Goal: Task Accomplishment & Management: Use online tool/utility

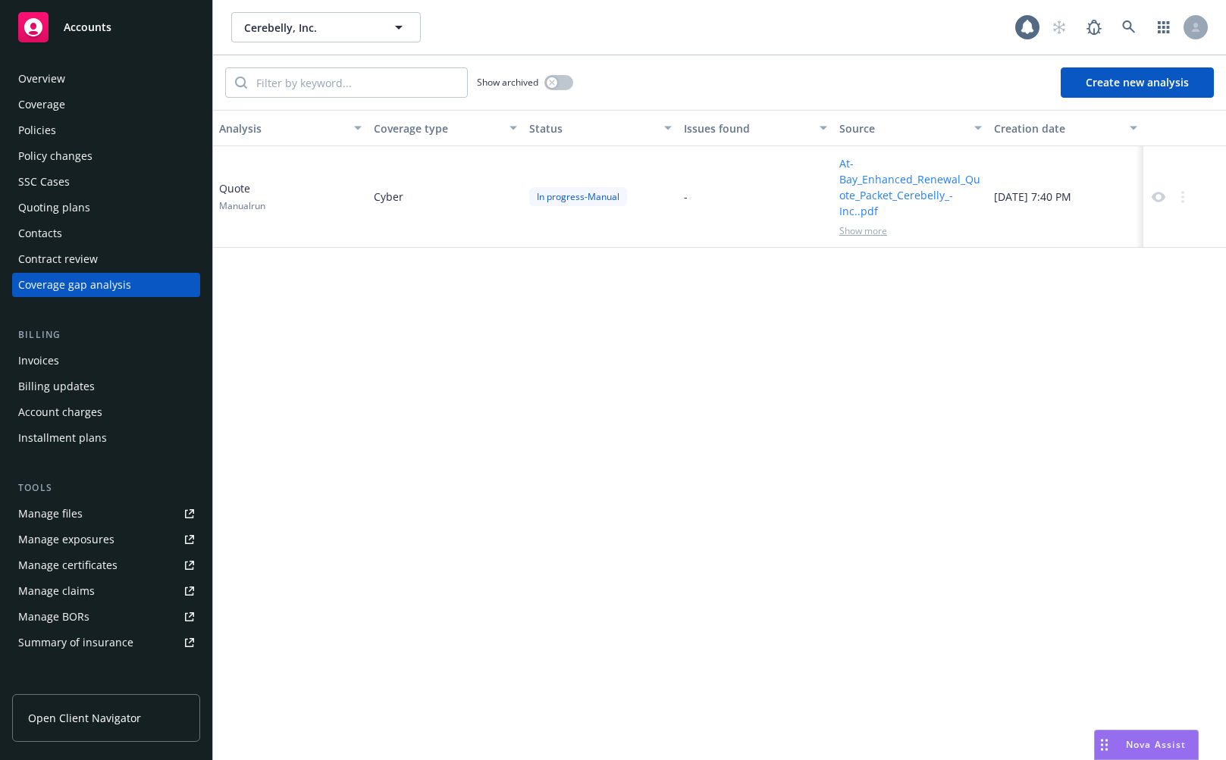
click at [723, 405] on div "Analysis Coverage type Status Issues found Source Creation date Quote Manual ru…" at bounding box center [719, 435] width 1013 height 651
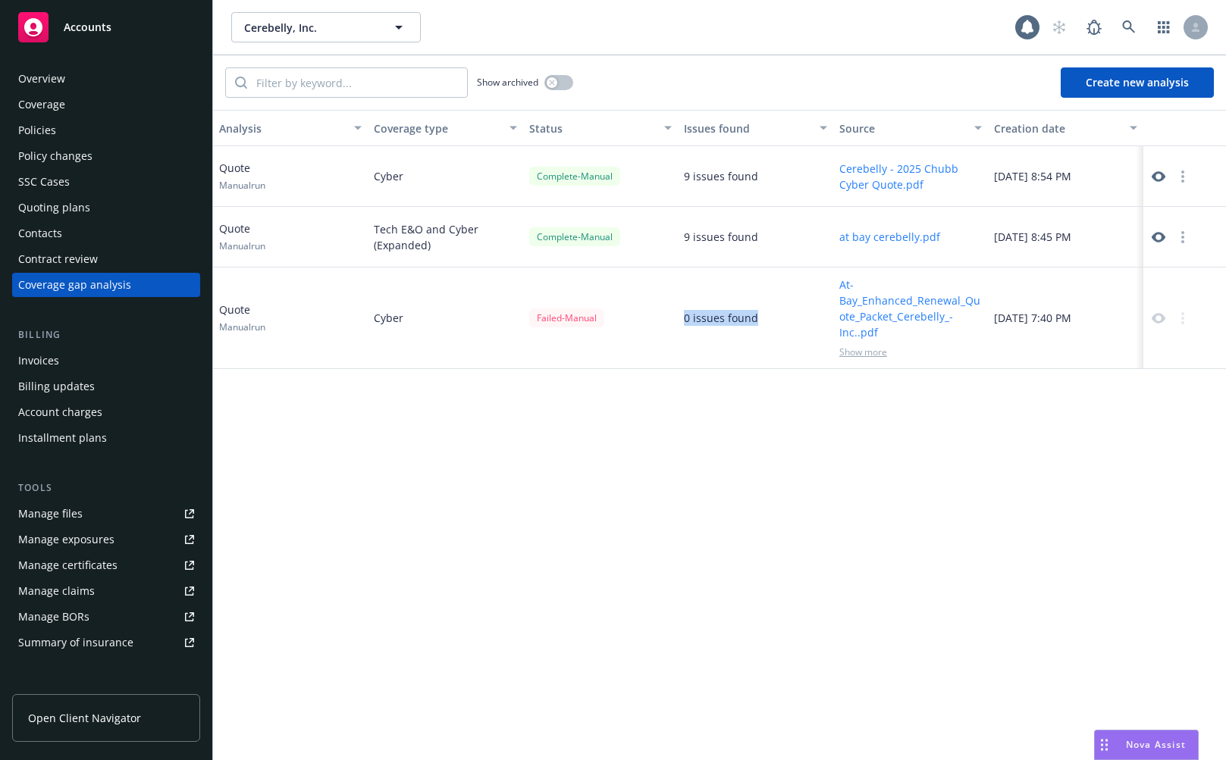
click at [678, 427] on div "Analysis Coverage type Status Issues found Source Creation date Quote Manual ru…" at bounding box center [719, 435] width 1013 height 651
click at [380, 257] on div "Tech E&O and Cyber (Expanded)" at bounding box center [445, 237] width 155 height 61
click at [647, 578] on div "Analysis Coverage type Status Issues found Source Creation date Quote Manual ru…" at bounding box center [719, 435] width 1013 height 651
click at [1156, 175] on icon at bounding box center [1159, 177] width 14 height 14
click at [1118, 81] on button "Create new analysis" at bounding box center [1137, 82] width 153 height 30
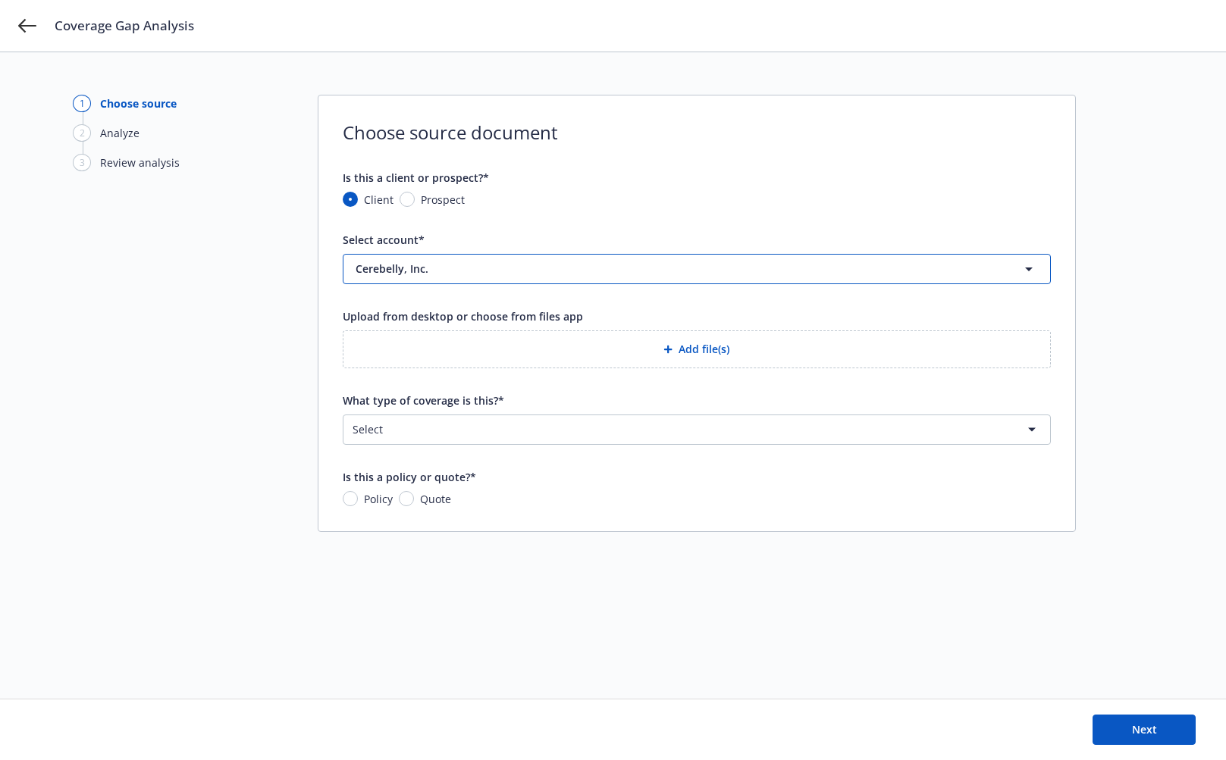
click at [442, 270] on span "Cerebelly, Inc." at bounding box center [654, 269] width 597 height 16
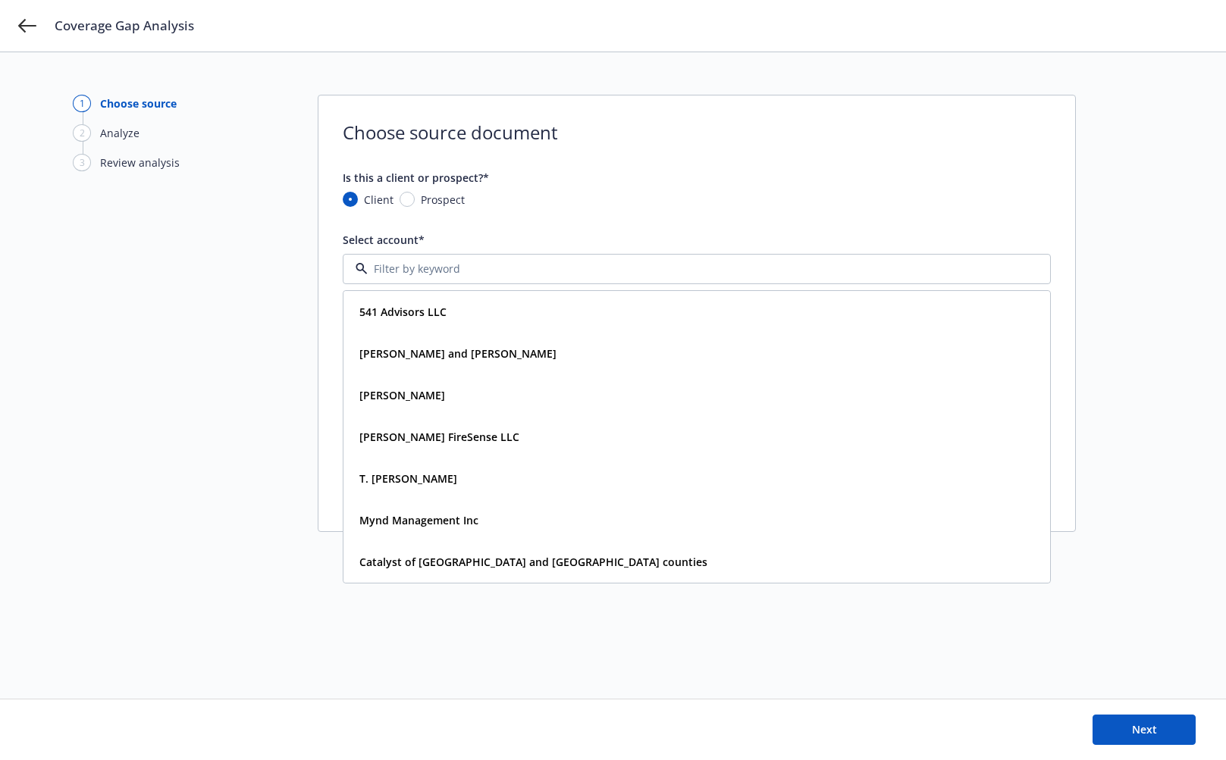
click at [442, 228] on form "Is this a client or prospect?* Client Prospect Select account* 541 Advisors LLC…" at bounding box center [697, 338] width 708 height 337
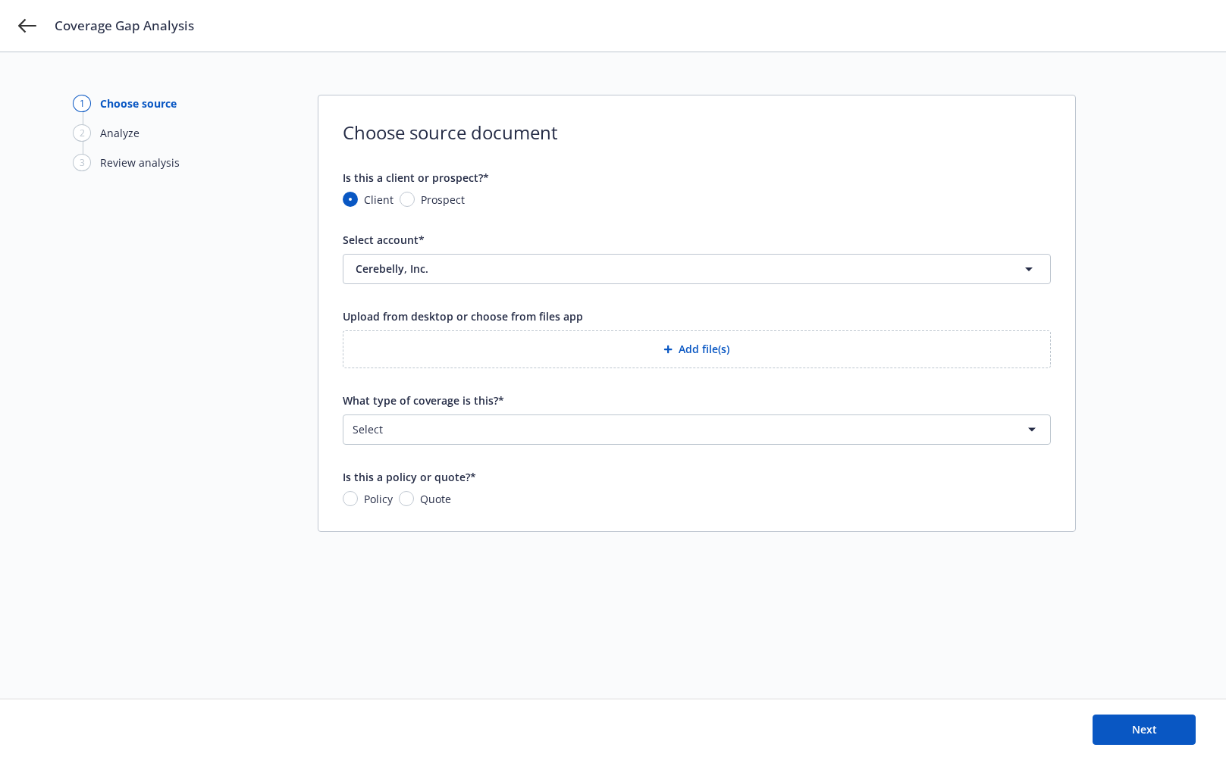
click at [514, 344] on button "Add file(s)" at bounding box center [697, 350] width 708 height 38
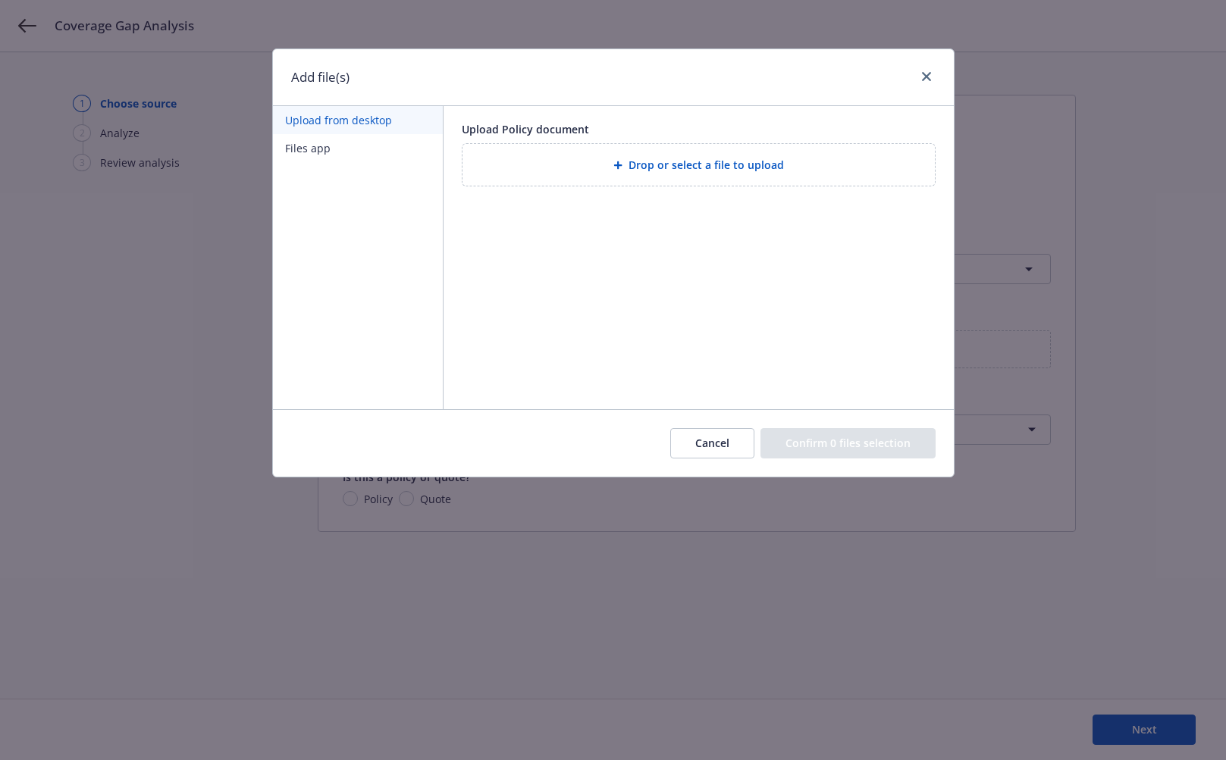
click at [607, 179] on div "Drop or select a file to upload" at bounding box center [699, 165] width 472 height 42
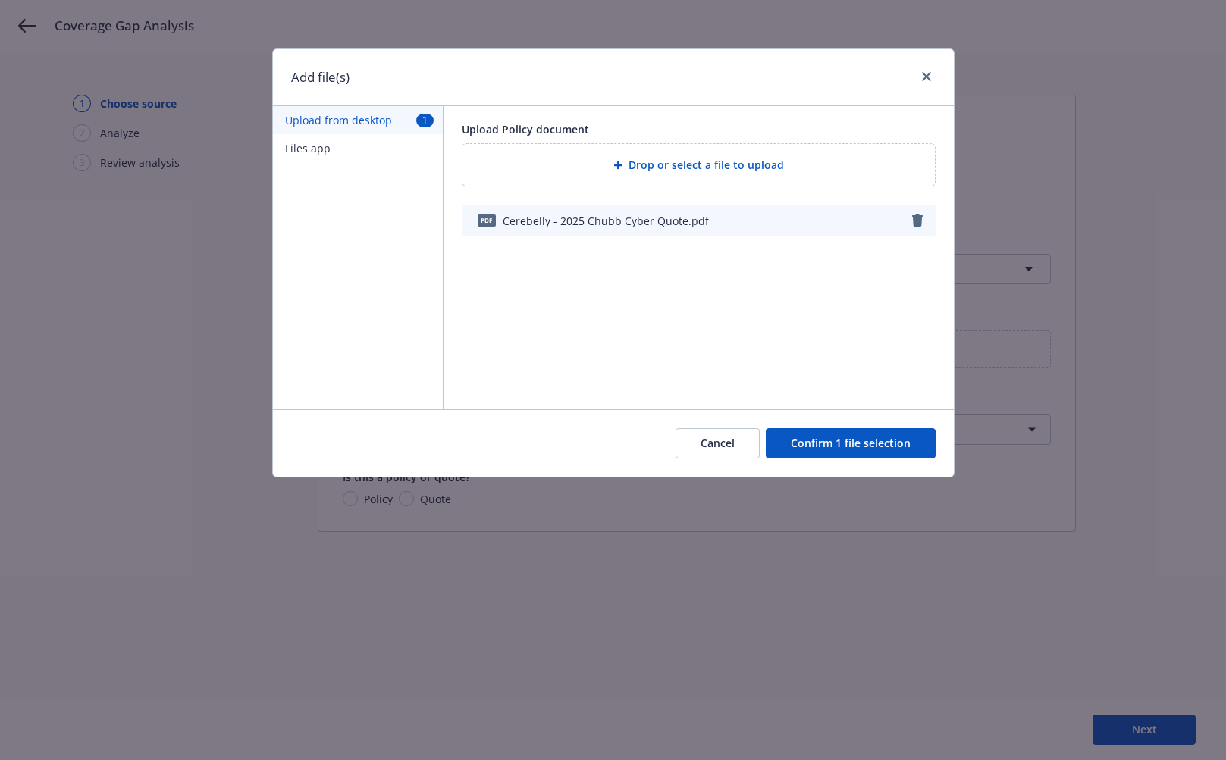
click at [856, 449] on button "Confirm 1 file selection" at bounding box center [851, 443] width 170 height 30
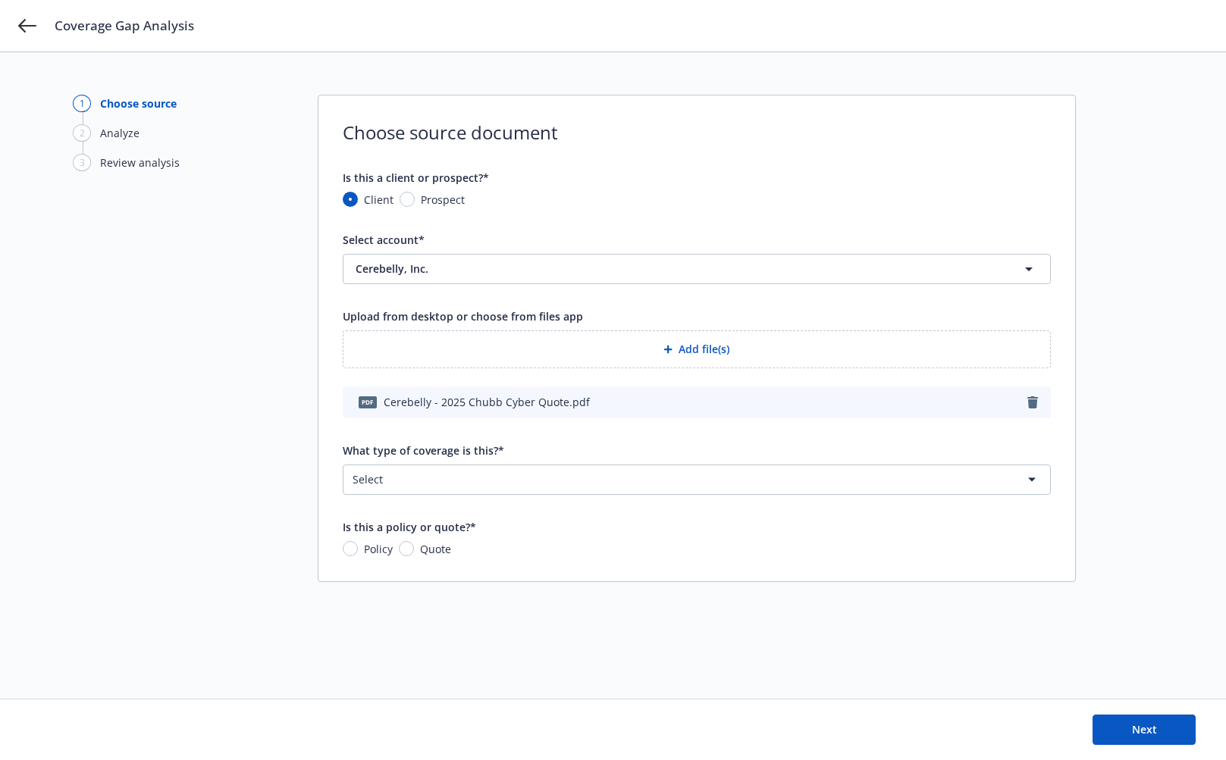
click at [414, 552] on span "Quote" at bounding box center [432, 549] width 37 height 16
click at [412, 552] on input "Quote" at bounding box center [406, 548] width 15 height 15
radio input "true"
click at [541, 482] on html "Coverage Gap Analysis 1 Choose source 2 Analyze 3 Review analysis Choose source…" at bounding box center [613, 380] width 1226 height 760
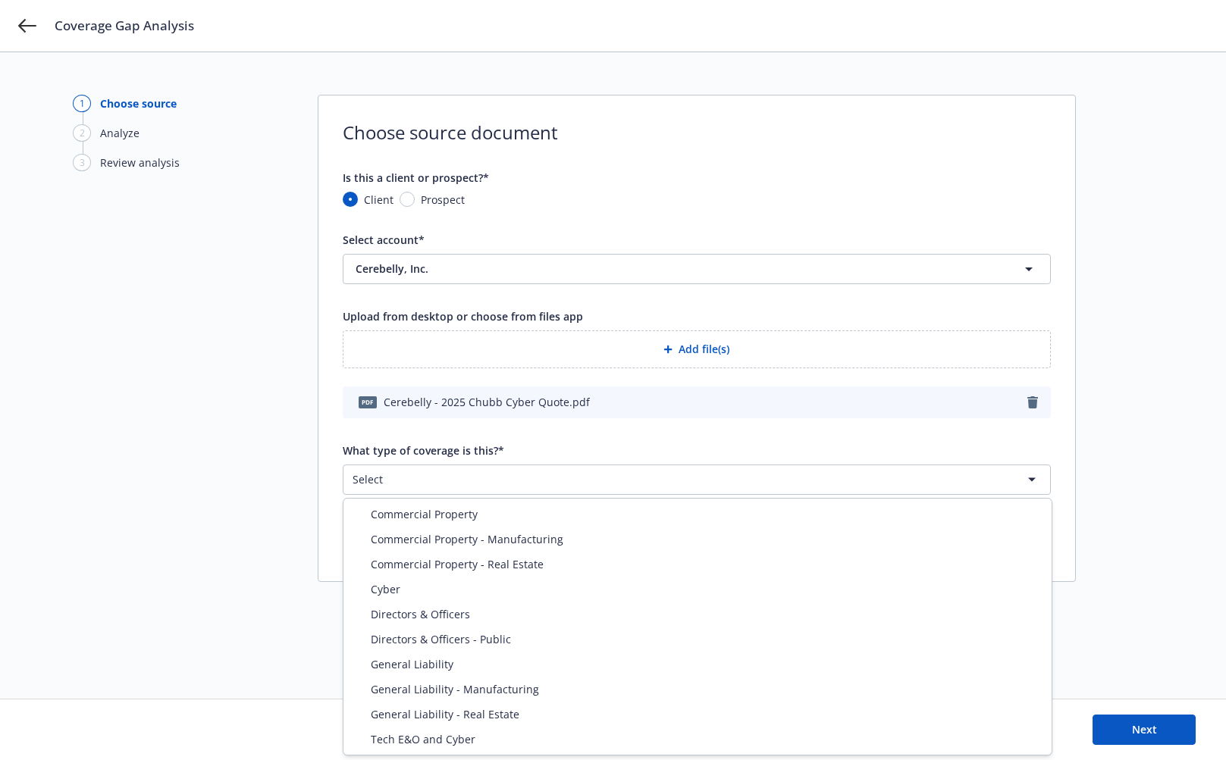
select select "ERRORS_AND_OMISSIONS"
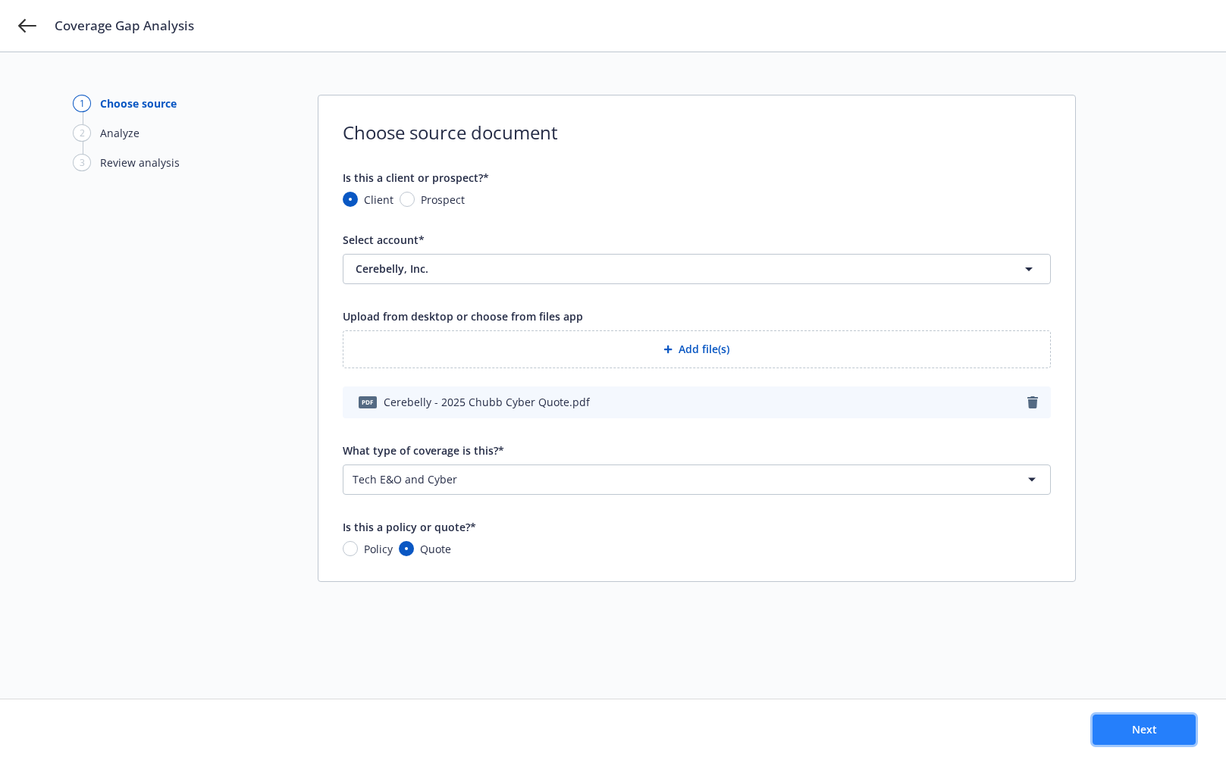
click at [1133, 725] on span "Next" at bounding box center [1144, 730] width 25 height 14
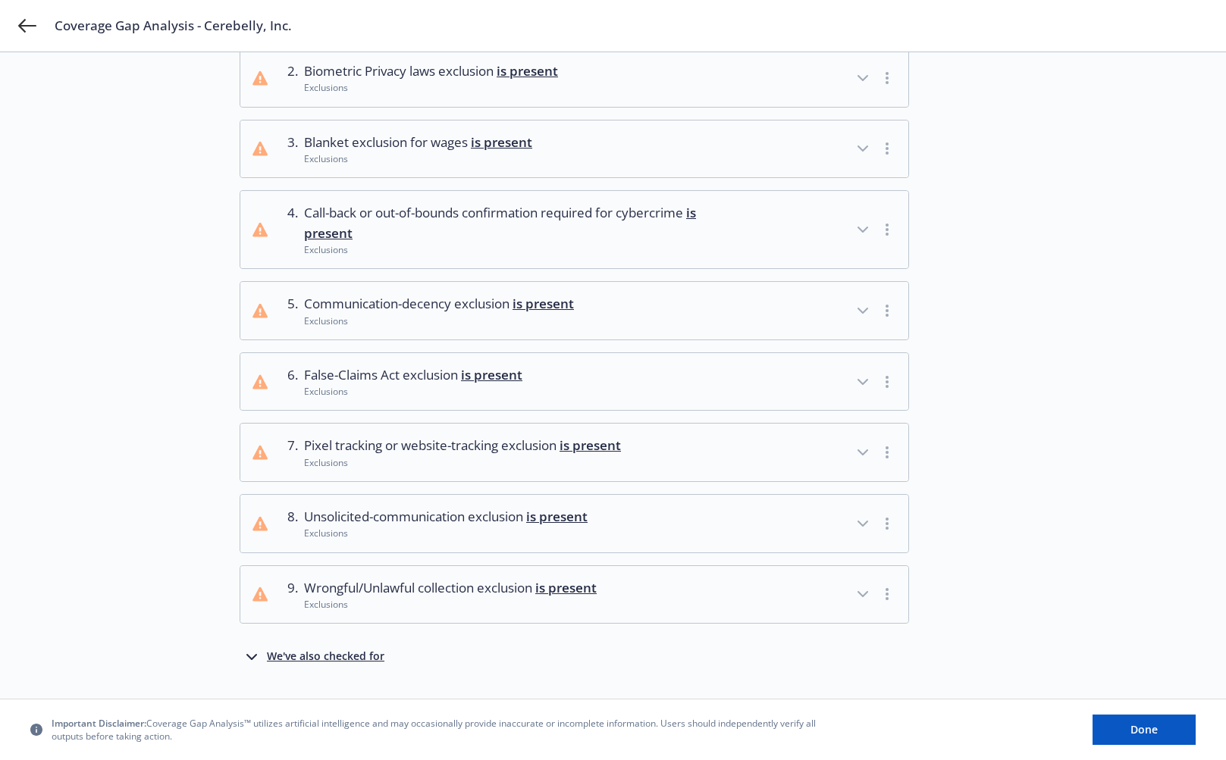
scroll to position [243, 0]
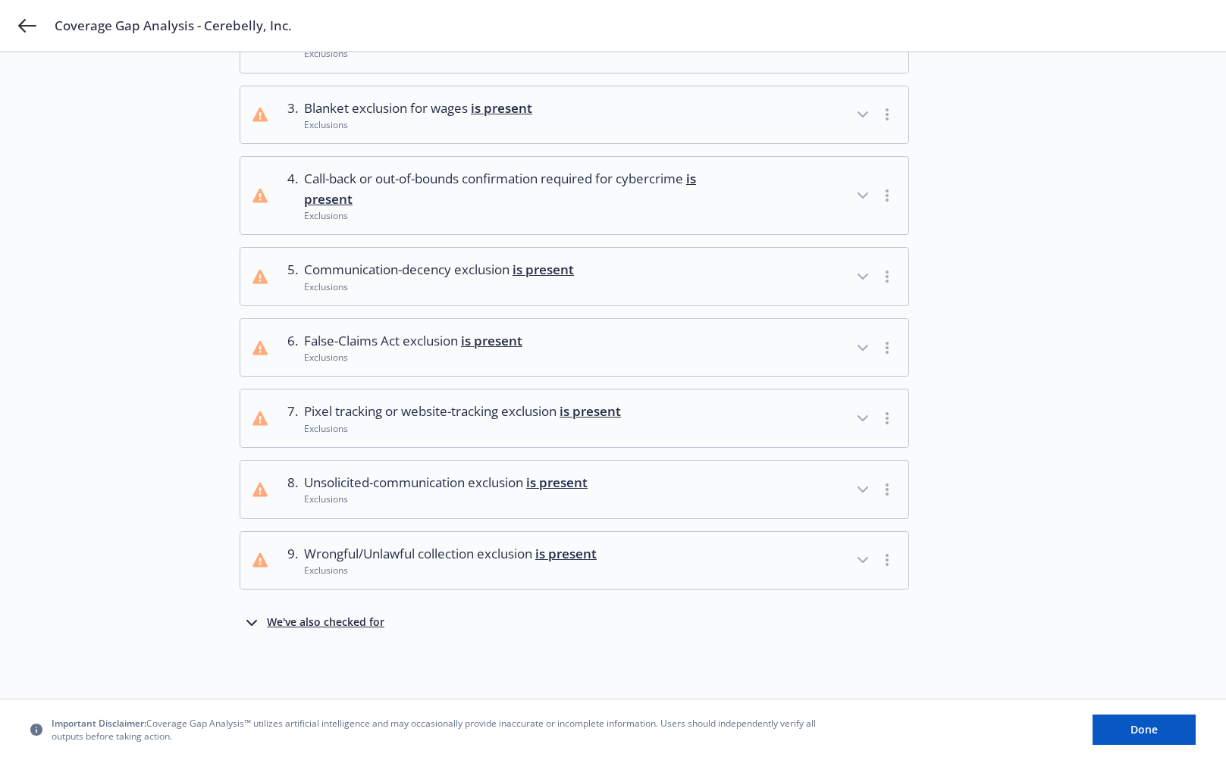
click at [365, 613] on div "1 . Cryptojack Fraud (can be a subset of 'utility fraud') with at least $250,00…" at bounding box center [697, 277] width 914 height 709
click at [336, 619] on div "We've also checked for" at bounding box center [326, 623] width 118 height 18
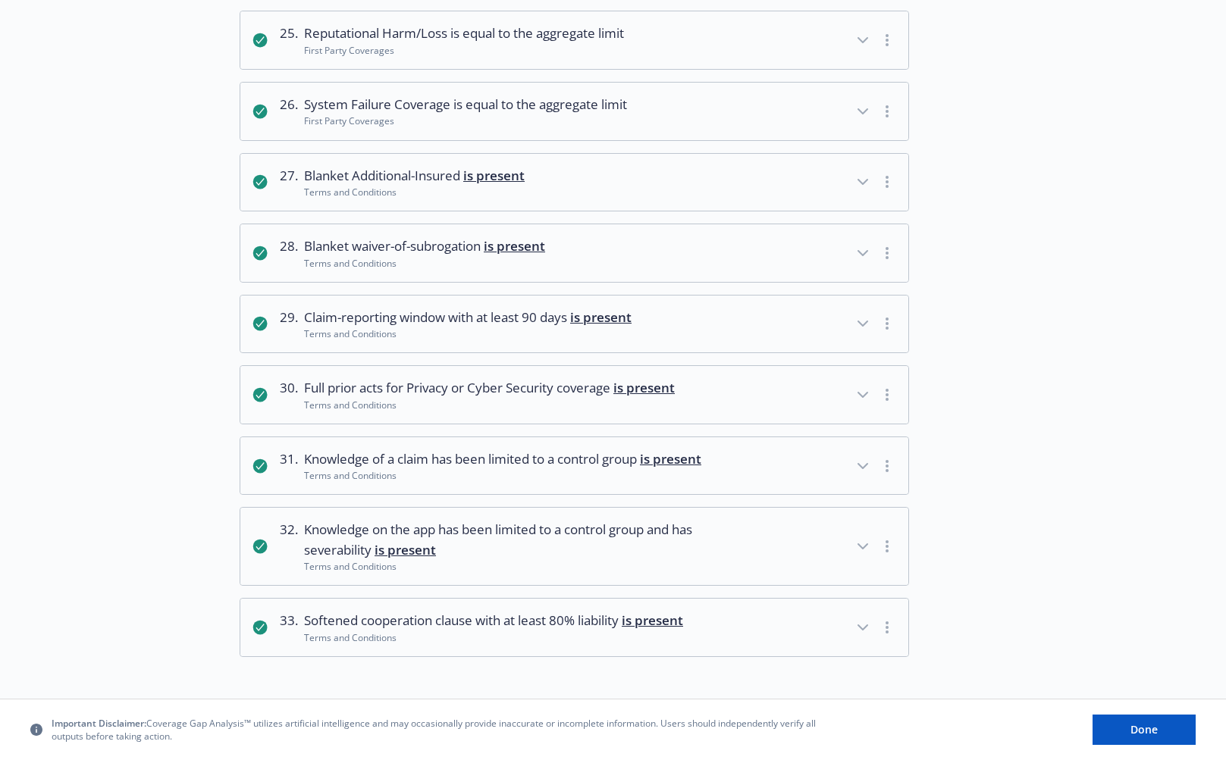
scroll to position [2093, 0]
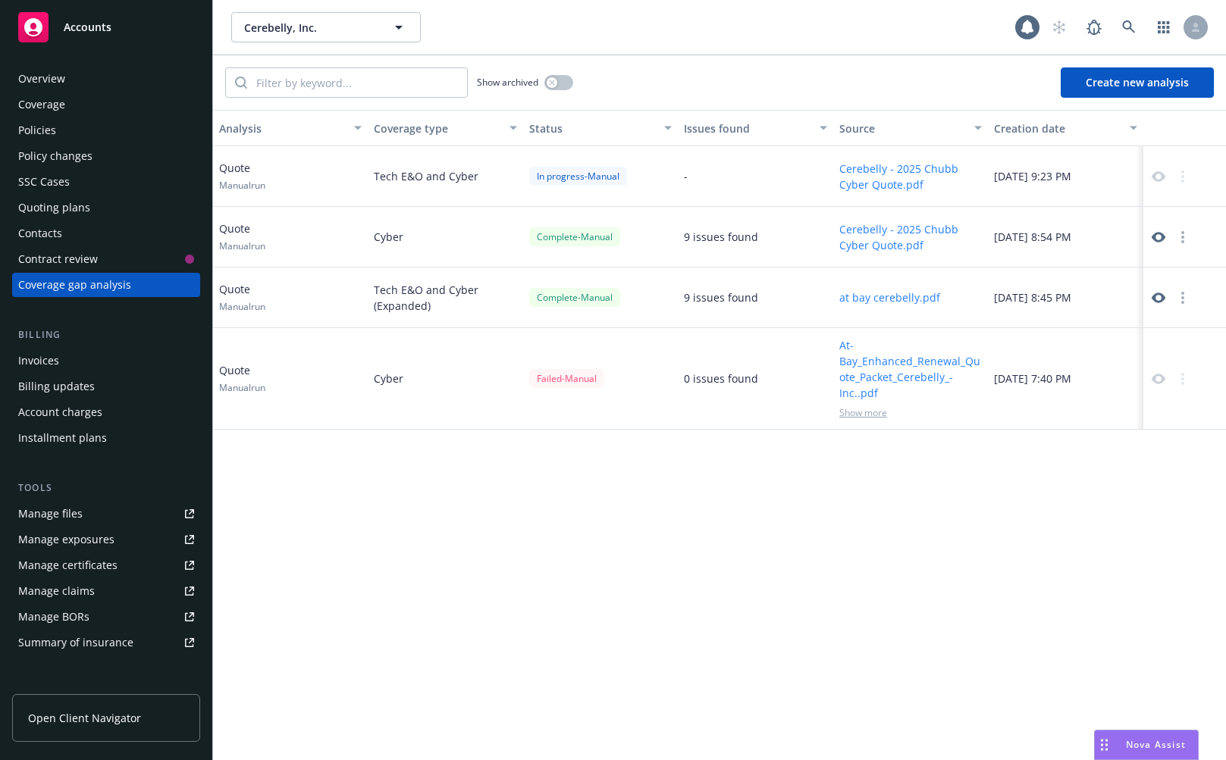
click at [738, 299] on div "9 issues found" at bounding box center [721, 298] width 74 height 16
click at [500, 644] on div "Analysis Coverage type Status Issues found Source Creation date Quote Manual ru…" at bounding box center [719, 435] width 1013 height 651
click at [663, 579] on div "Analysis Coverage type Status Issues found Source Creation date Quote Manual ru…" at bounding box center [719, 435] width 1013 height 651
click at [1159, 173] on icon at bounding box center [1159, 176] width 14 height 11
click at [1162, 297] on icon at bounding box center [1159, 298] width 14 height 11
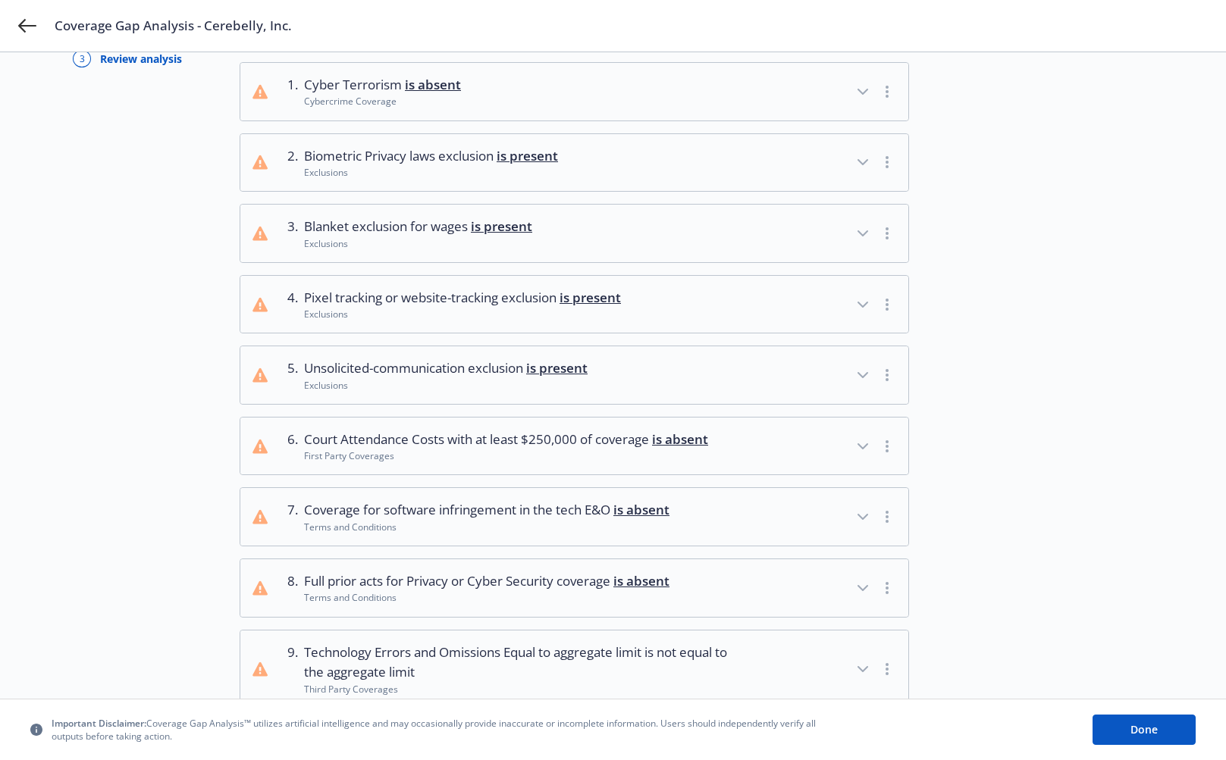
scroll to position [223, 0]
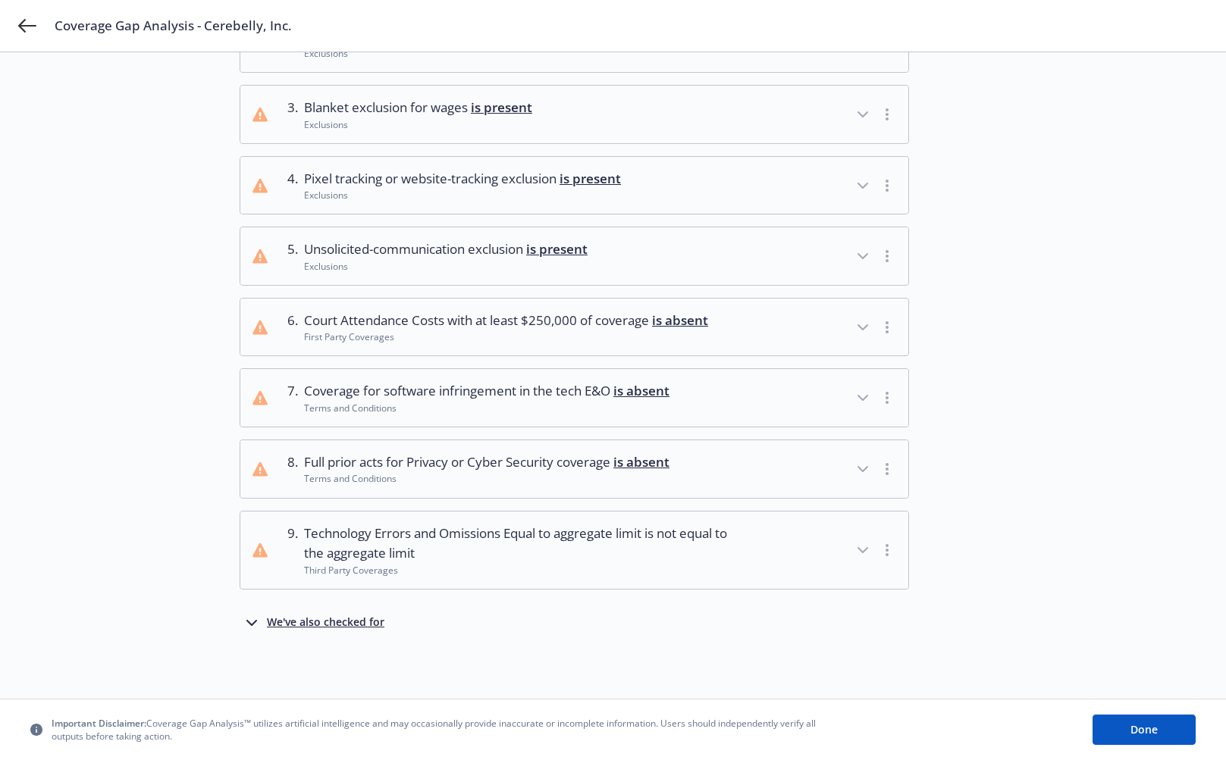
click at [314, 622] on div "We've also checked for" at bounding box center [326, 623] width 118 height 18
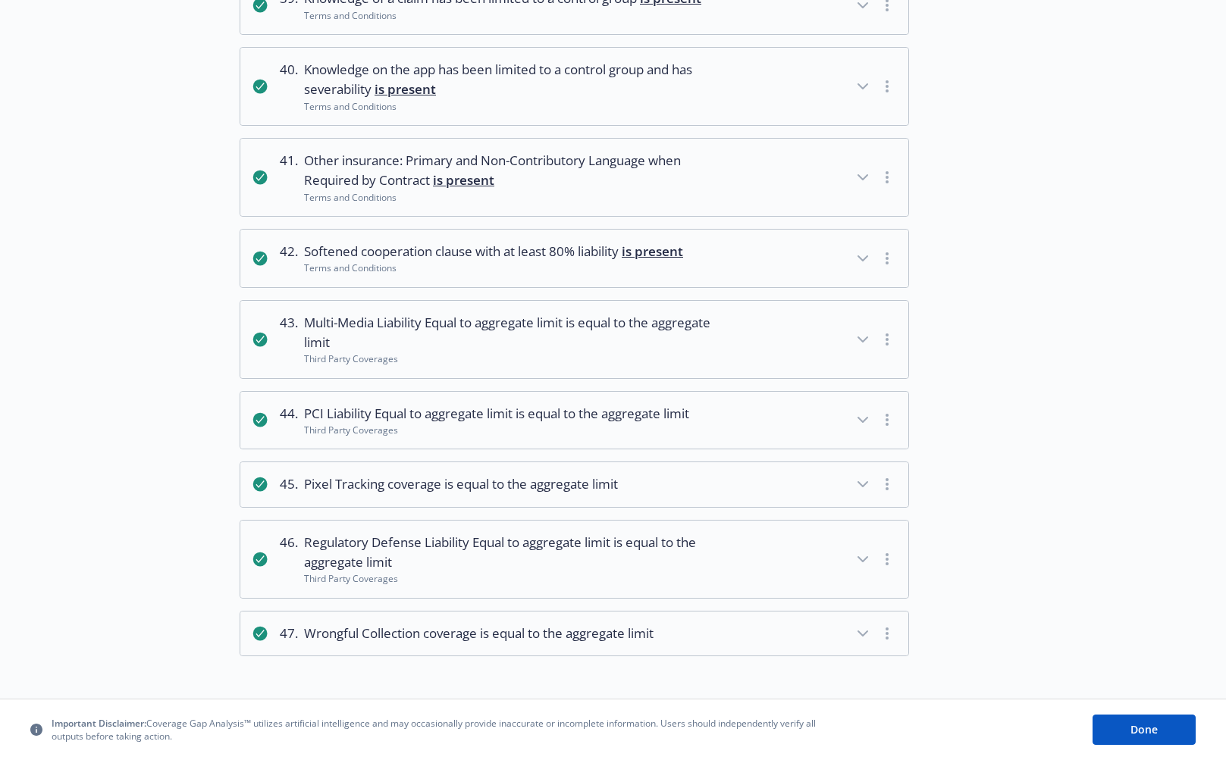
click at [602, 411] on span "is equal to the aggregate limit" at bounding box center [603, 413] width 174 height 17
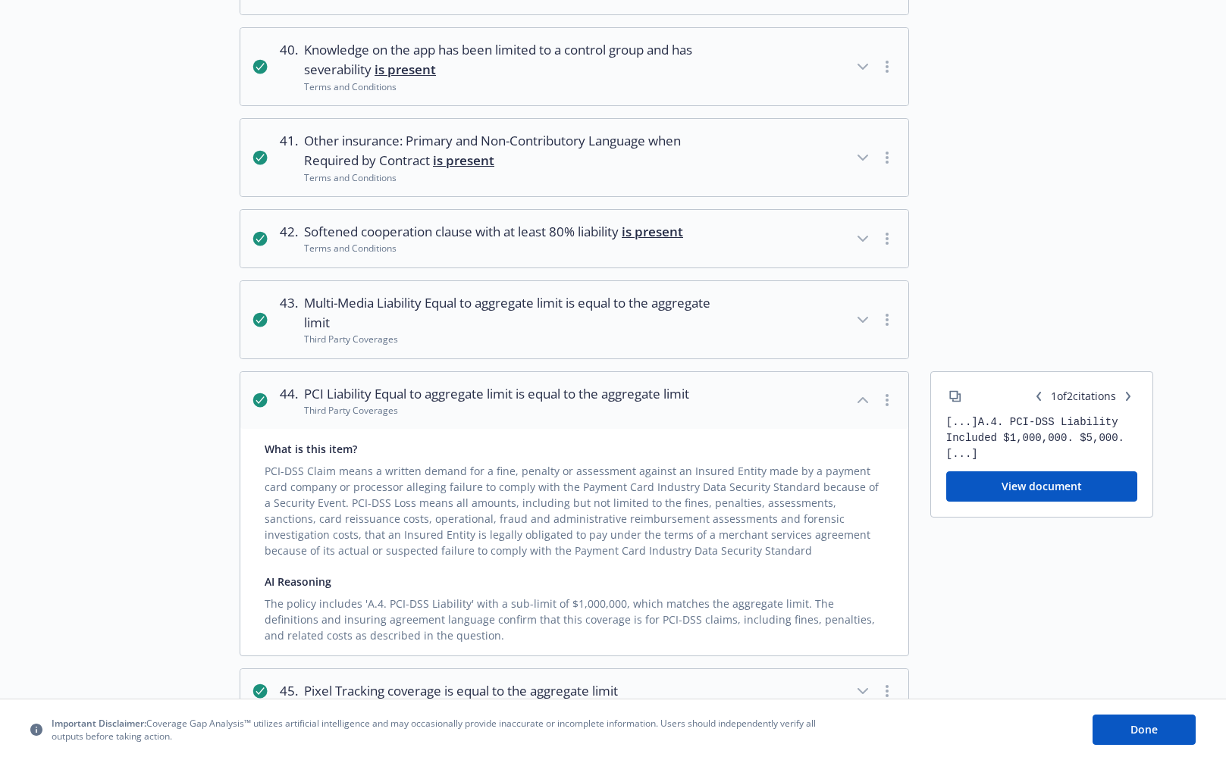
click at [663, 403] on span "is equal to the aggregate limit" at bounding box center [603, 393] width 174 height 17
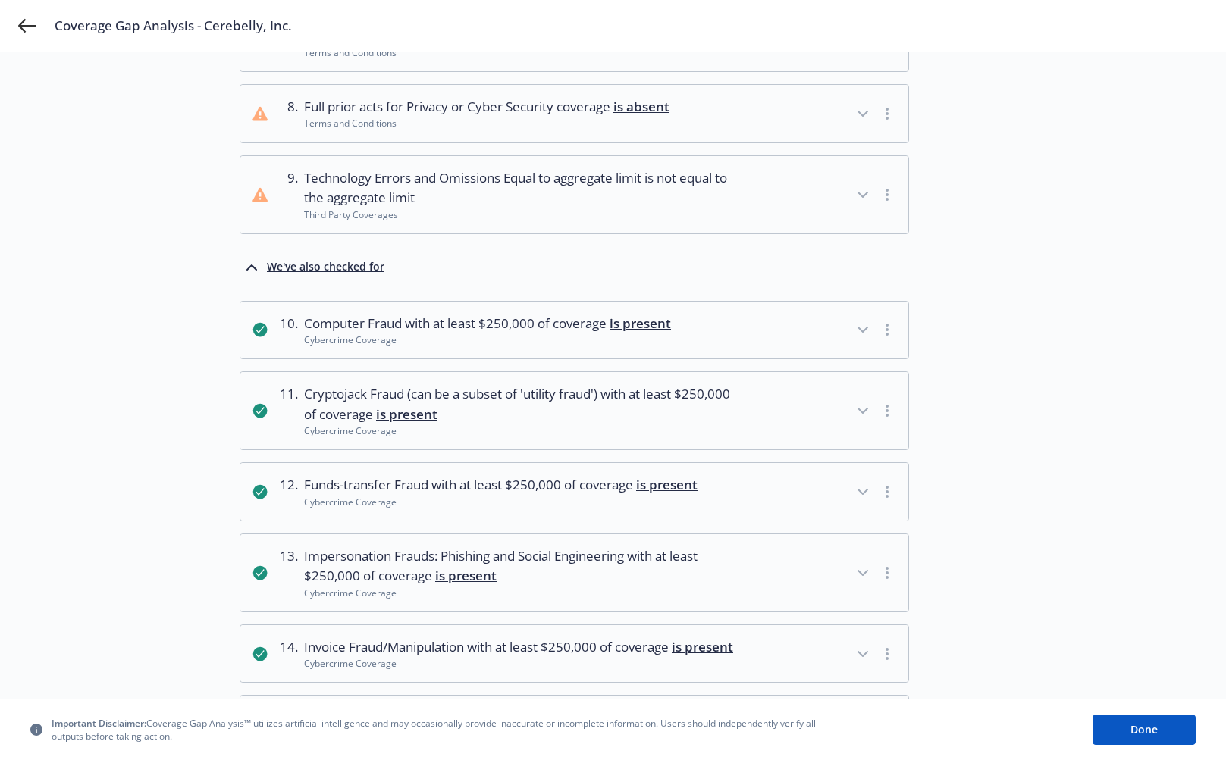
scroll to position [0, 0]
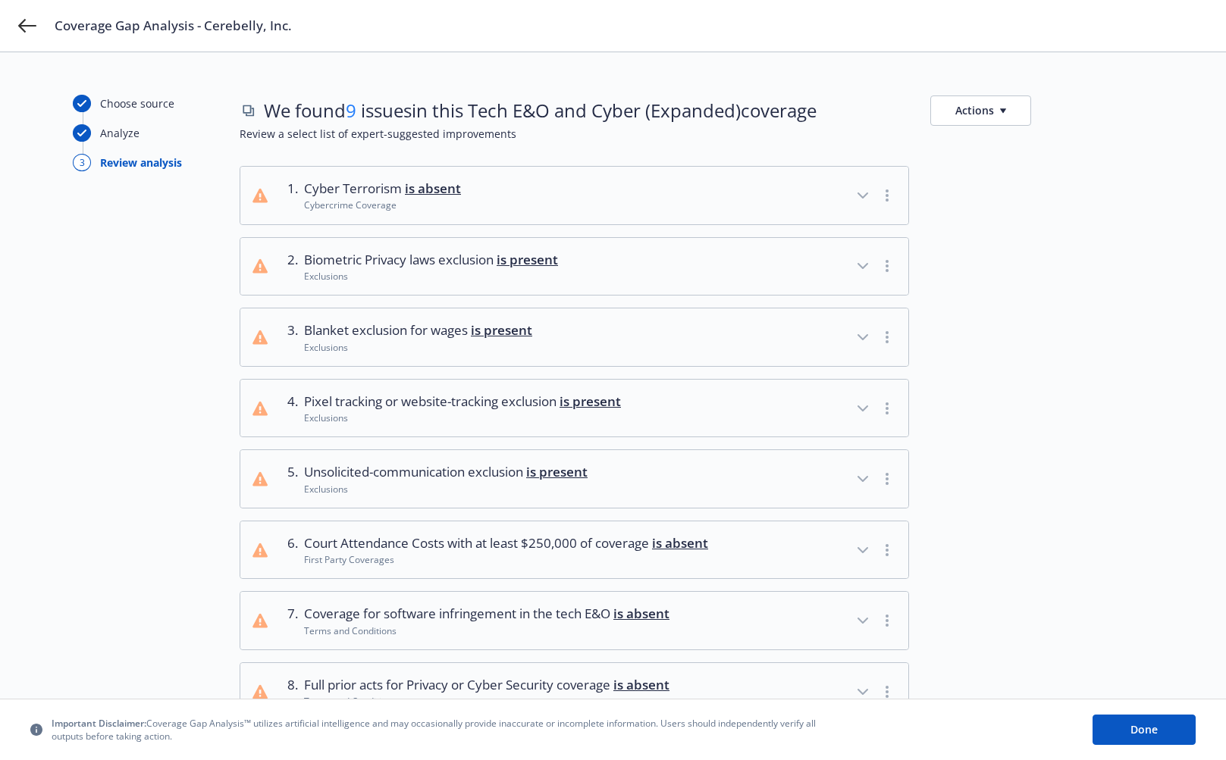
click at [17, 30] on div "Coverage Gap Analysis - Cerebelly, Inc." at bounding box center [613, 26] width 1226 height 52
click at [26, 24] on icon at bounding box center [27, 26] width 18 height 18
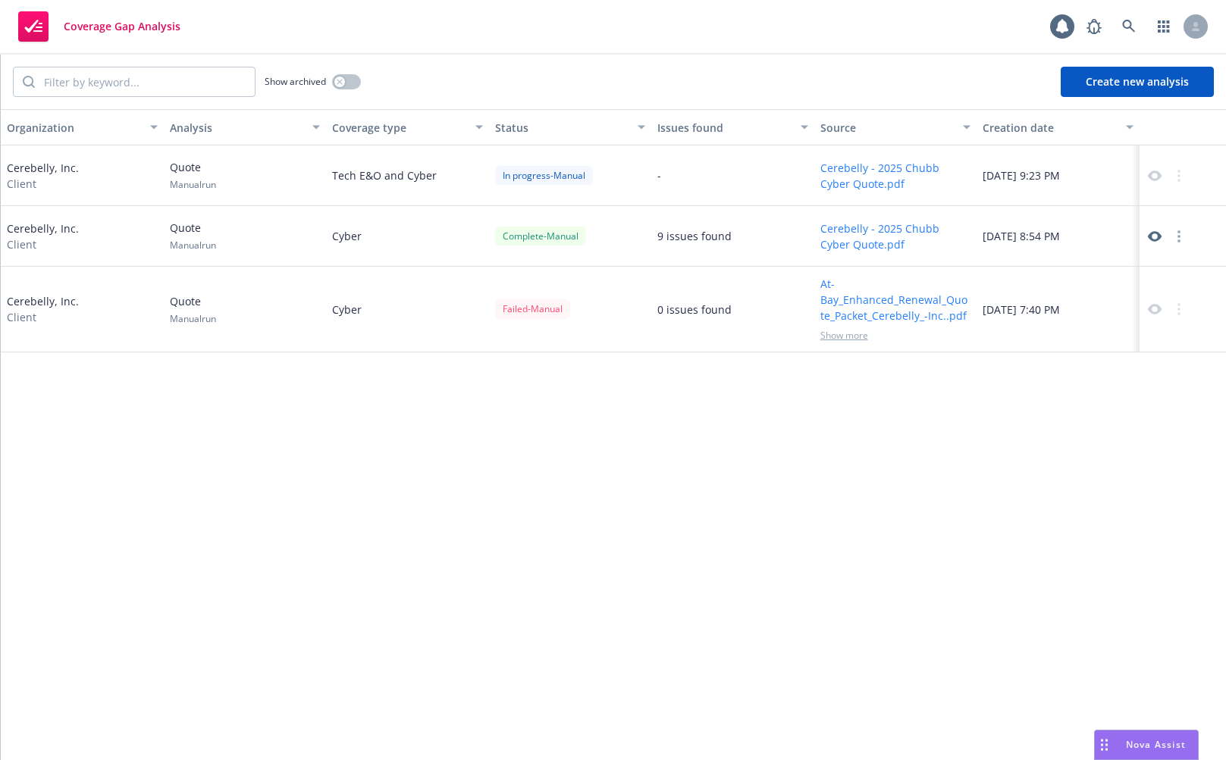
click at [572, 162] on div "In progress - Manual" at bounding box center [570, 176] width 163 height 61
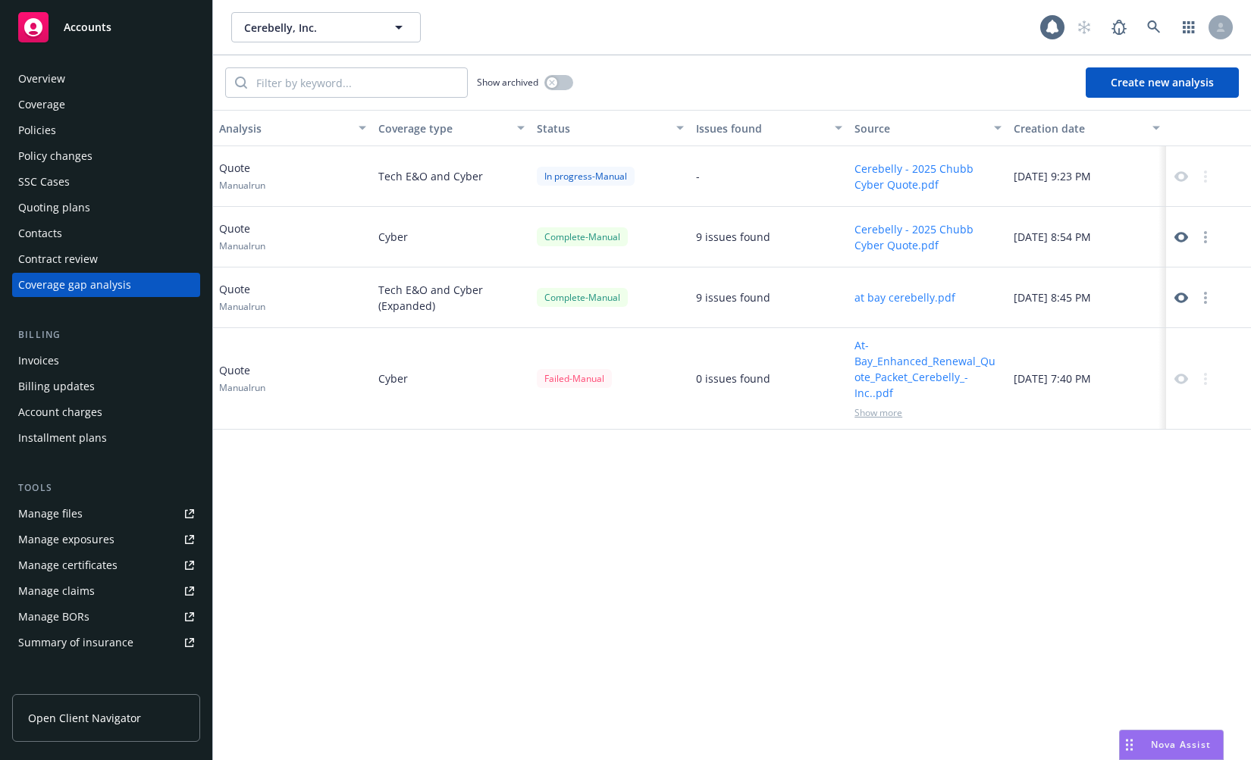
click at [781, 533] on div "Analysis Coverage type Status Issues found Source Creation date Quote Manual ru…" at bounding box center [732, 435] width 1038 height 651
click at [1184, 173] on icon at bounding box center [1181, 176] width 14 height 11
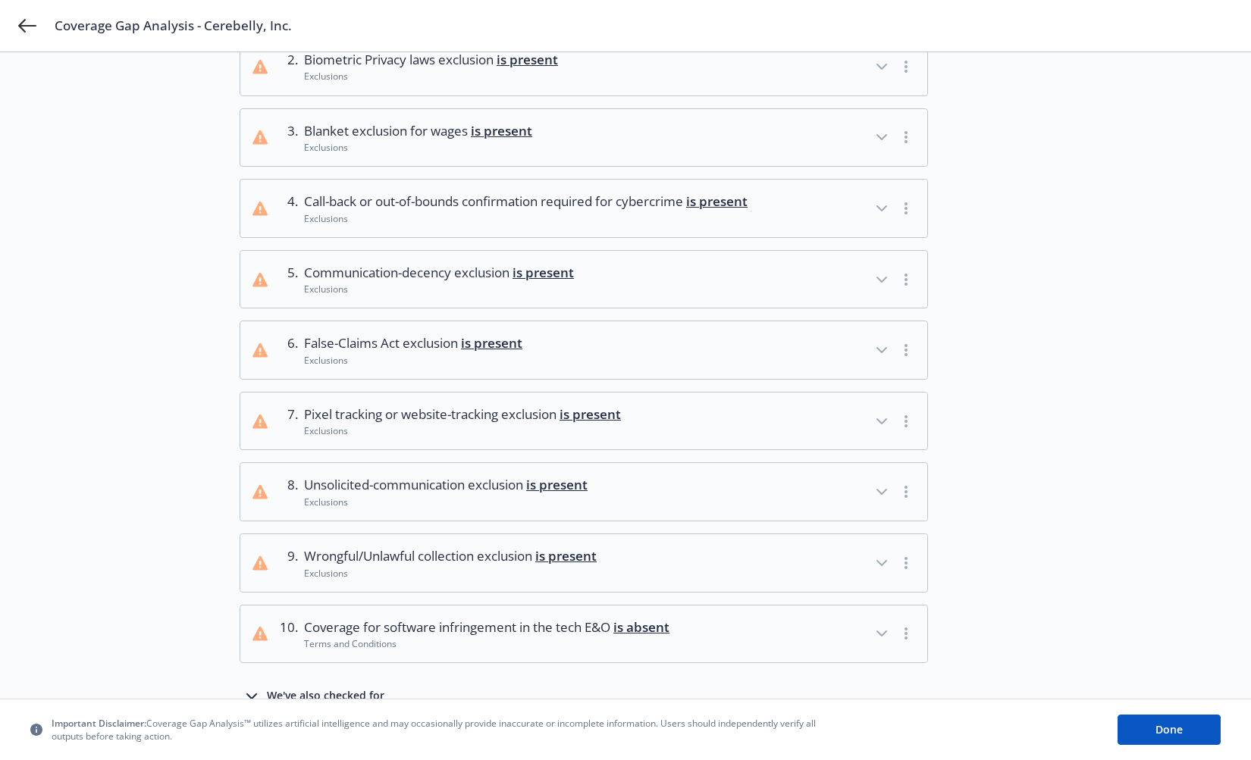
scroll to position [314, 0]
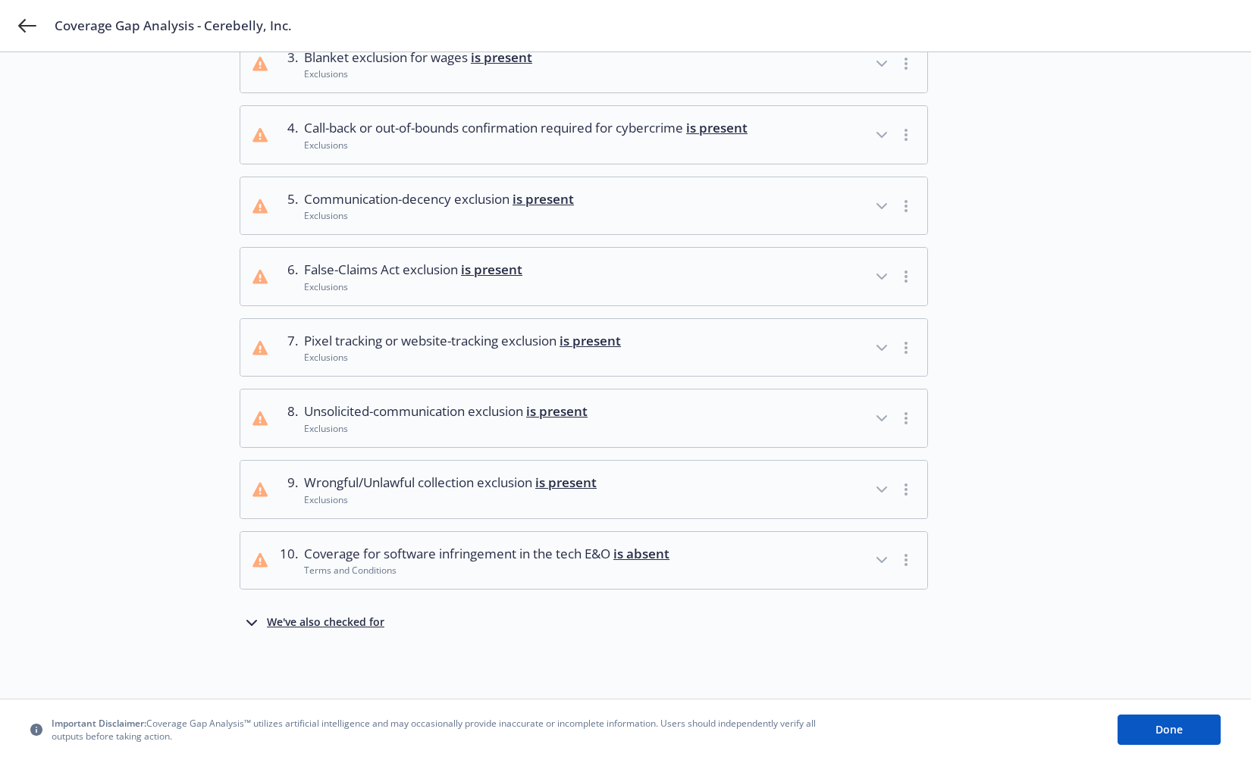
click at [362, 619] on div "We've also checked for" at bounding box center [326, 623] width 118 height 18
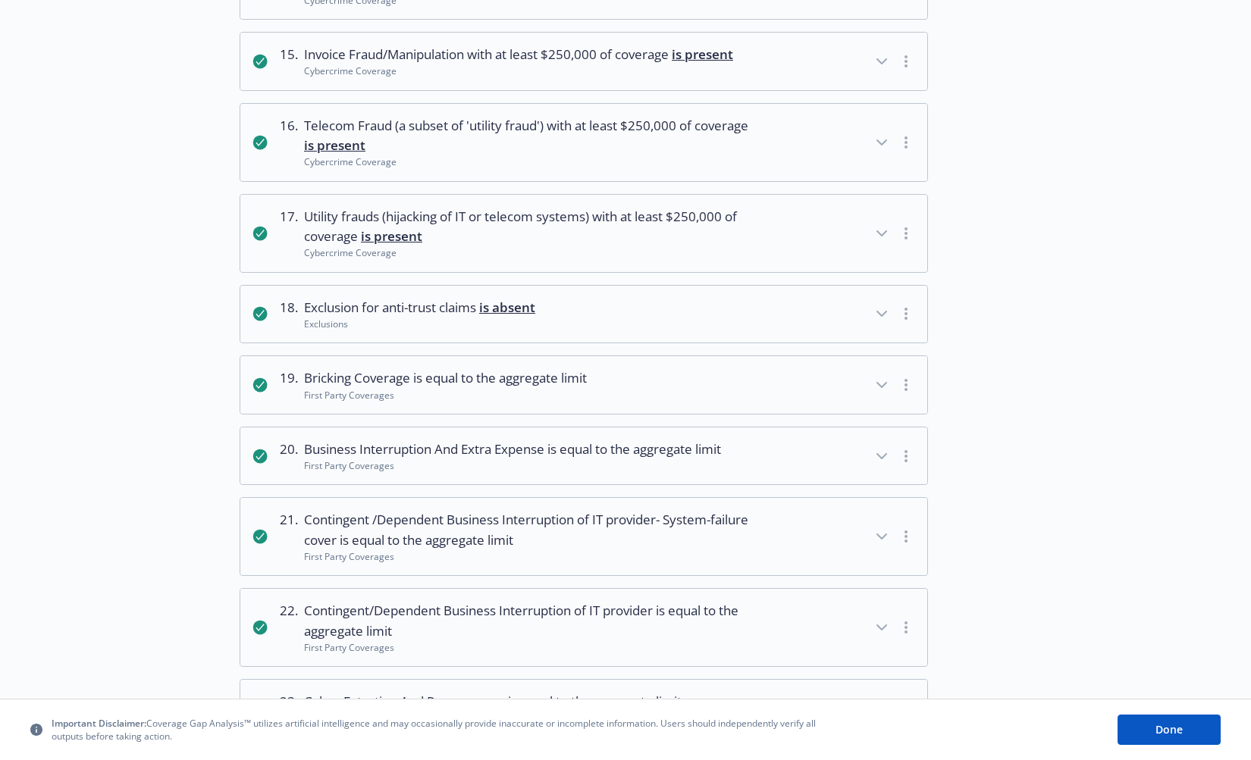
scroll to position [1223, 0]
click at [89, 273] on div "Choose source Analyze 3 Review analysis" at bounding box center [156, 215] width 167 height 2686
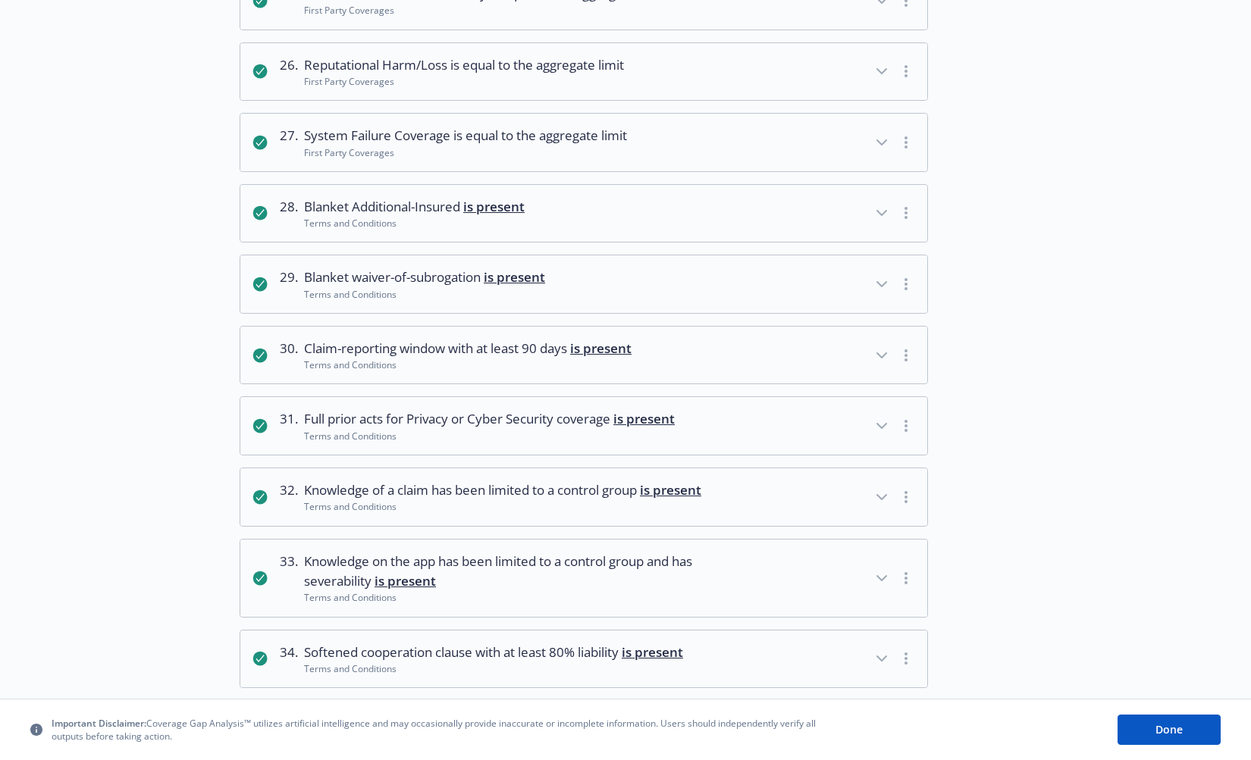
scroll to position [2145, 0]
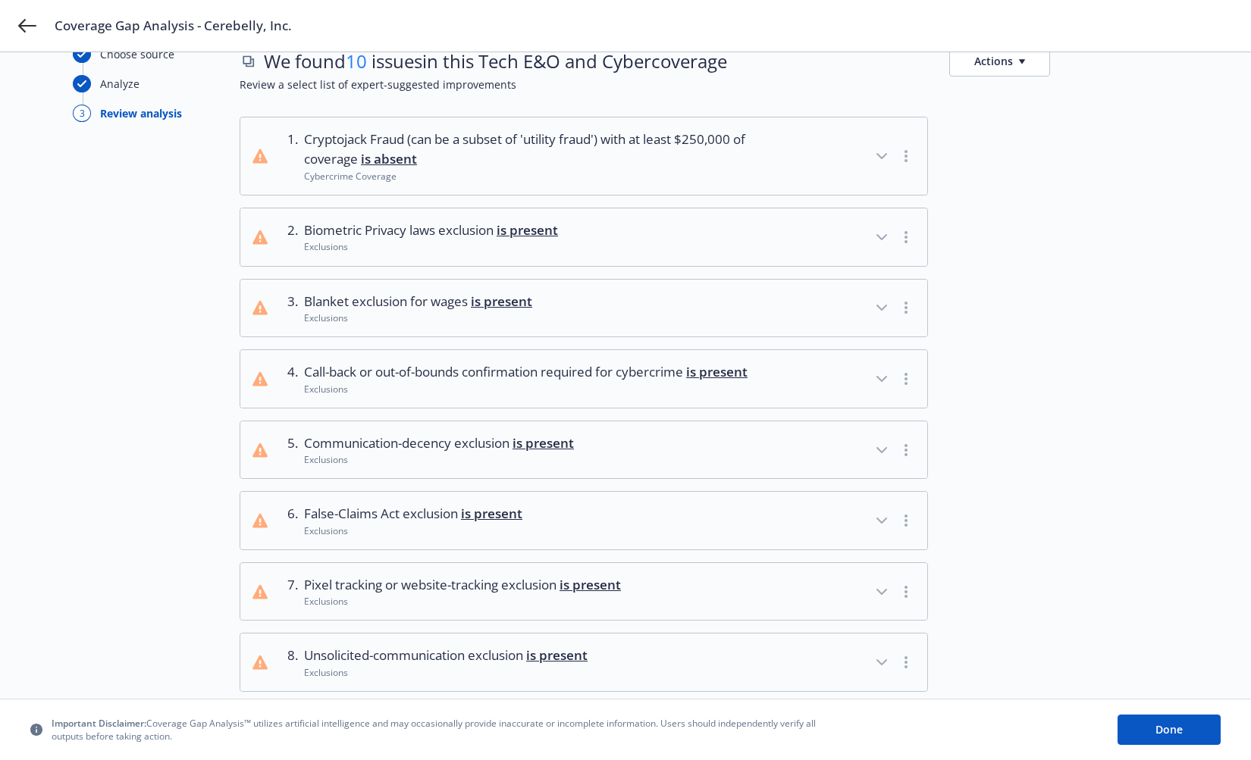
scroll to position [0, 0]
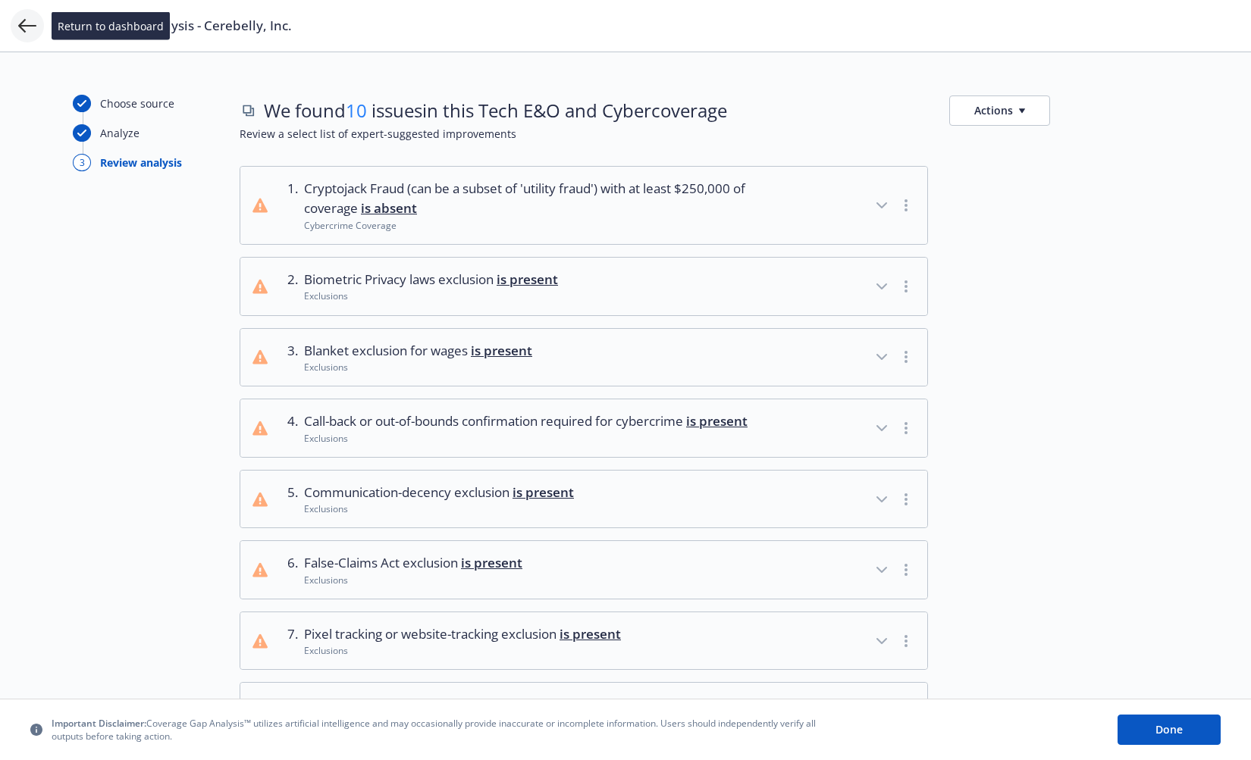
click at [31, 27] on icon at bounding box center [27, 26] width 18 height 18
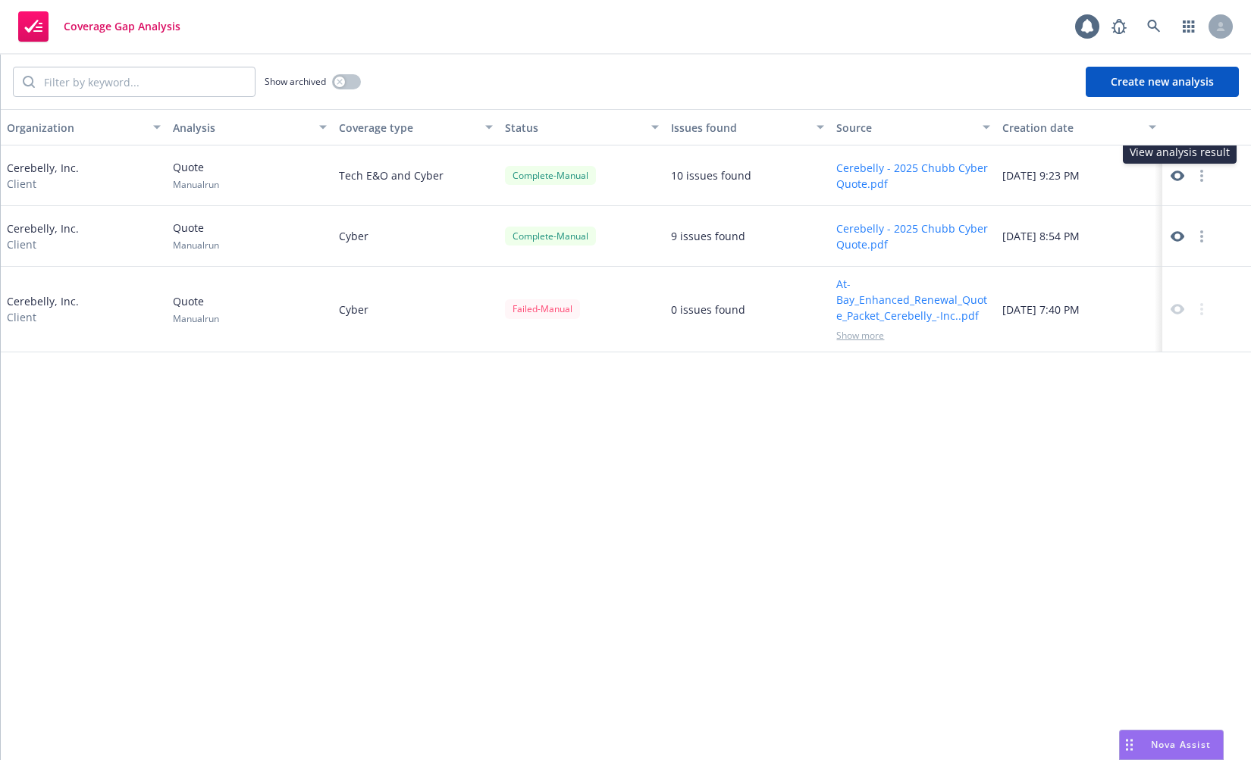
click at [1173, 173] on icon at bounding box center [1178, 176] width 14 height 11
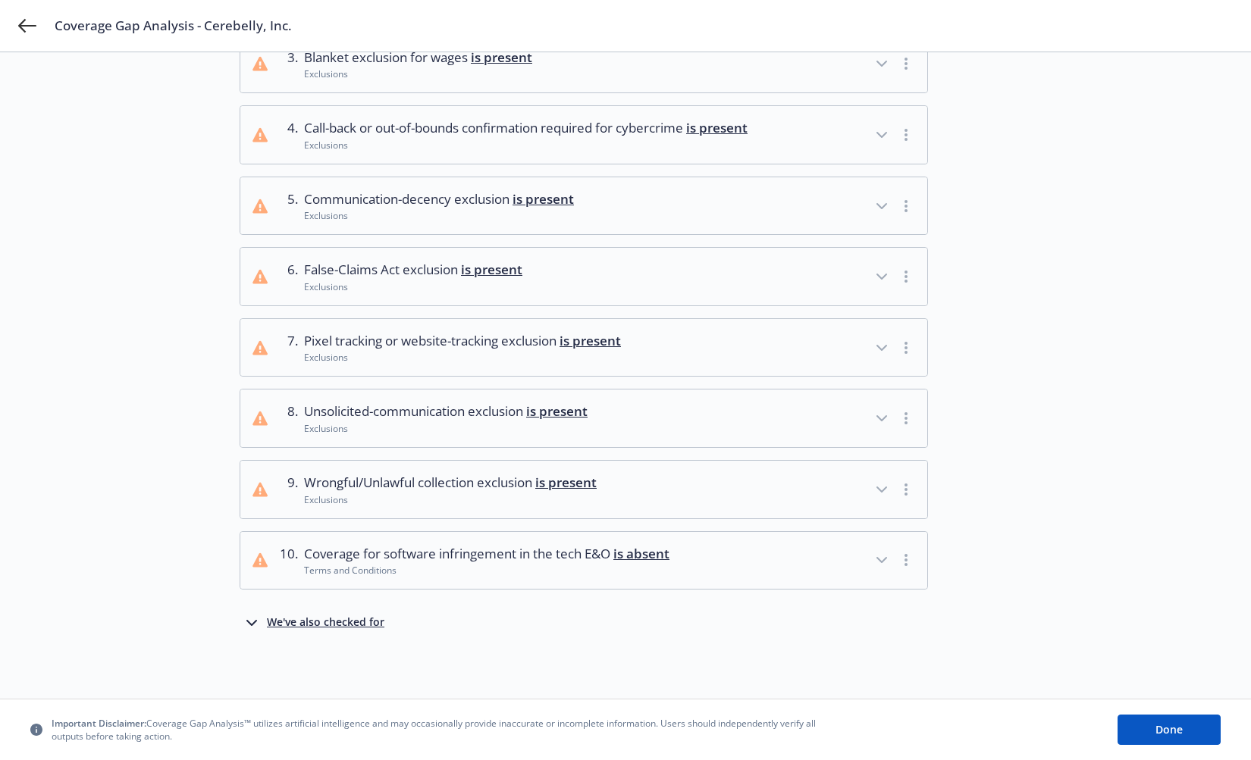
scroll to position [314, 0]
click at [346, 622] on div "We've also checked for" at bounding box center [326, 623] width 118 height 18
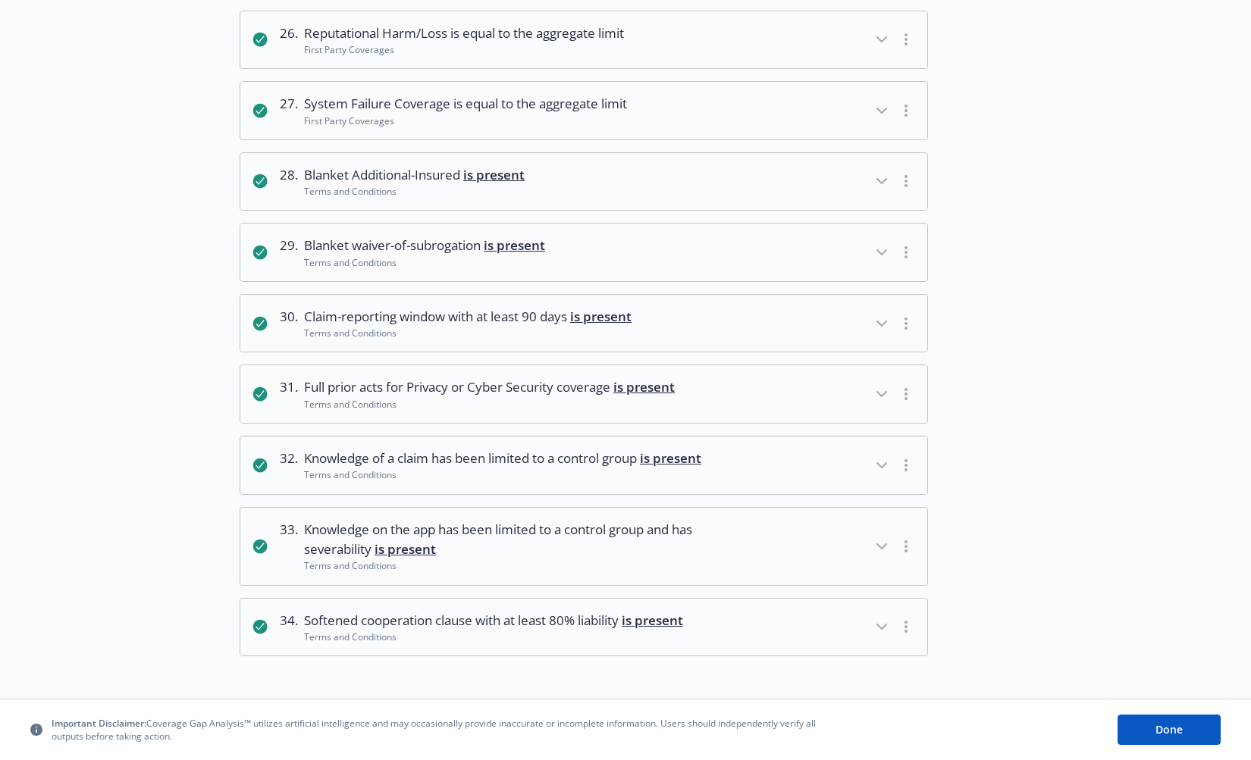
scroll to position [2145, 0]
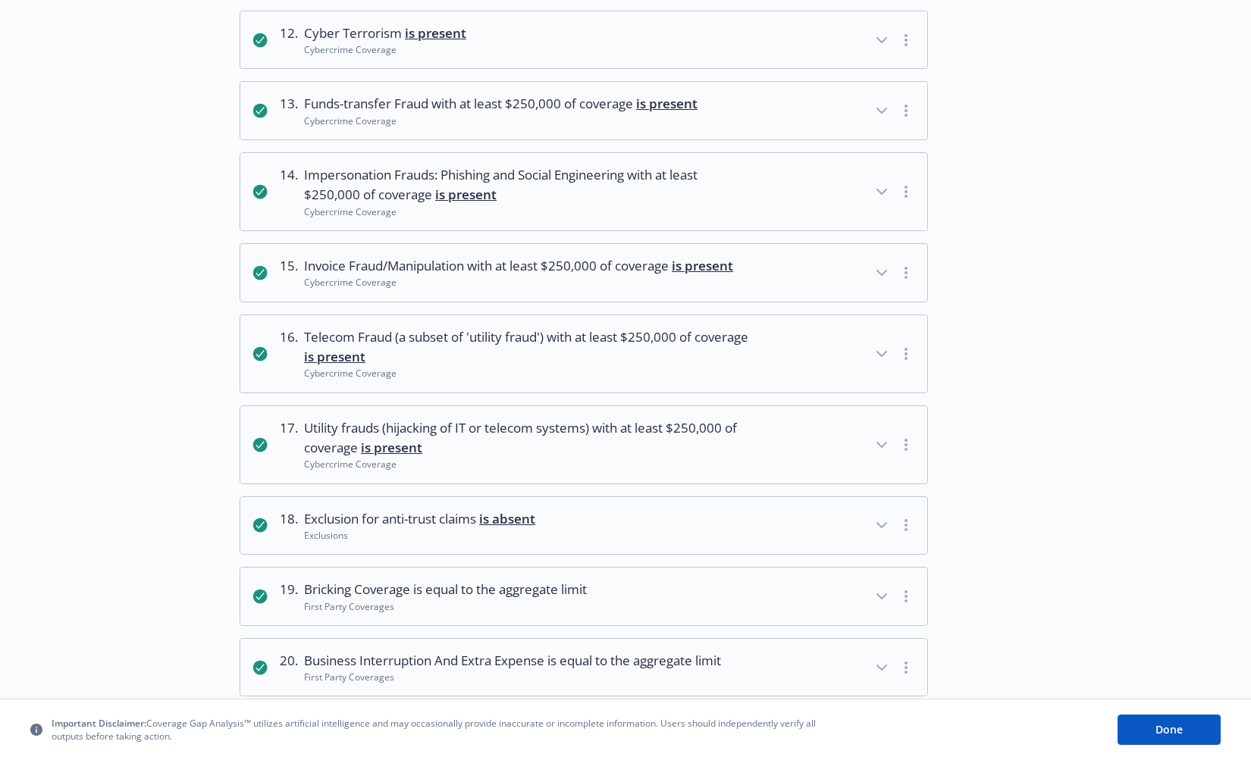
scroll to position [1017, 0]
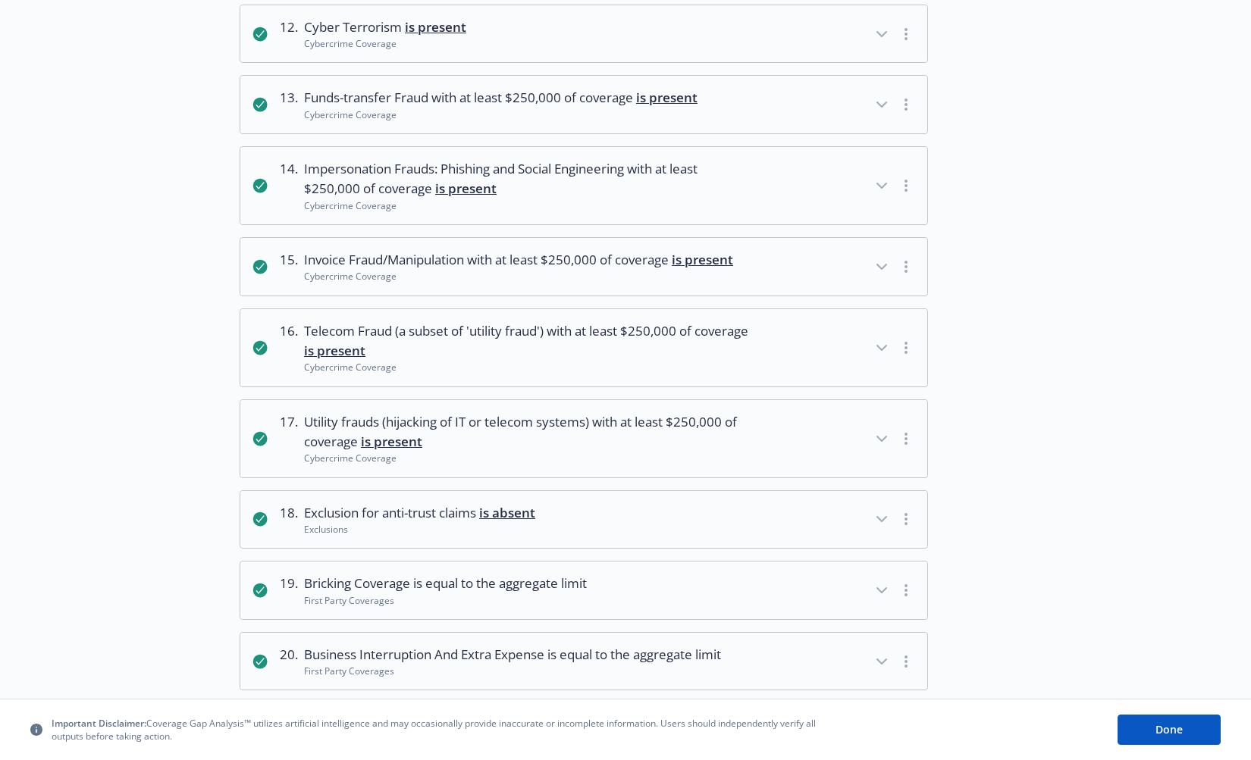
click at [145, 447] on div "Choose source Analyze 3 Review analysis" at bounding box center [156, 421] width 167 height 2686
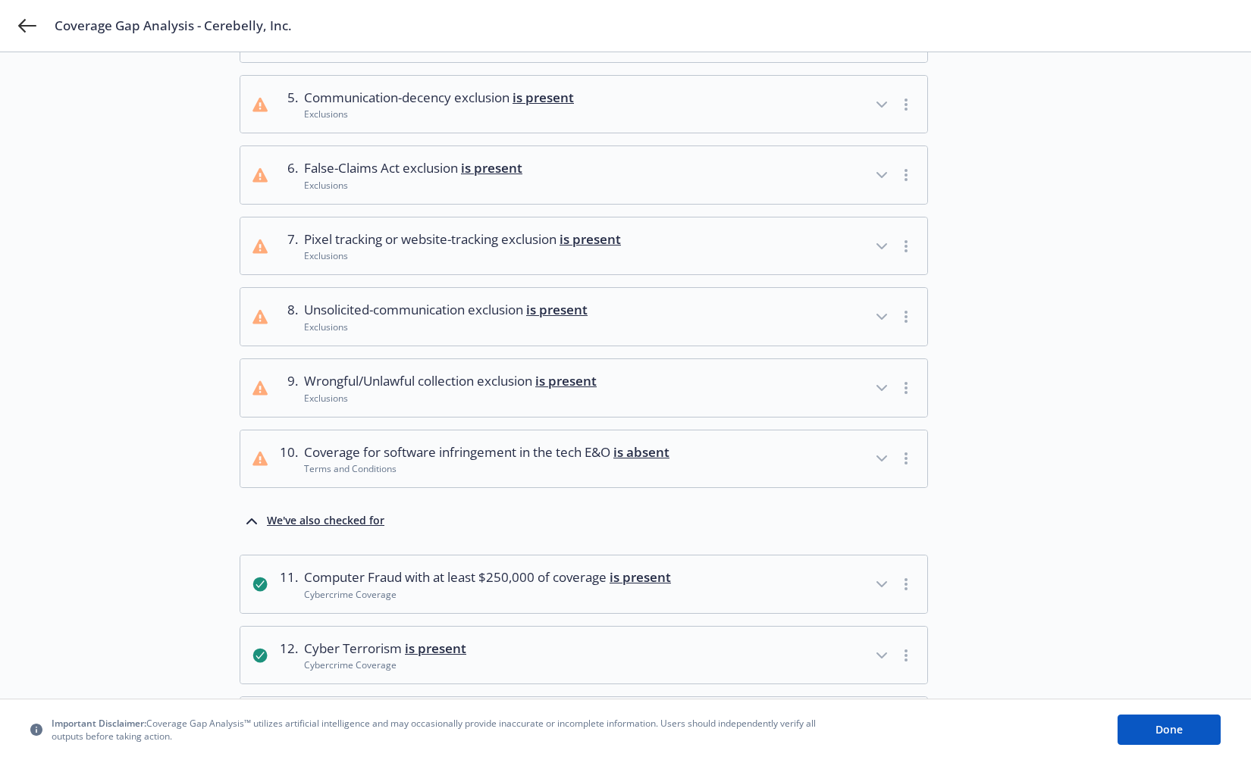
scroll to position [0, 0]
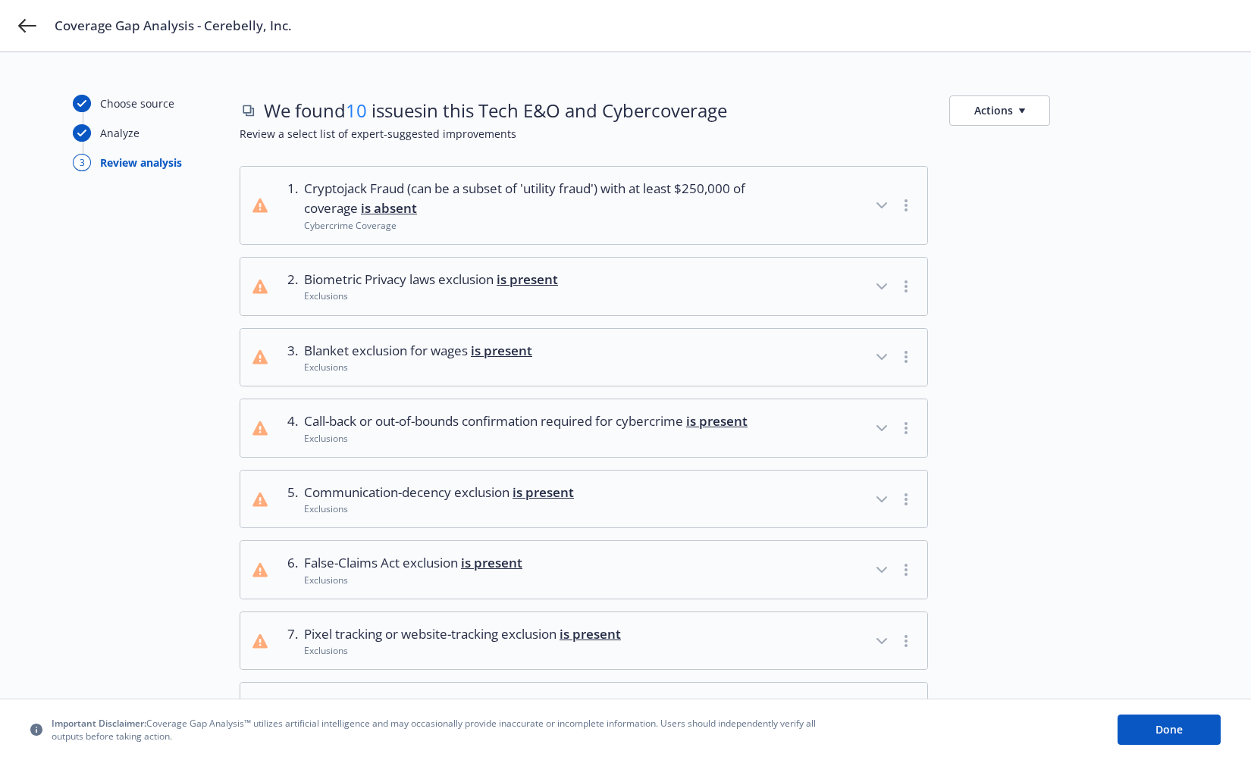
click at [1030, 111] on button "Actions" at bounding box center [999, 111] width 101 height 30
click at [1081, 178] on link "Copy full list of what we’ve checked for" at bounding box center [1072, 175] width 245 height 30
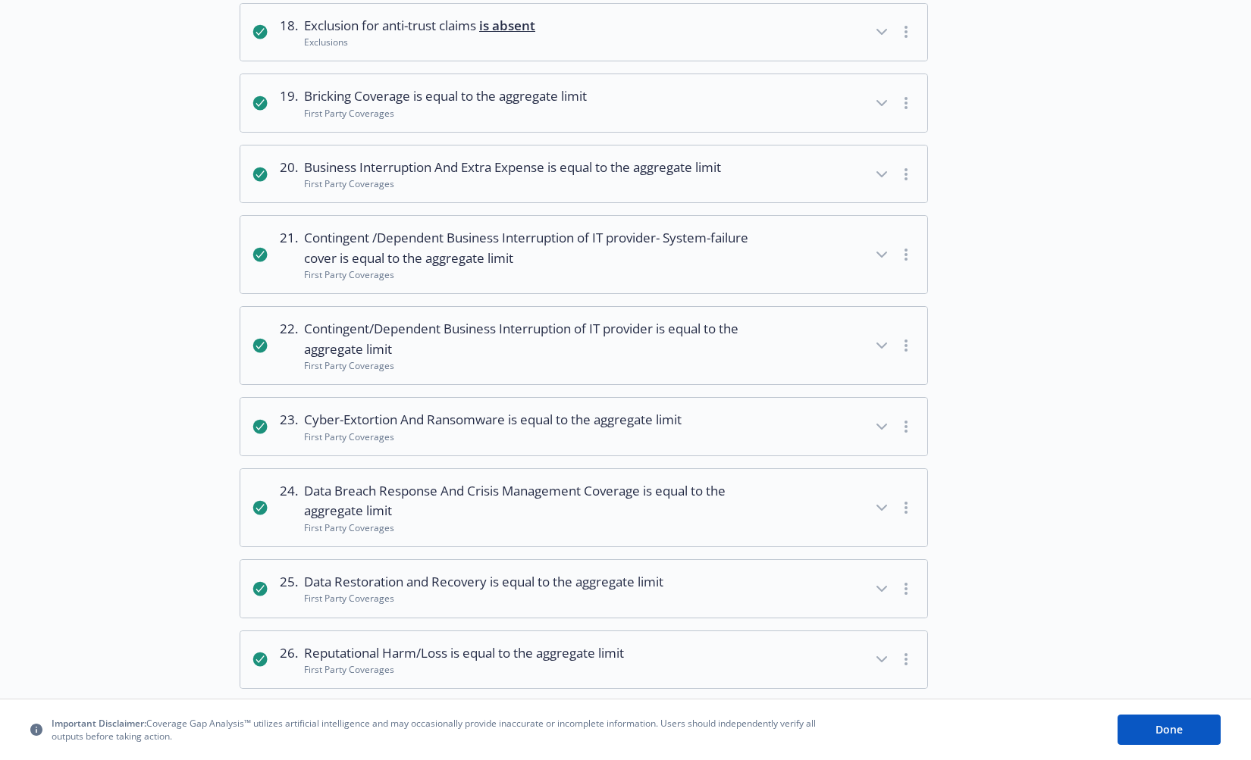
scroll to position [1484, 0]
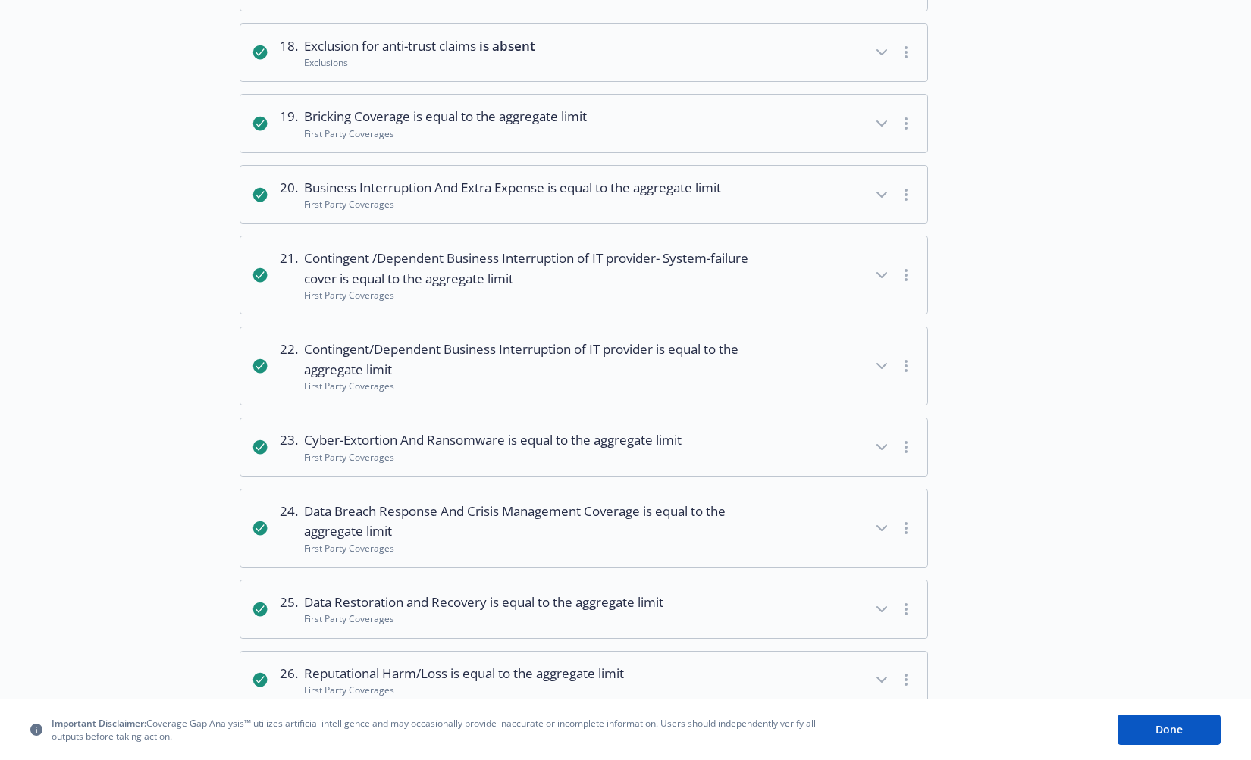
click at [608, 149] on button "19 . Bricking Coverage is equal to the aggregate limit First Party Coverages" at bounding box center [583, 124] width 687 height 58
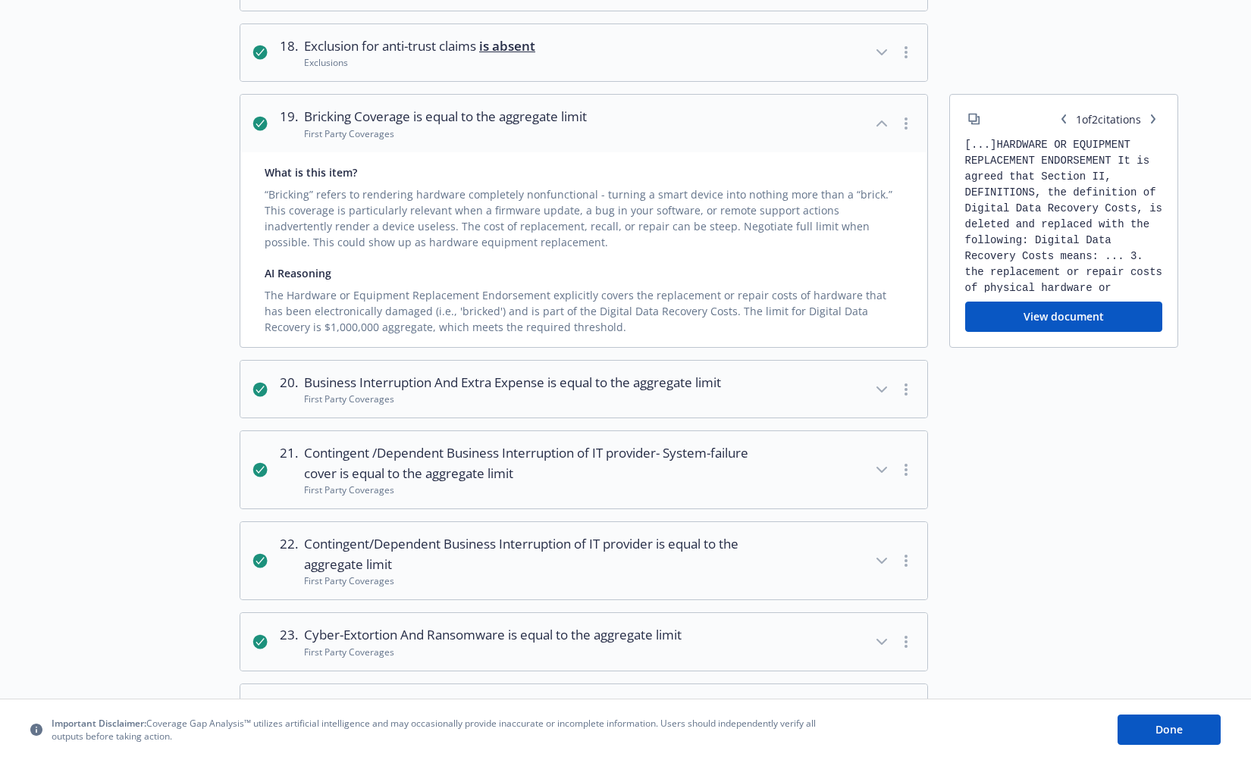
click at [608, 149] on button "19 . Bricking Coverage is equal to the aggregate limit First Party Coverages" at bounding box center [583, 124] width 687 height 58
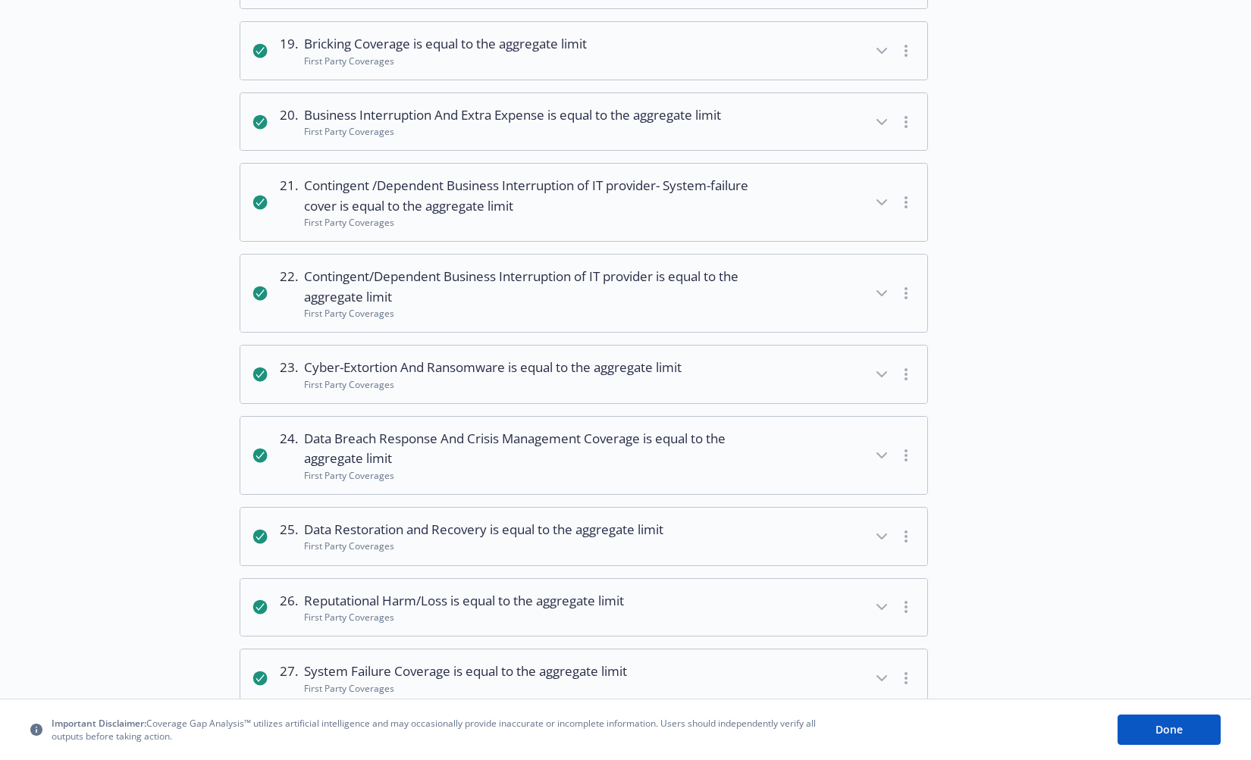
scroll to position [1557, 0]
click at [673, 137] on div "First Party Coverages" at bounding box center [512, 130] width 417 height 13
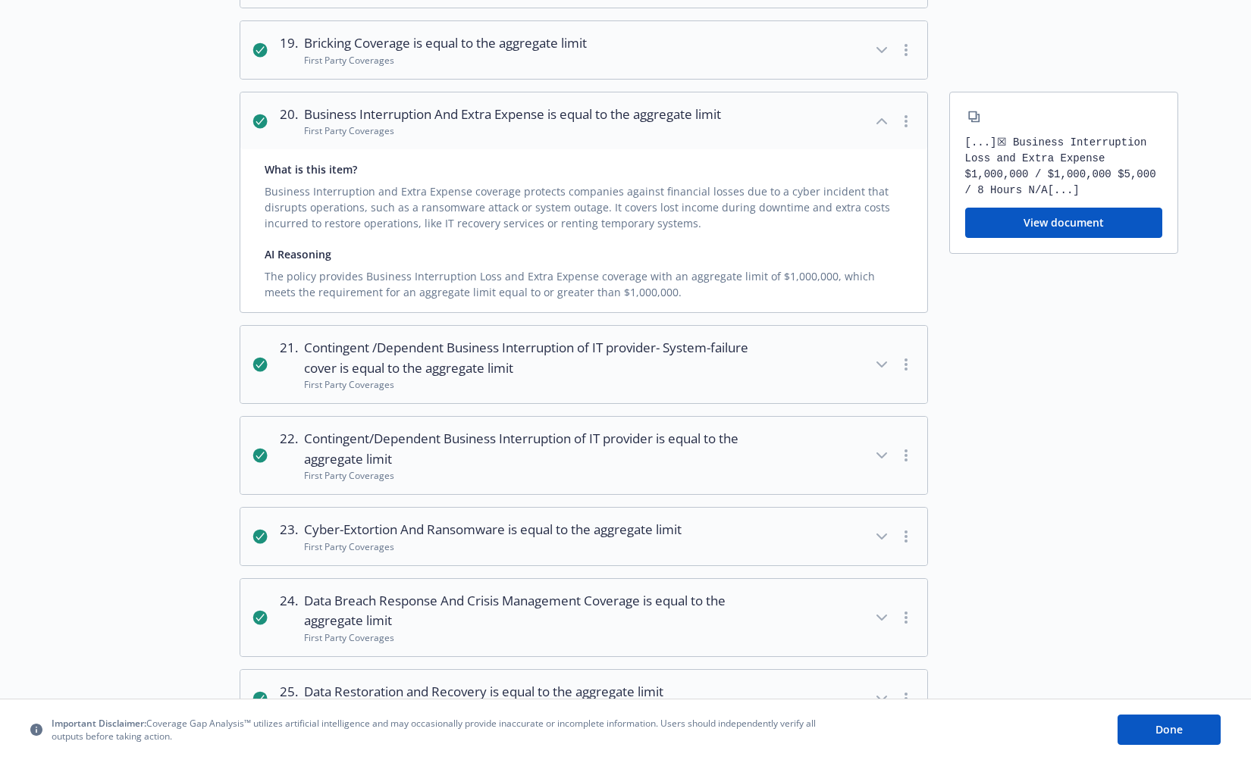
click at [673, 137] on div "First Party Coverages" at bounding box center [512, 130] width 417 height 13
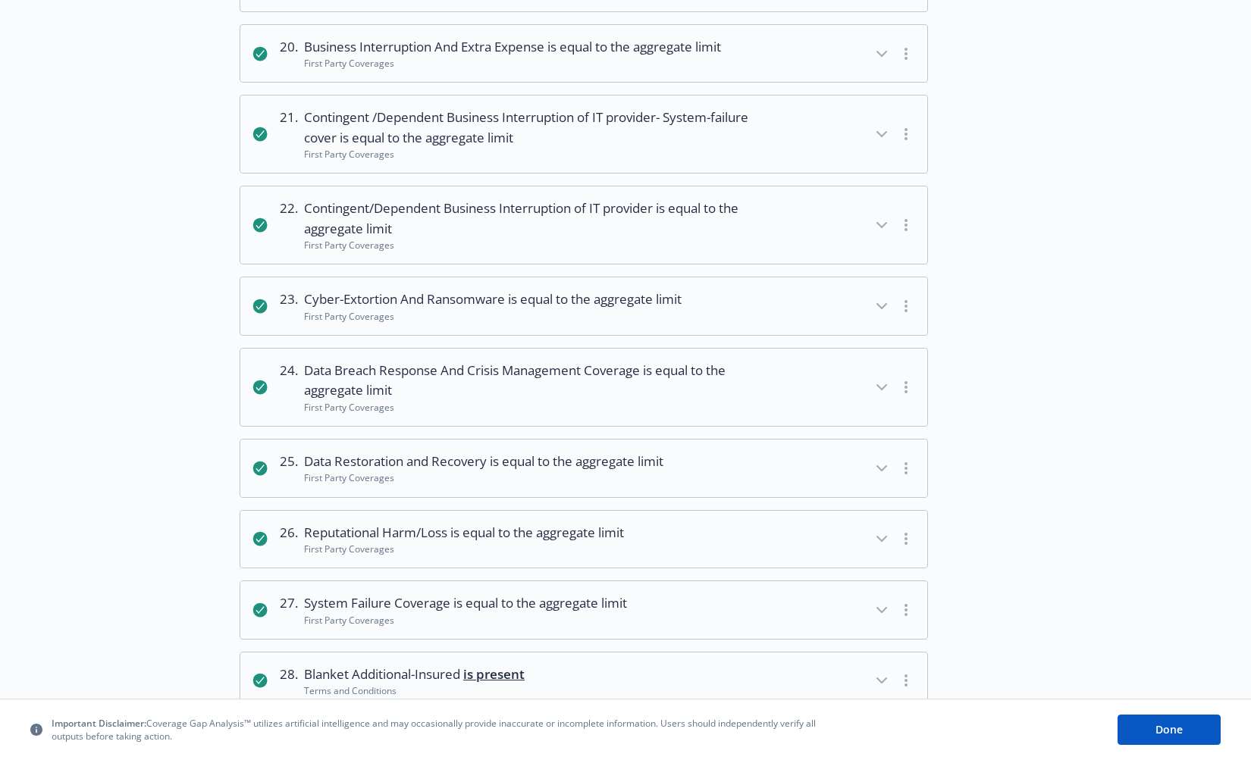
scroll to position [1635, 0]
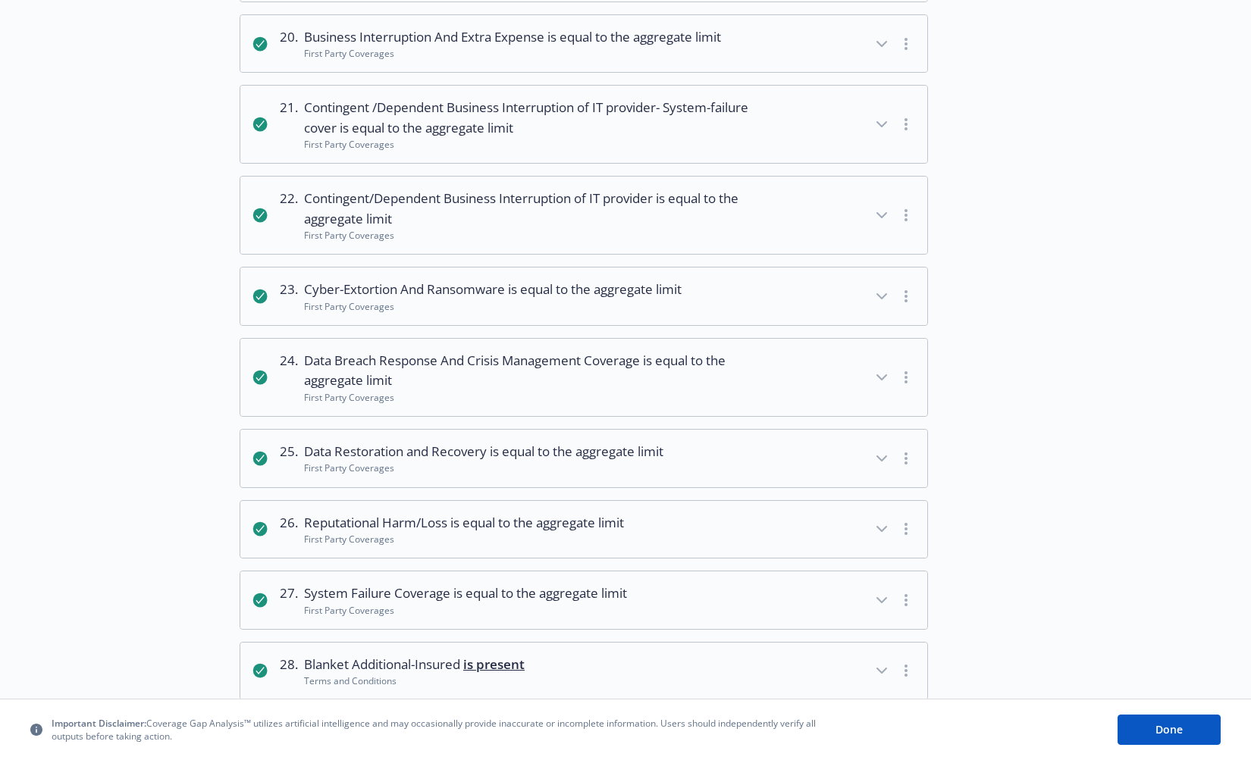
click at [673, 138] on span "Contingent /Dependent Business Interruption of IT provider- System-failure cove…" at bounding box center [526, 118] width 445 height 40
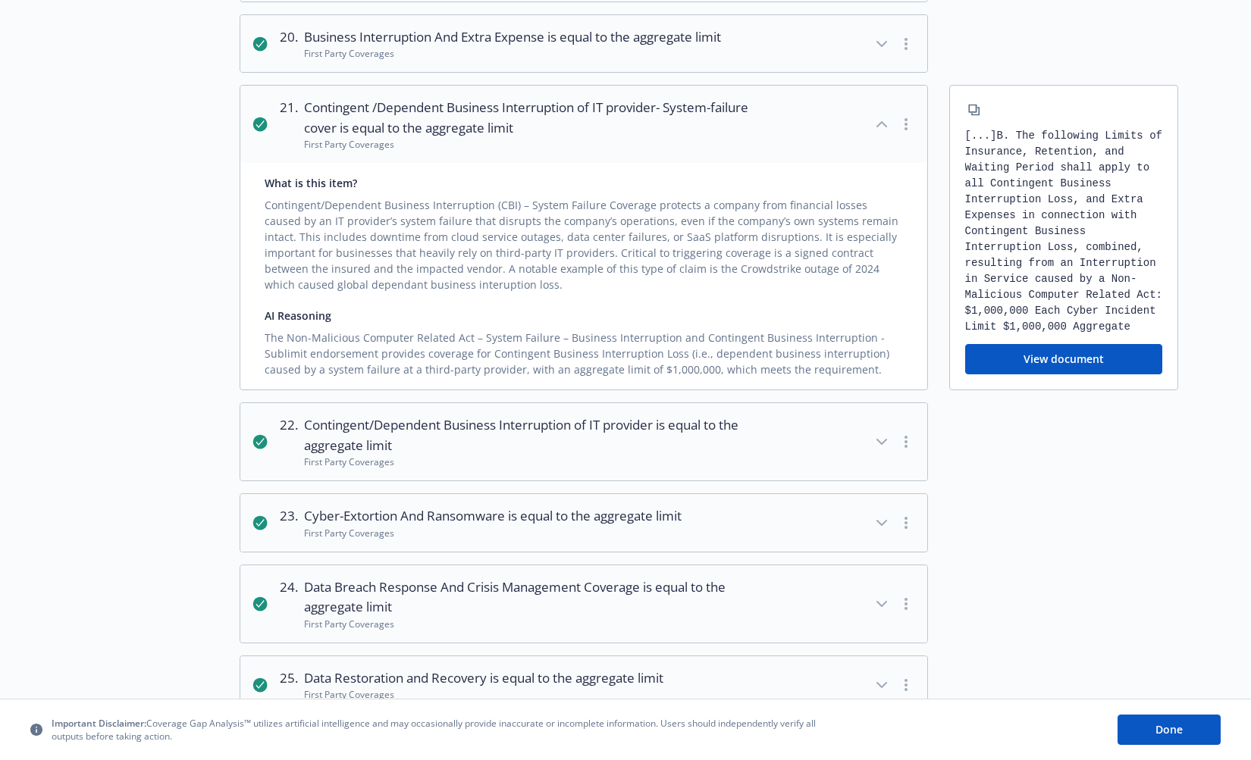
click at [673, 138] on span "Contingent /Dependent Business Interruption of IT provider- System-failure cove…" at bounding box center [526, 118] width 445 height 40
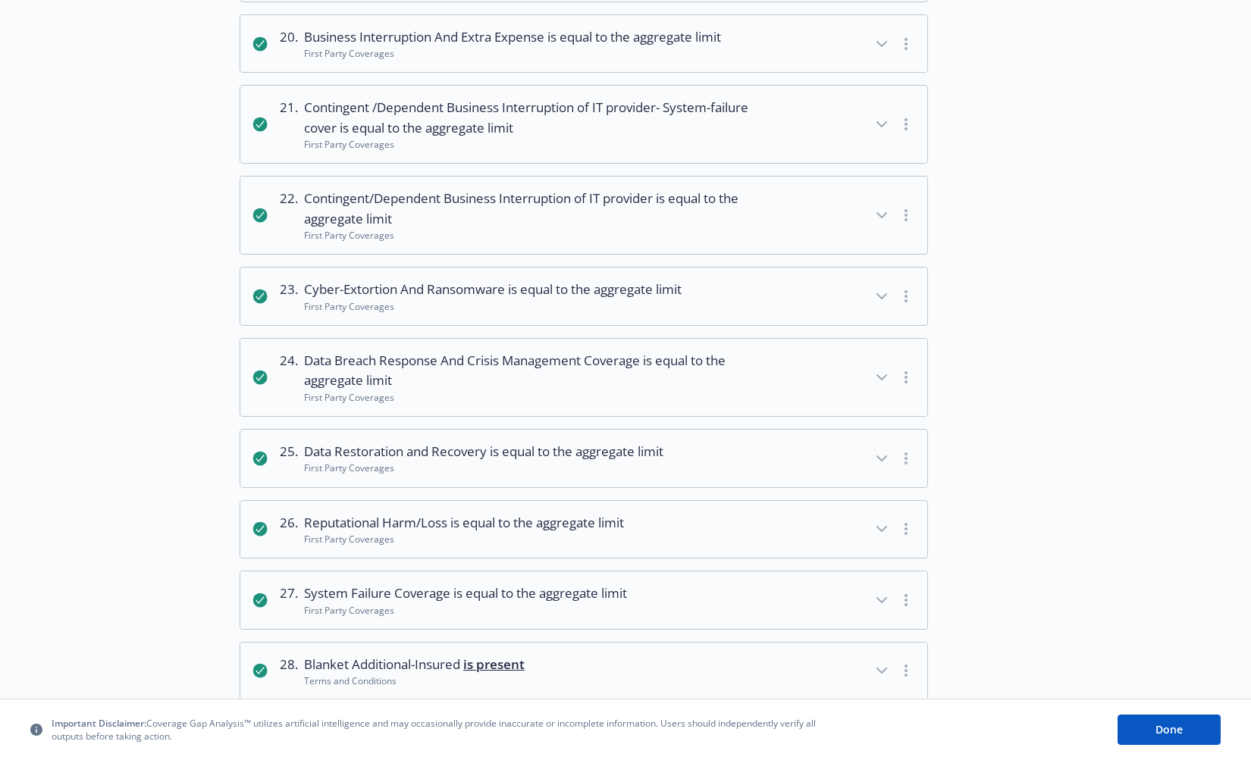
click at [673, 229] on span "Contingent/Dependent Business Interruption of IT provider is equal to the aggre…" at bounding box center [526, 209] width 445 height 40
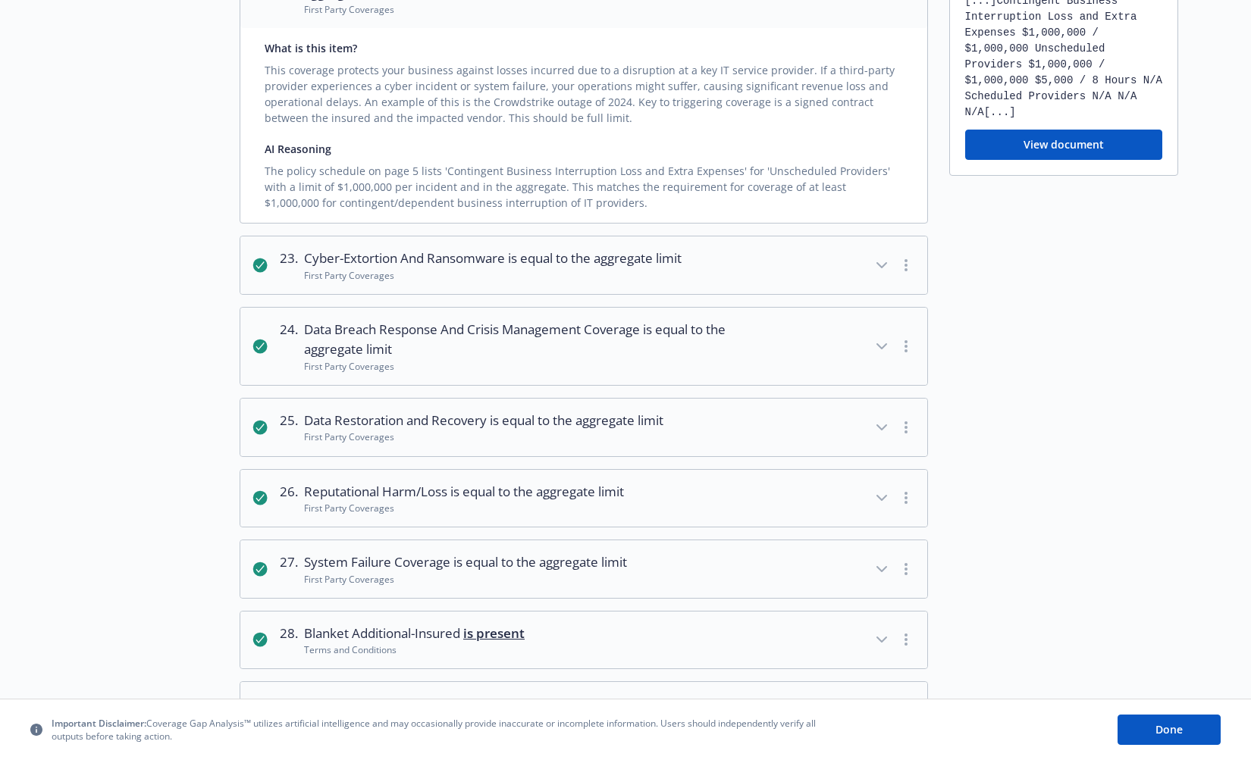
scroll to position [1874, 0]
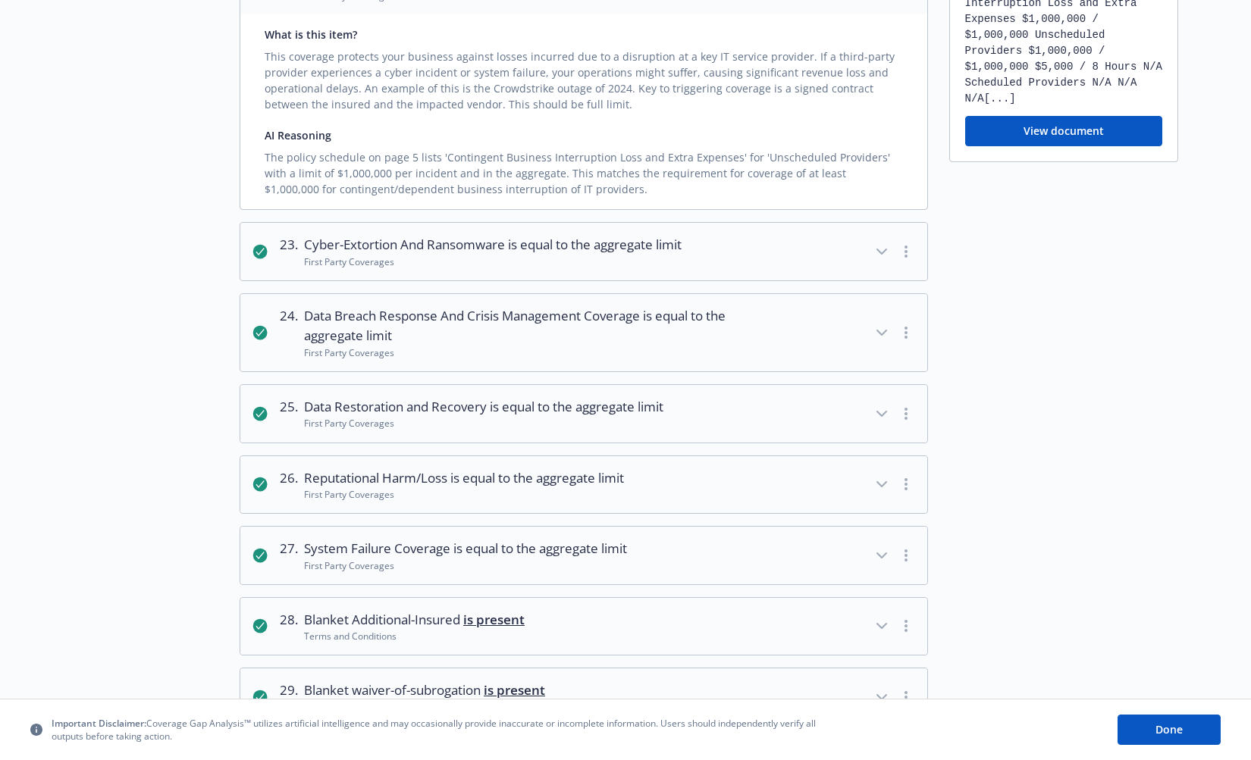
click at [572, 253] on span "is equal to the aggregate limit" at bounding box center [595, 244] width 174 height 17
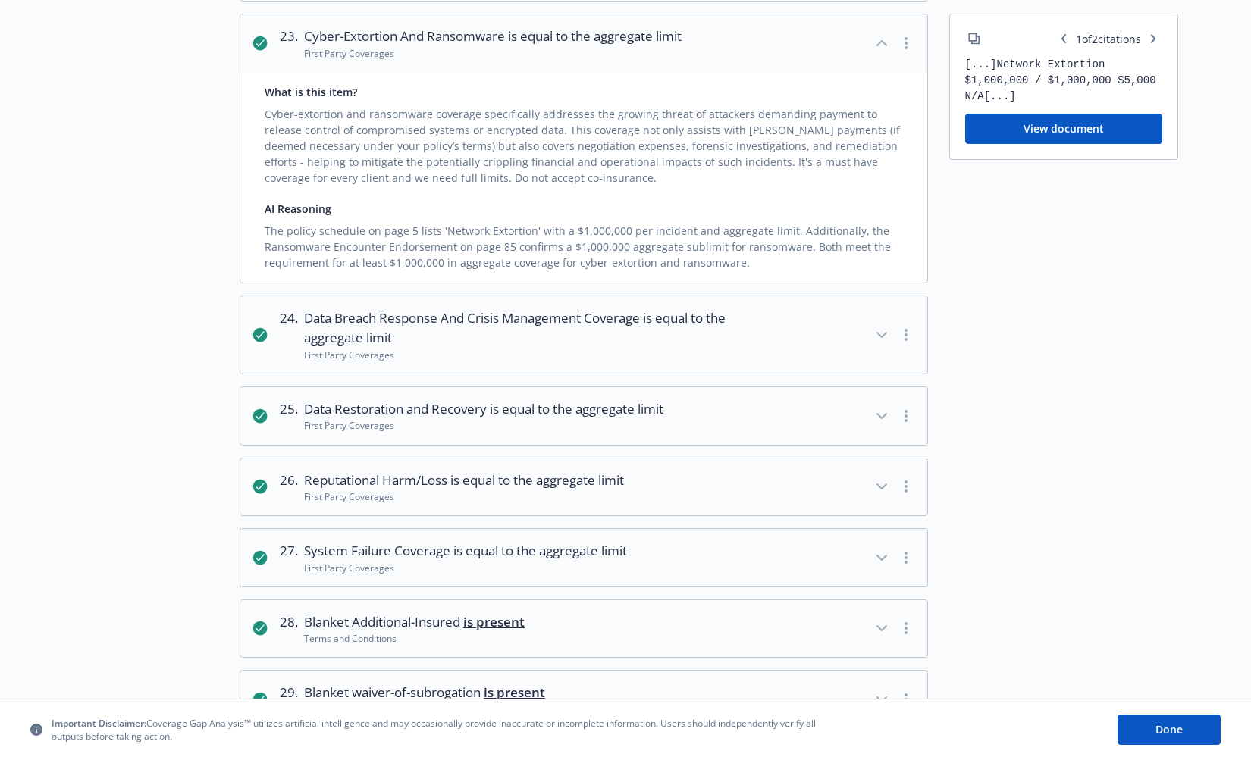
scroll to position [2087, 0]
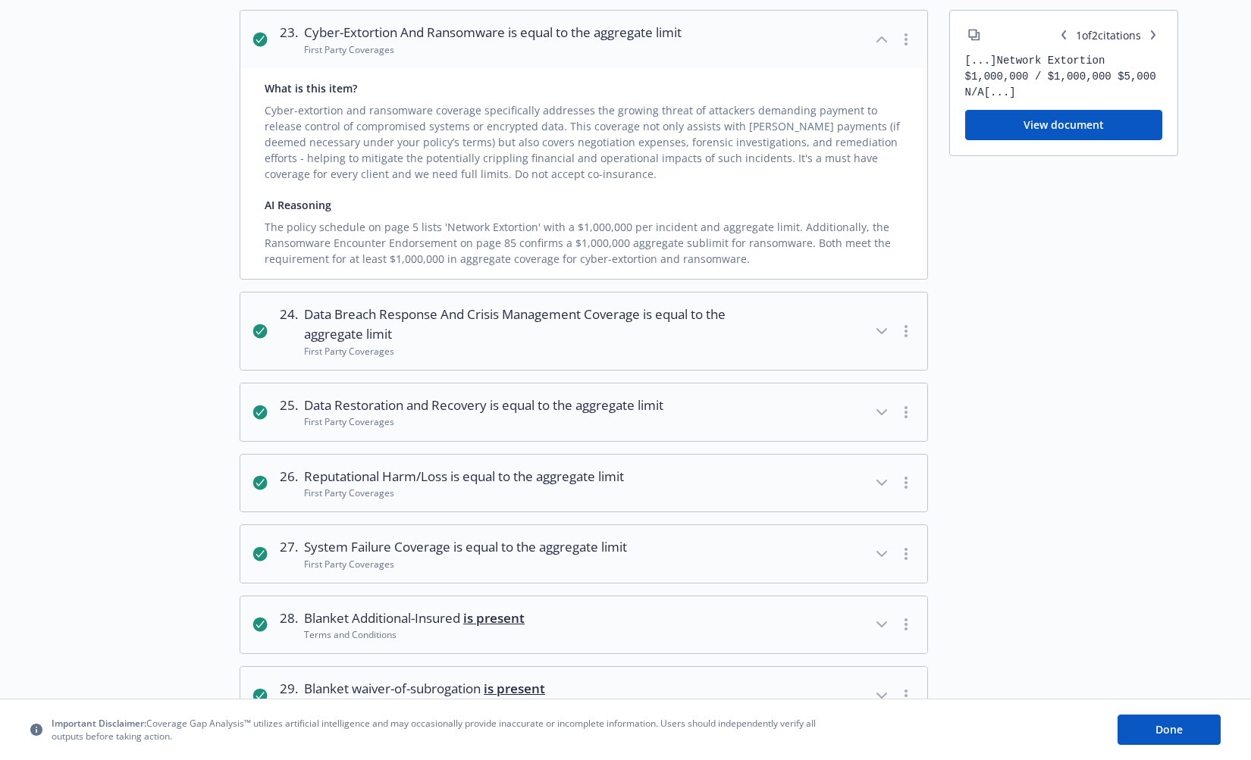
click at [631, 345] on span "Data Breach Response And Crisis Management Coverage is equal to the aggregate l…" at bounding box center [526, 325] width 445 height 40
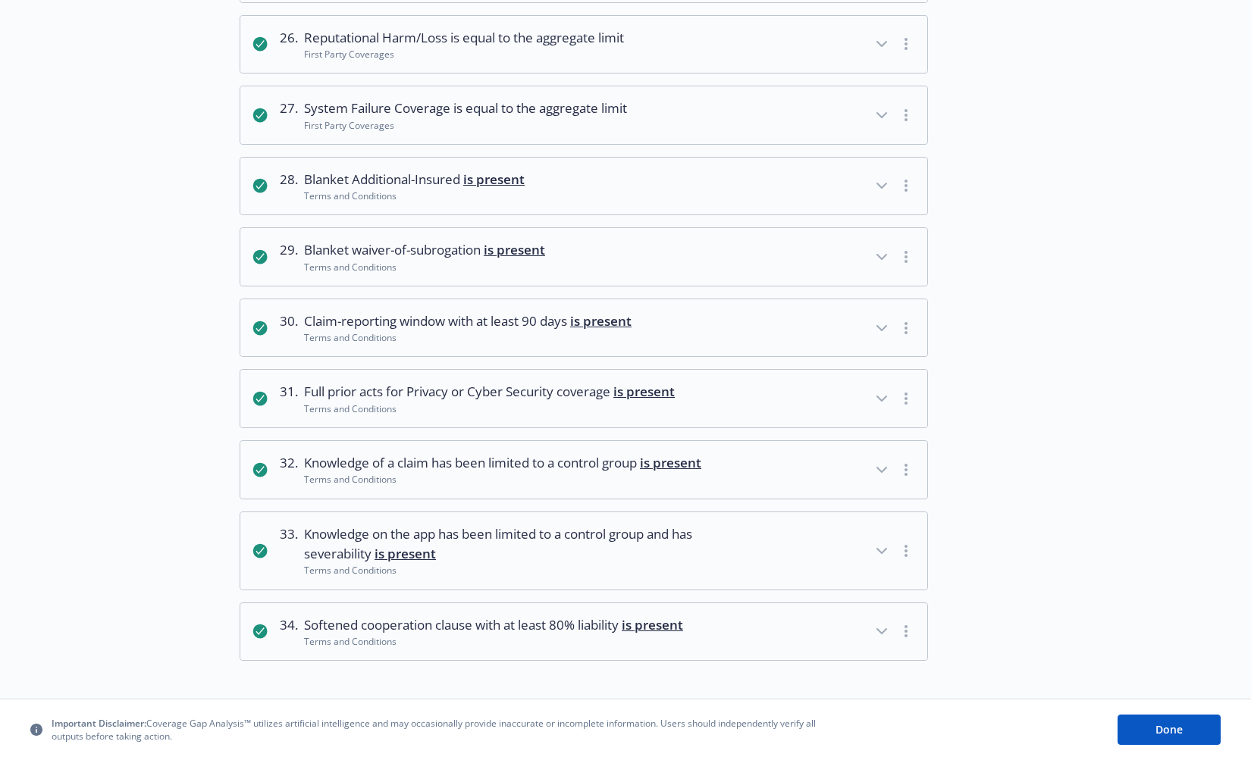
scroll to position [2746, 0]
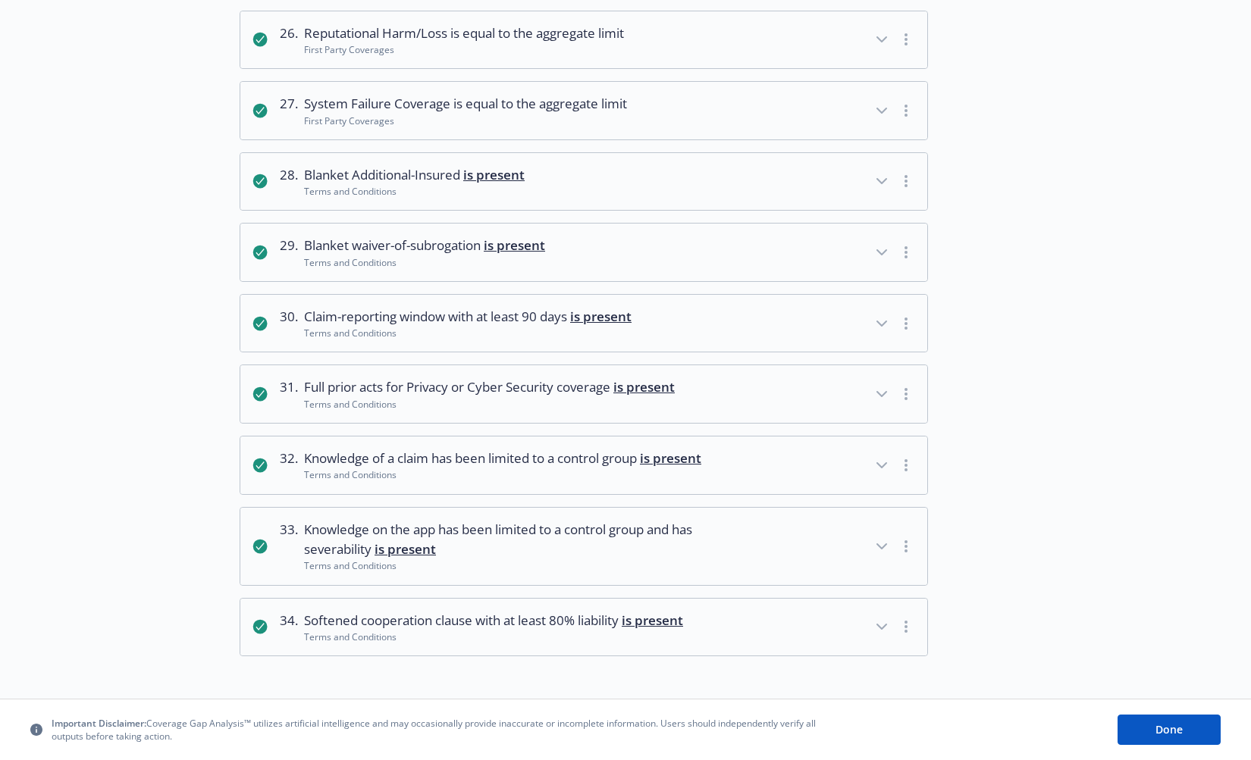
click at [618, 467] on span "Knowledge of a claim has been limited to a control group is present" at bounding box center [502, 459] width 397 height 20
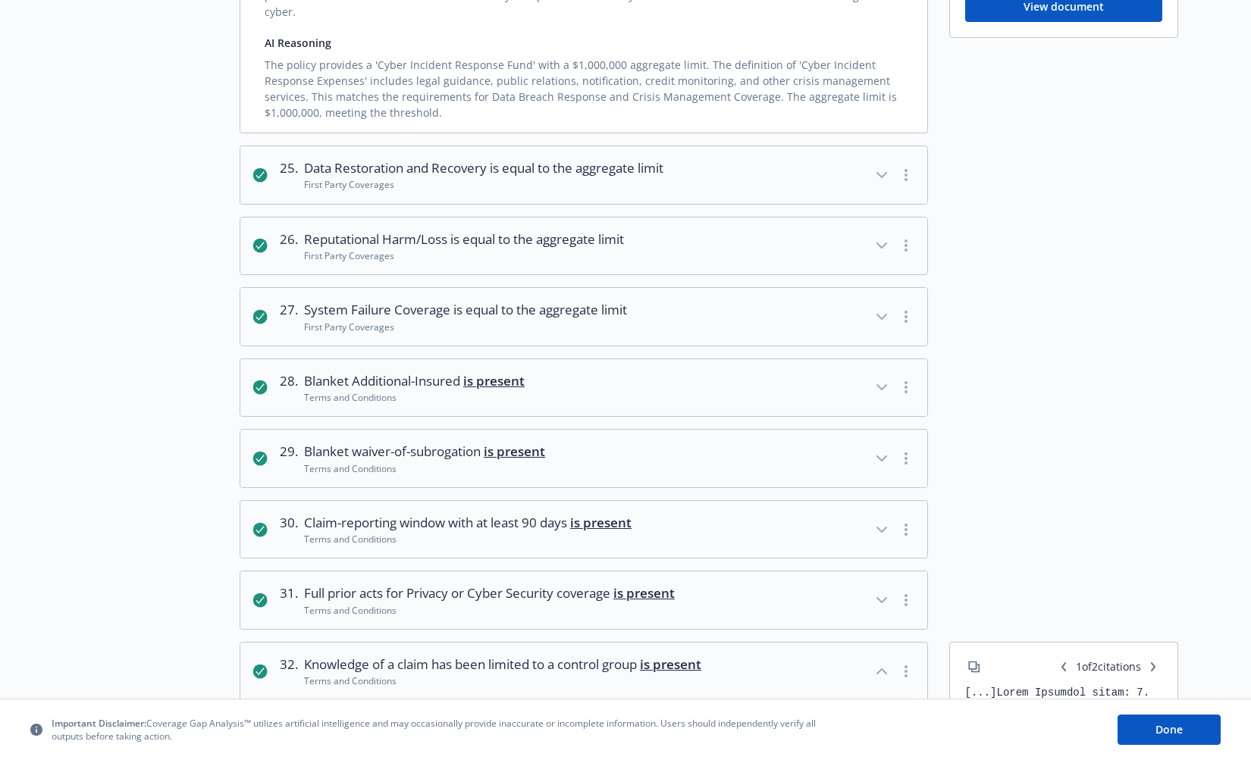
scroll to position [2527, 0]
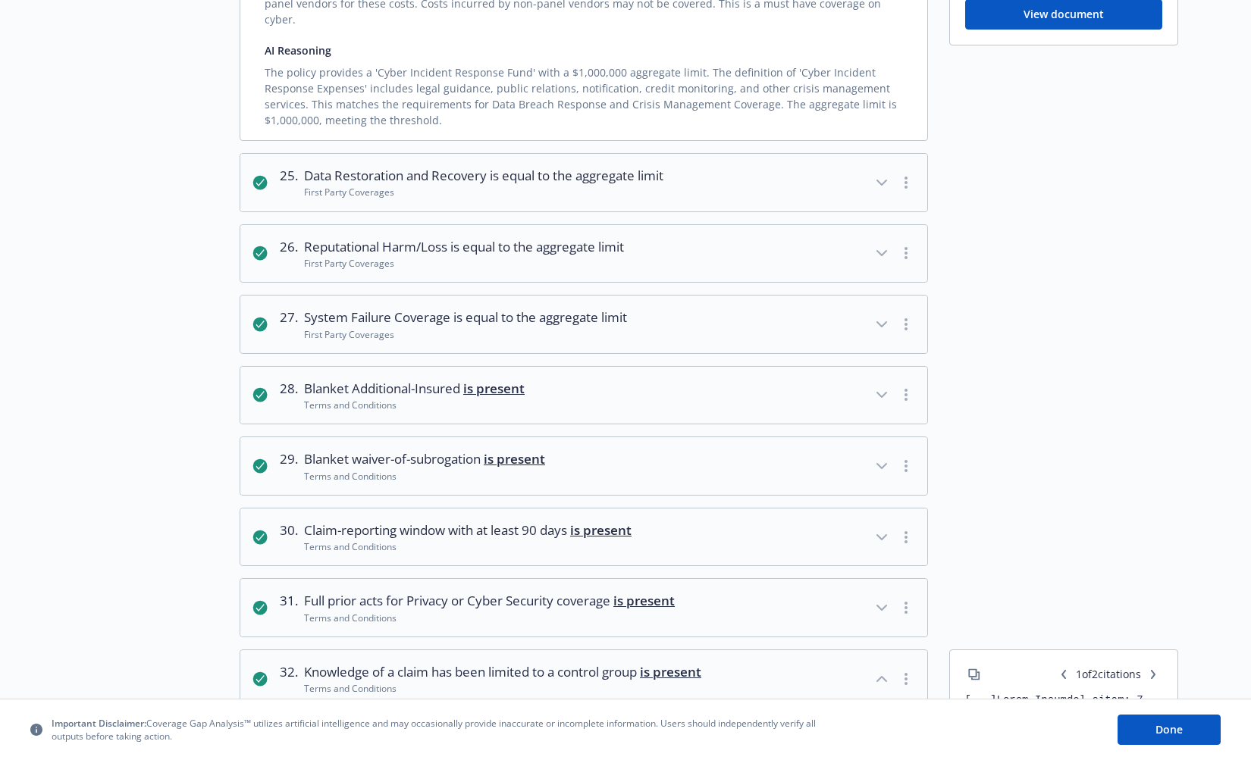
click at [546, 257] on span "Reputational Harm/Loss is equal to the aggregate limit" at bounding box center [464, 247] width 320 height 20
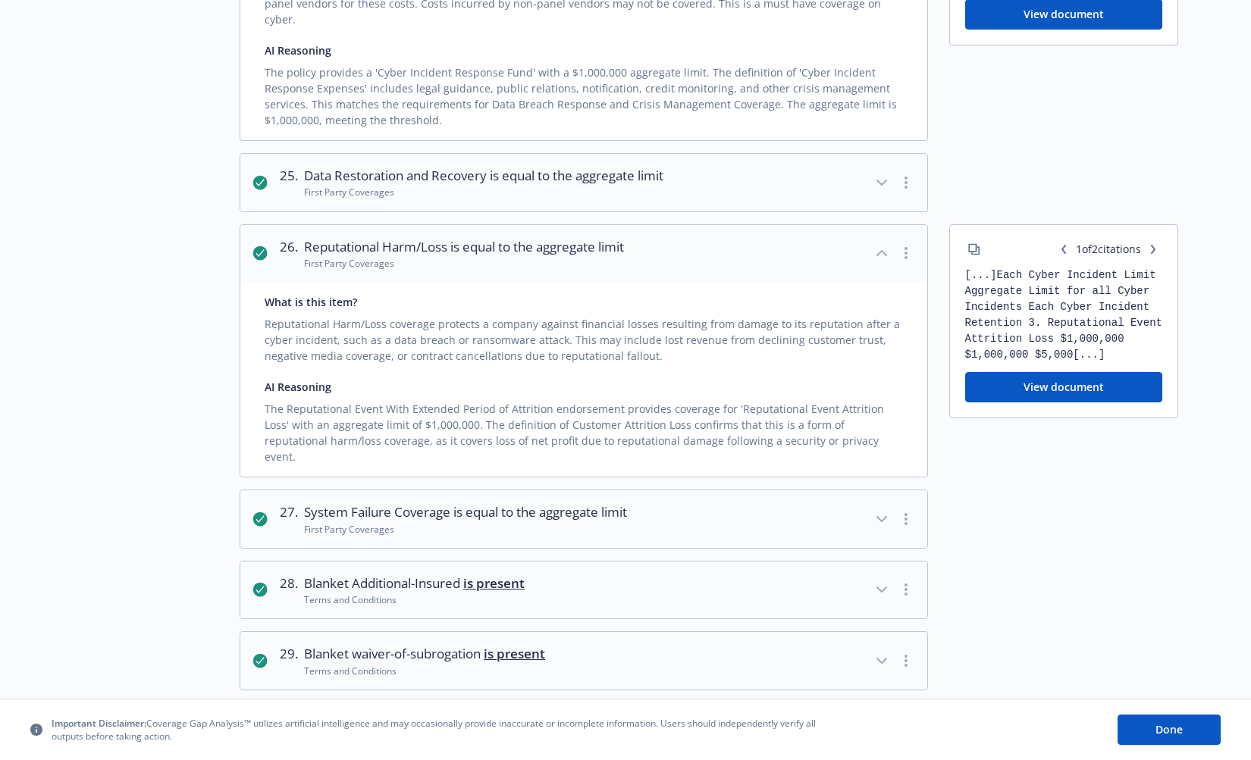
click at [569, 193] on div "First Party Coverages" at bounding box center [483, 192] width 359 height 13
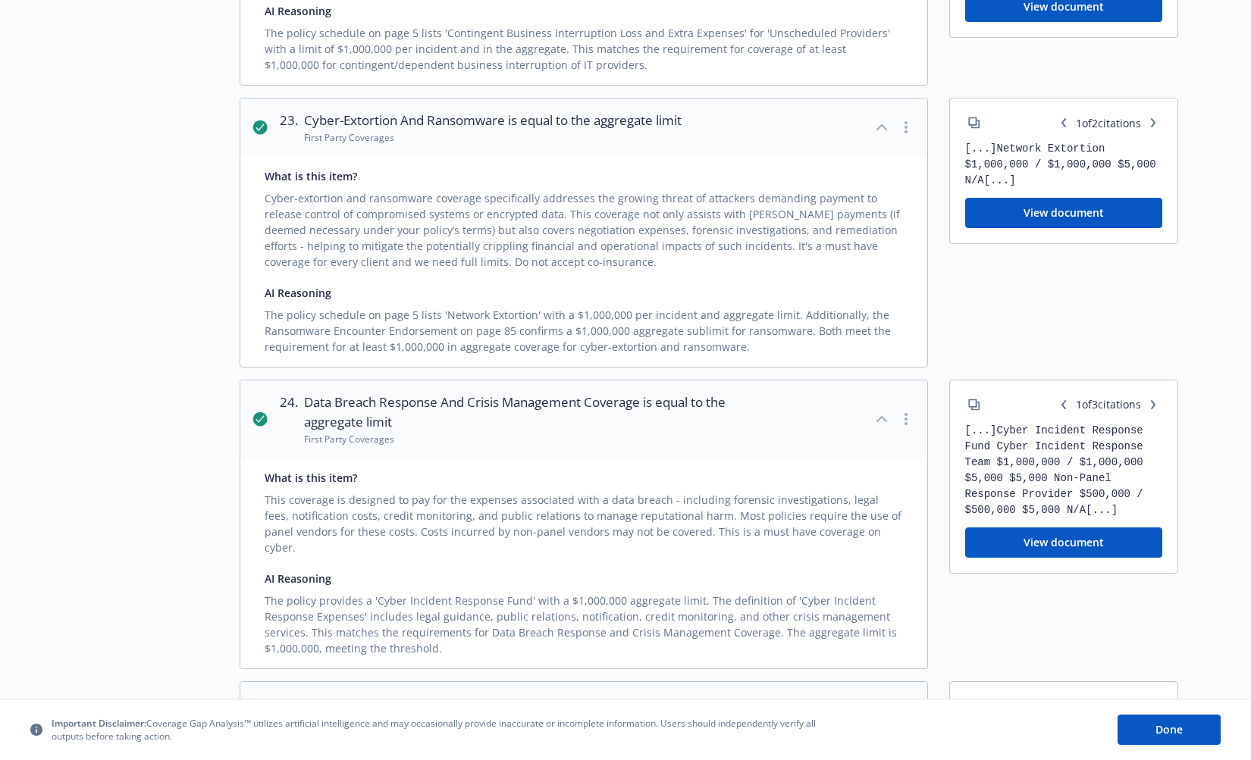
scroll to position [1995, 0]
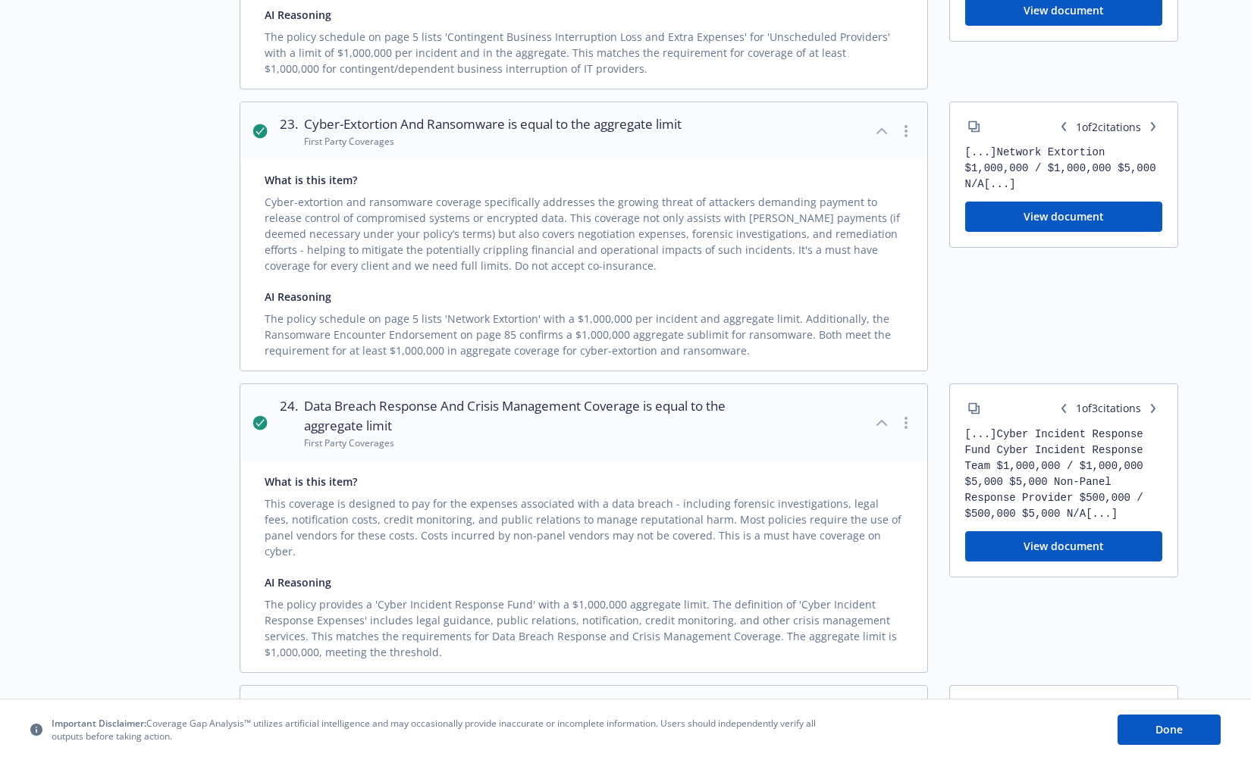
click at [496, 274] on div "Cyber-extortion and ransomware coverage specifically addresses the growing thre…" at bounding box center [584, 231] width 638 height 86
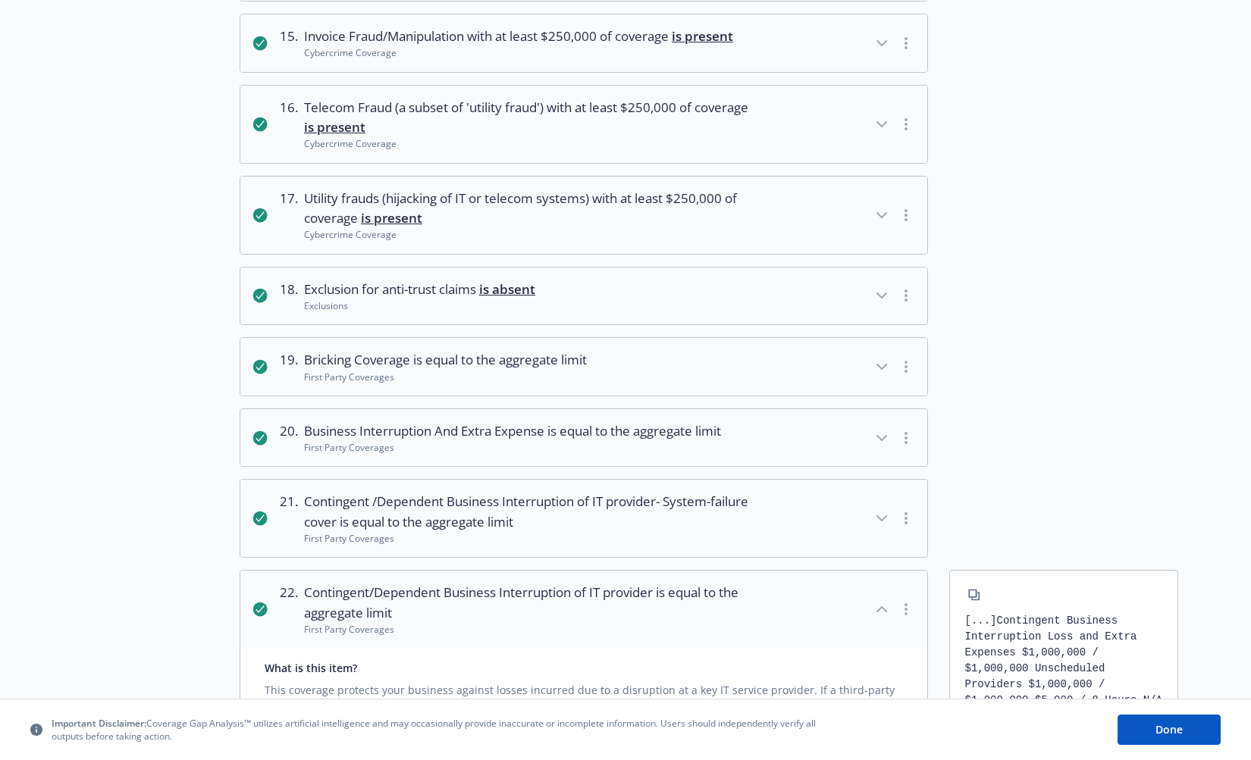
scroll to position [2452, 0]
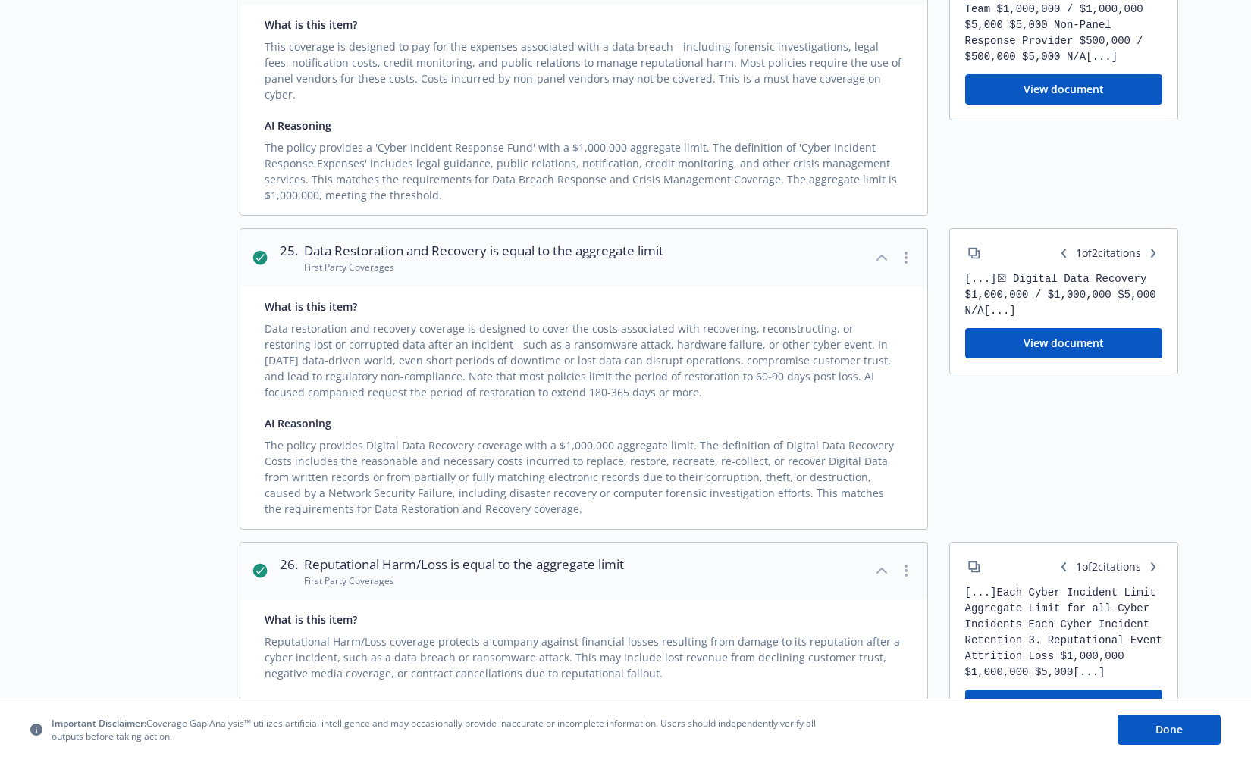
click at [1151, 258] on icon "button" at bounding box center [1153, 253] width 9 height 9
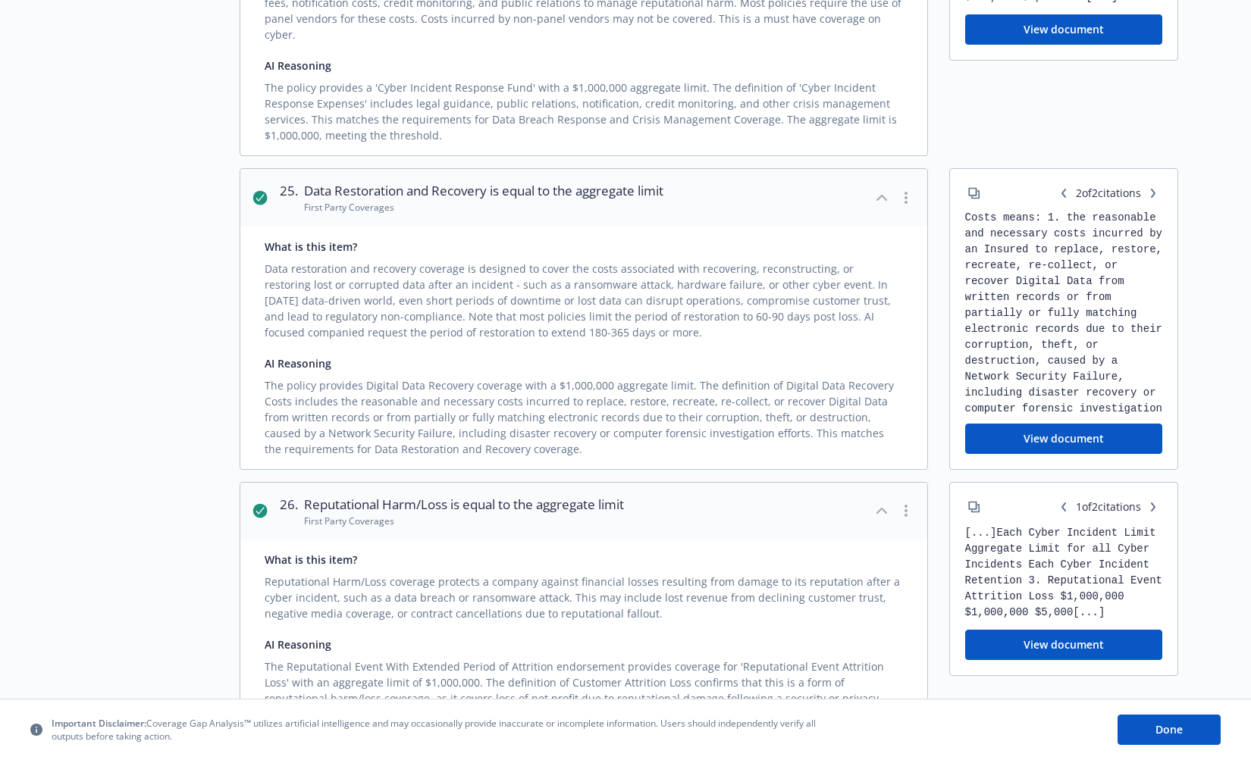
scroll to position [14, 0]
drag, startPoint x: 1048, startPoint y: 272, endPoint x: 1062, endPoint y: 289, distance: 22.0
click at [1063, 289] on div "[...] Digital Data Recovery Costs means: 1. the reasonable and necessary costs …" at bounding box center [1064, 313] width 198 height 203
click at [1049, 331] on div "[...] Digital Data Recovery Costs means: 1. the reasonable and necessary costs …" at bounding box center [1064, 313] width 198 height 203
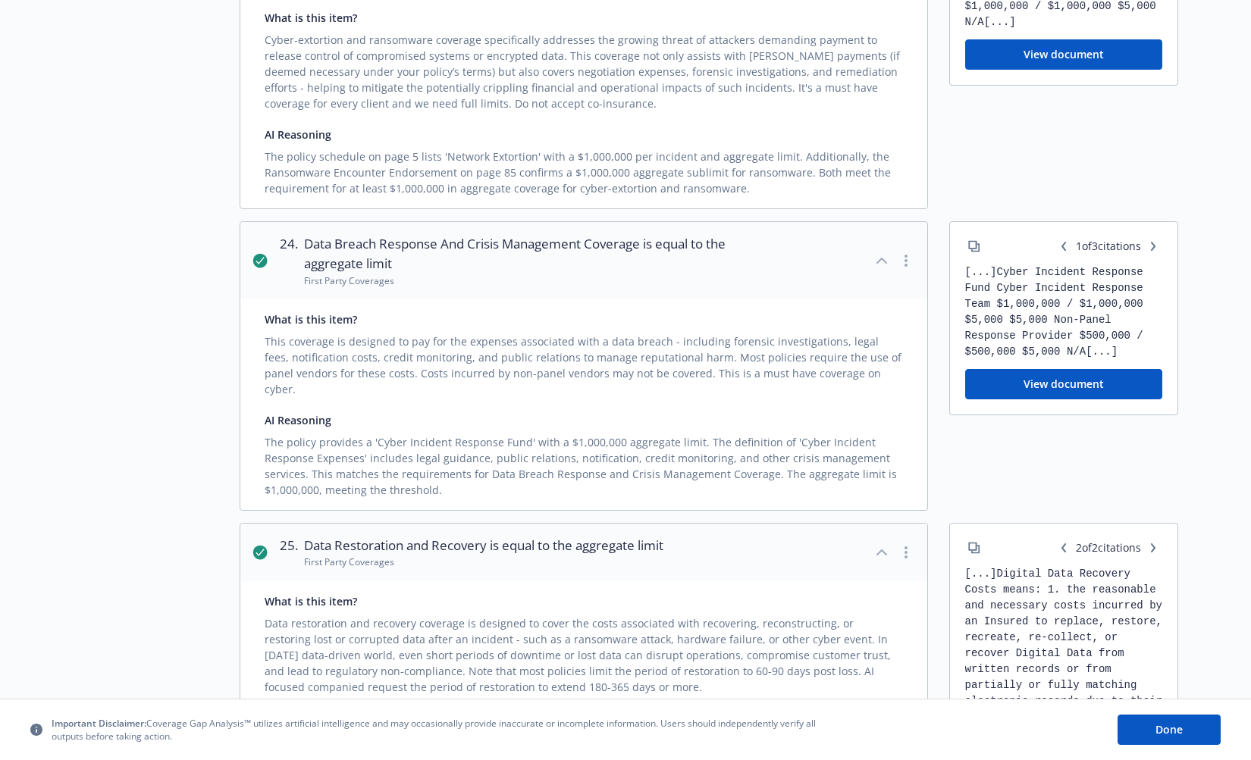
scroll to position [2159, 0]
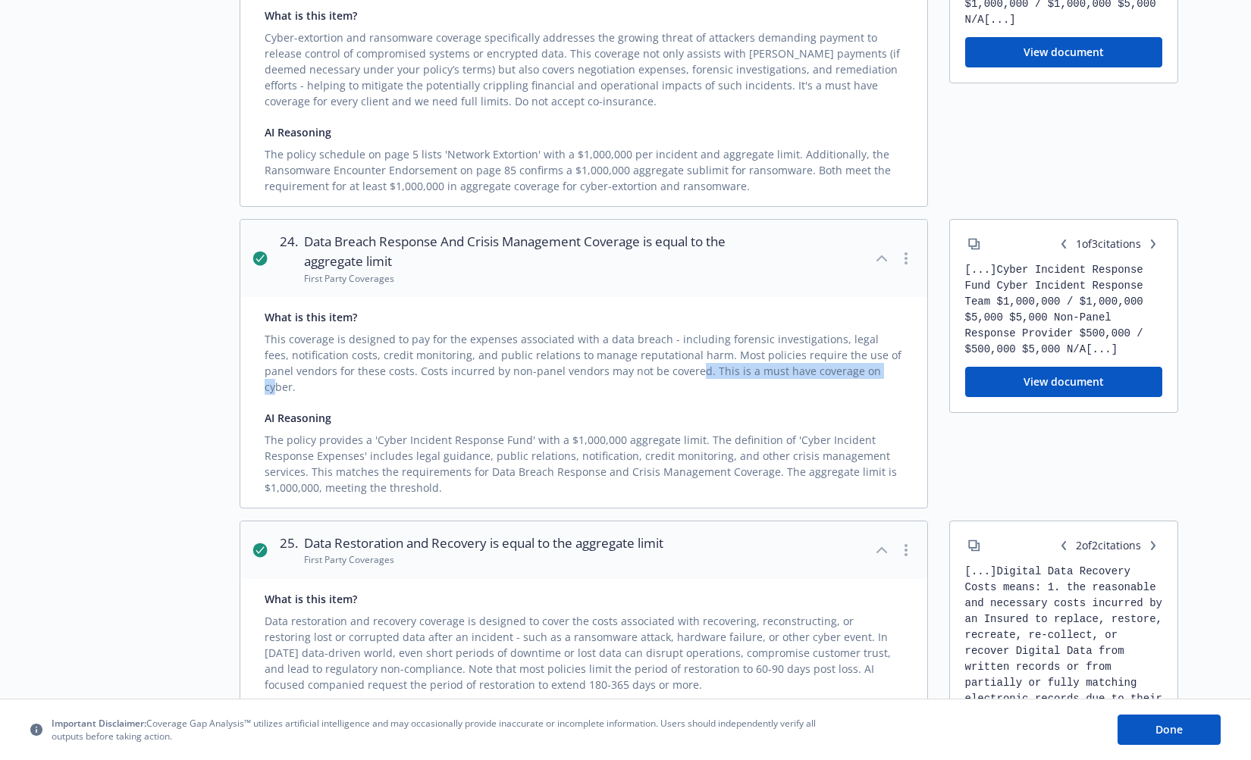
drag, startPoint x: 663, startPoint y: 391, endPoint x: 840, endPoint y: 390, distance: 177.4
click at [840, 390] on div "This coverage is designed to pay for the expenses associated with a data breach…" at bounding box center [584, 360] width 638 height 70
click at [808, 325] on div "What is this item?" at bounding box center [584, 317] width 638 height 16
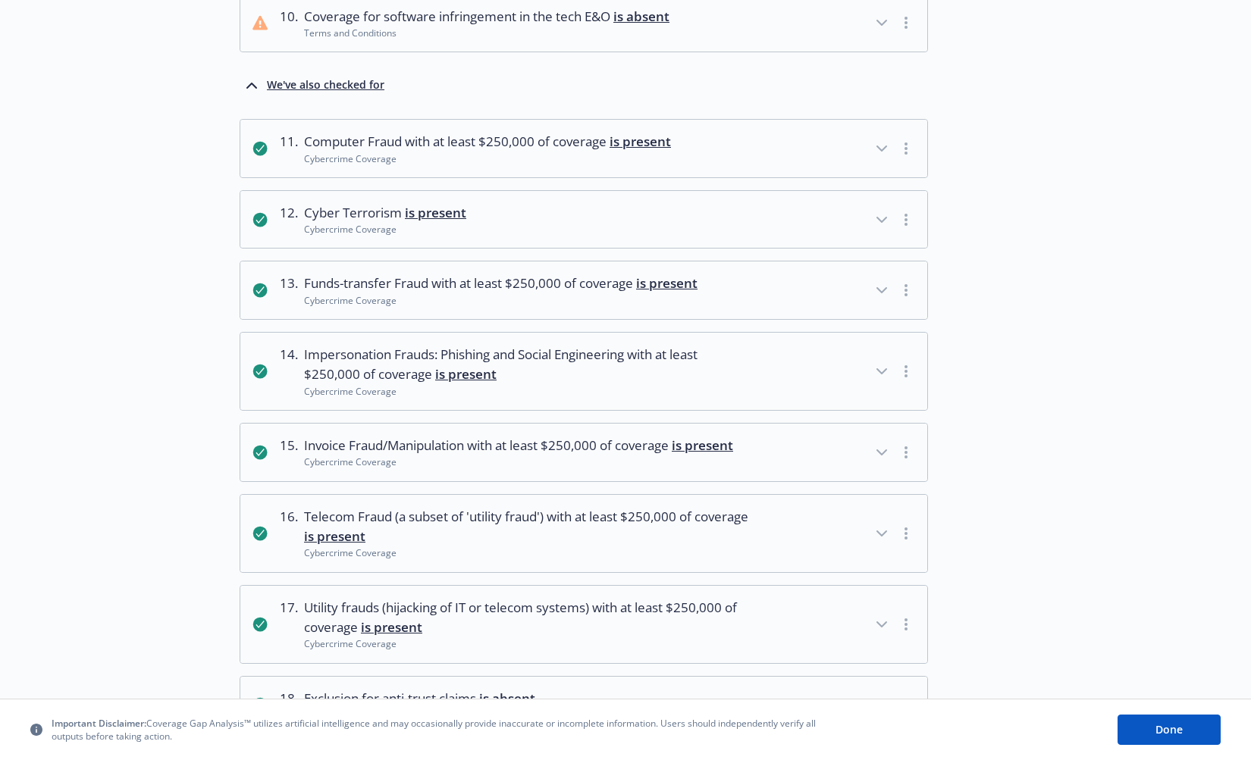
scroll to position [834, 0]
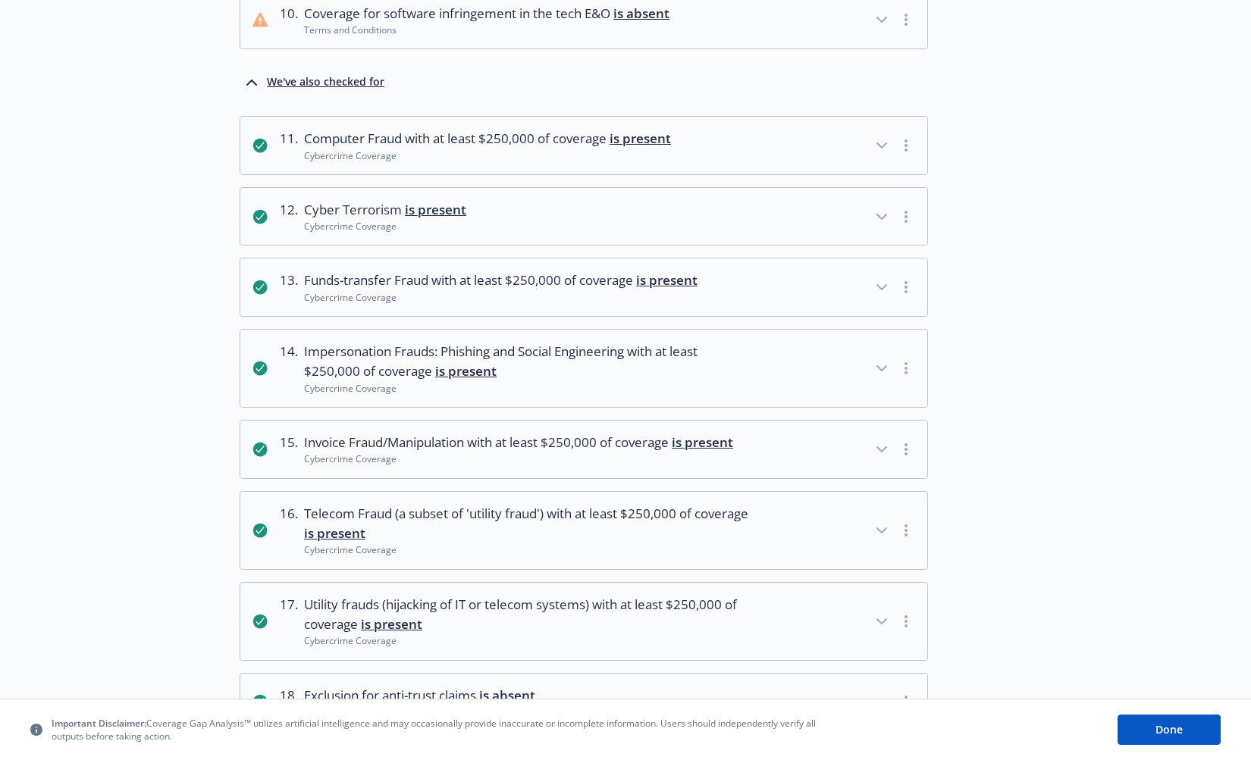
click at [592, 372] on span "Impersonation Frauds: Phishing and Social Engineering with at least $250,000 of…" at bounding box center [526, 362] width 445 height 40
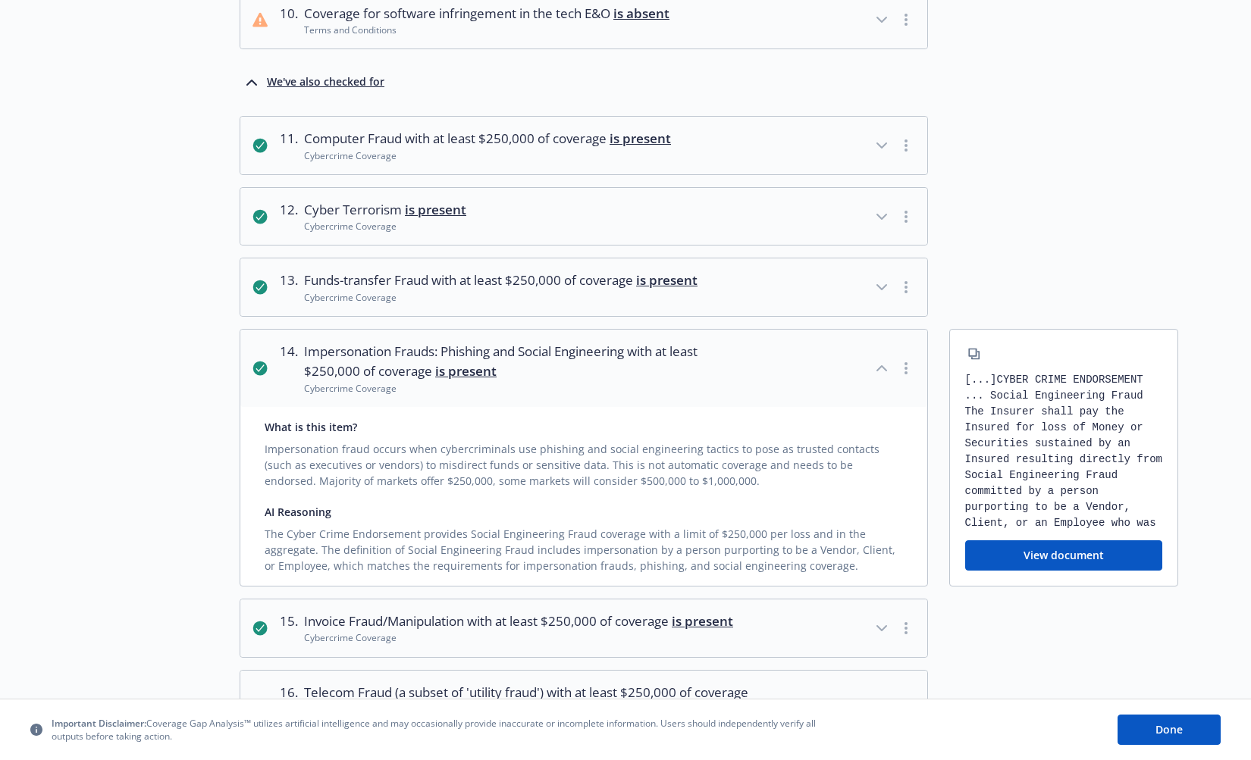
click at [551, 234] on button "12 . Cyber Terrorism is present Cybercrime Coverage" at bounding box center [583, 217] width 687 height 58
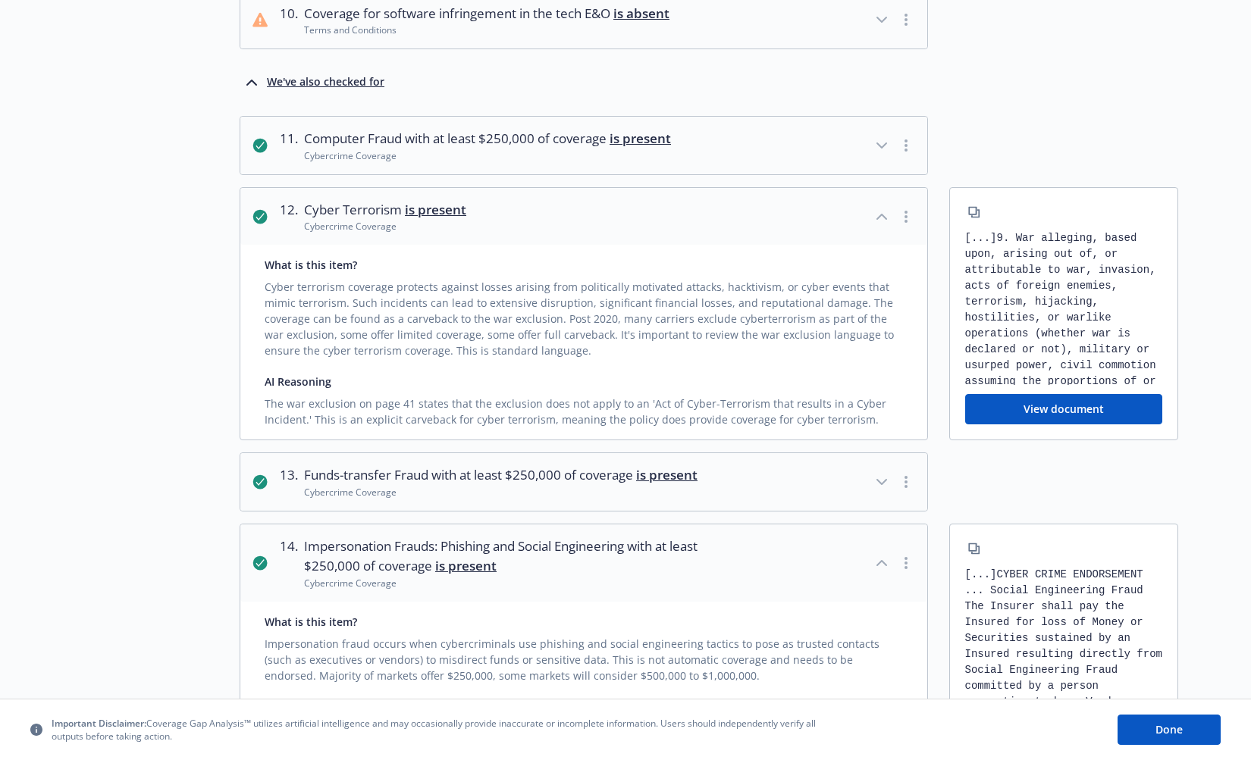
click at [559, 499] on div "Cybercrime Coverage" at bounding box center [501, 492] width 394 height 13
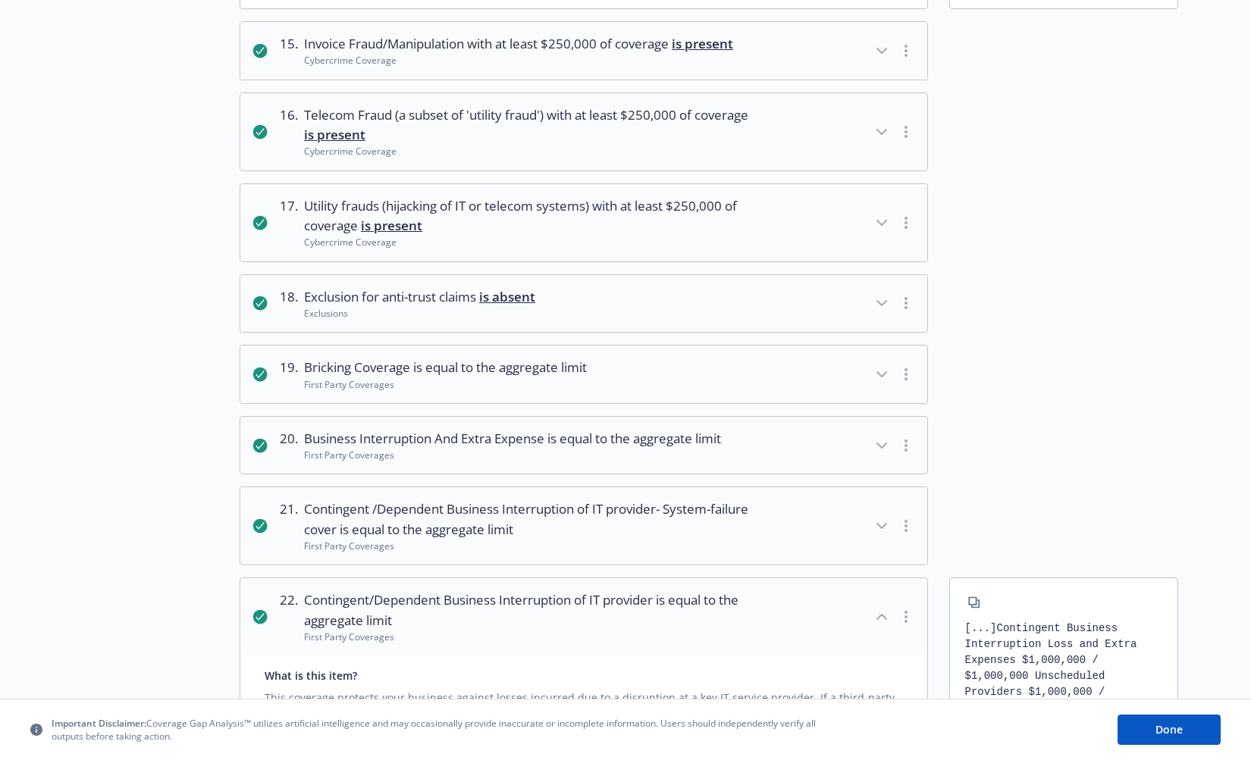
scroll to position [1805, 0]
click at [520, 373] on span "is equal to the aggregate limit" at bounding box center [500, 364] width 174 height 17
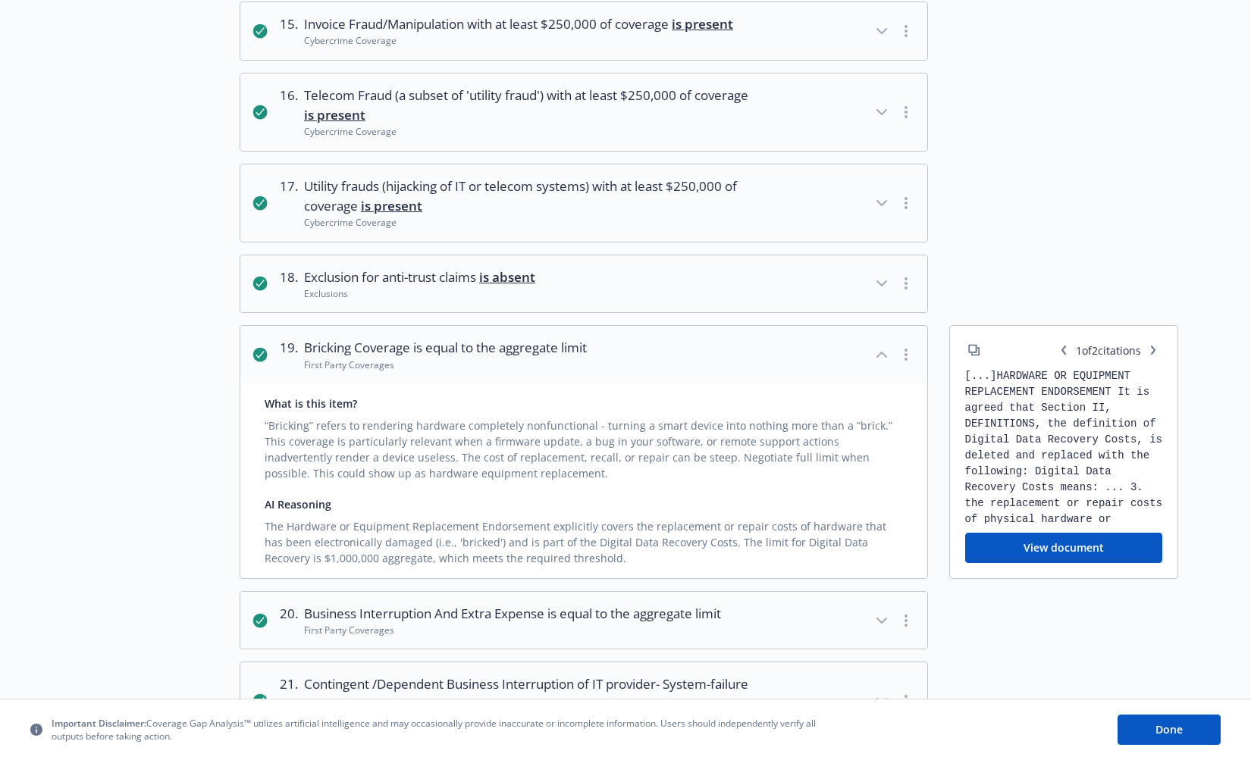
scroll to position [1780, 0]
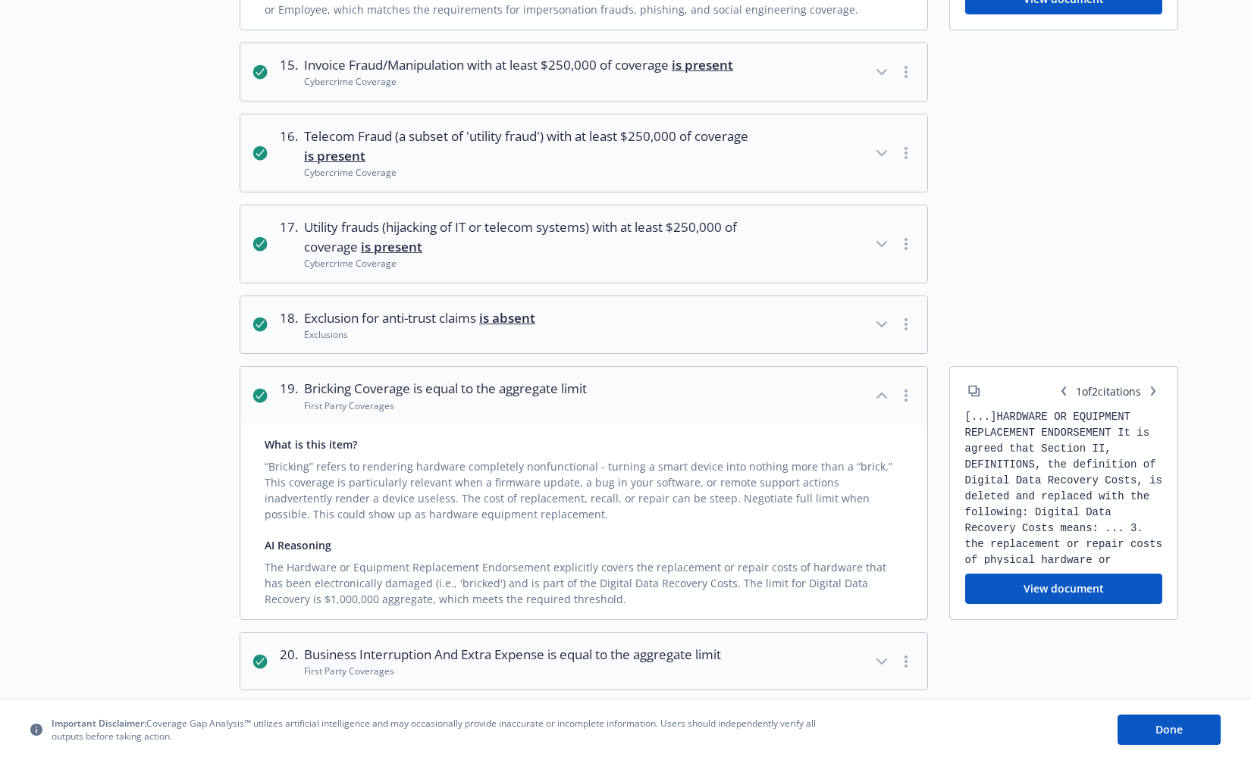
click at [510, 397] on span "is equal to the aggregate limit" at bounding box center [500, 388] width 174 height 17
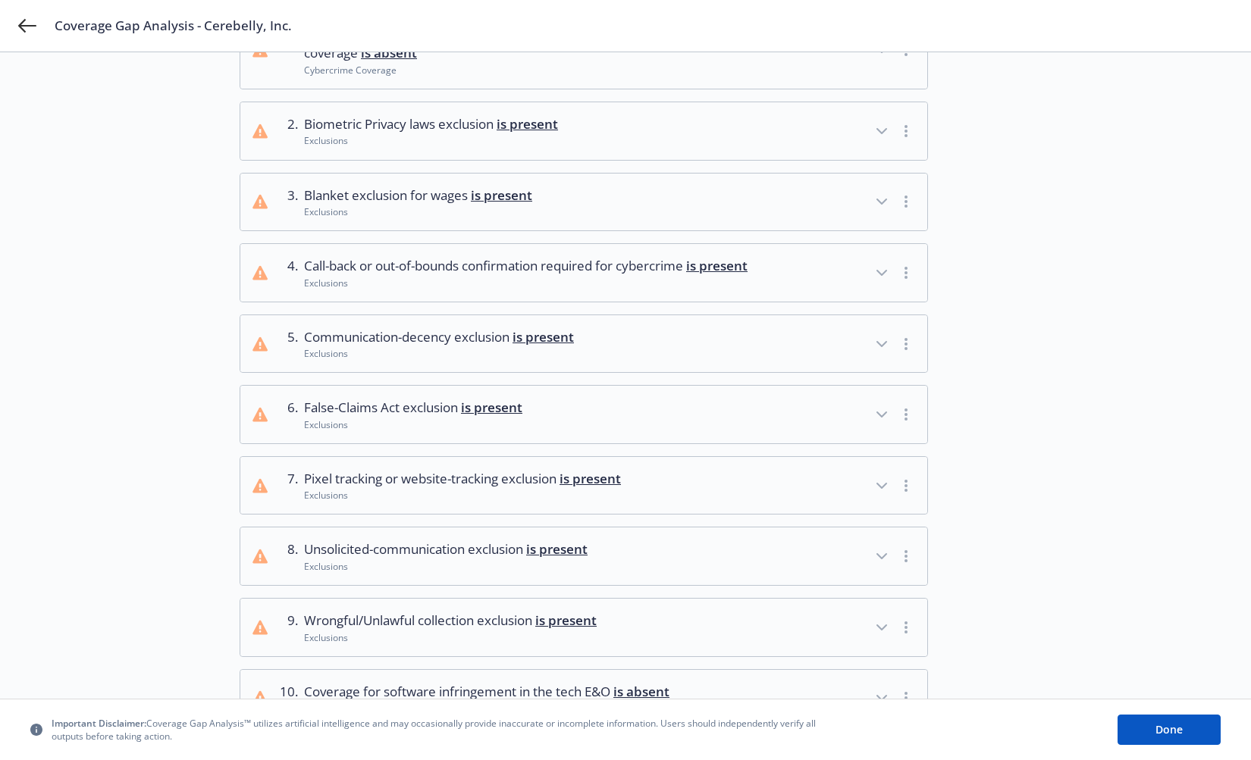
scroll to position [0, 0]
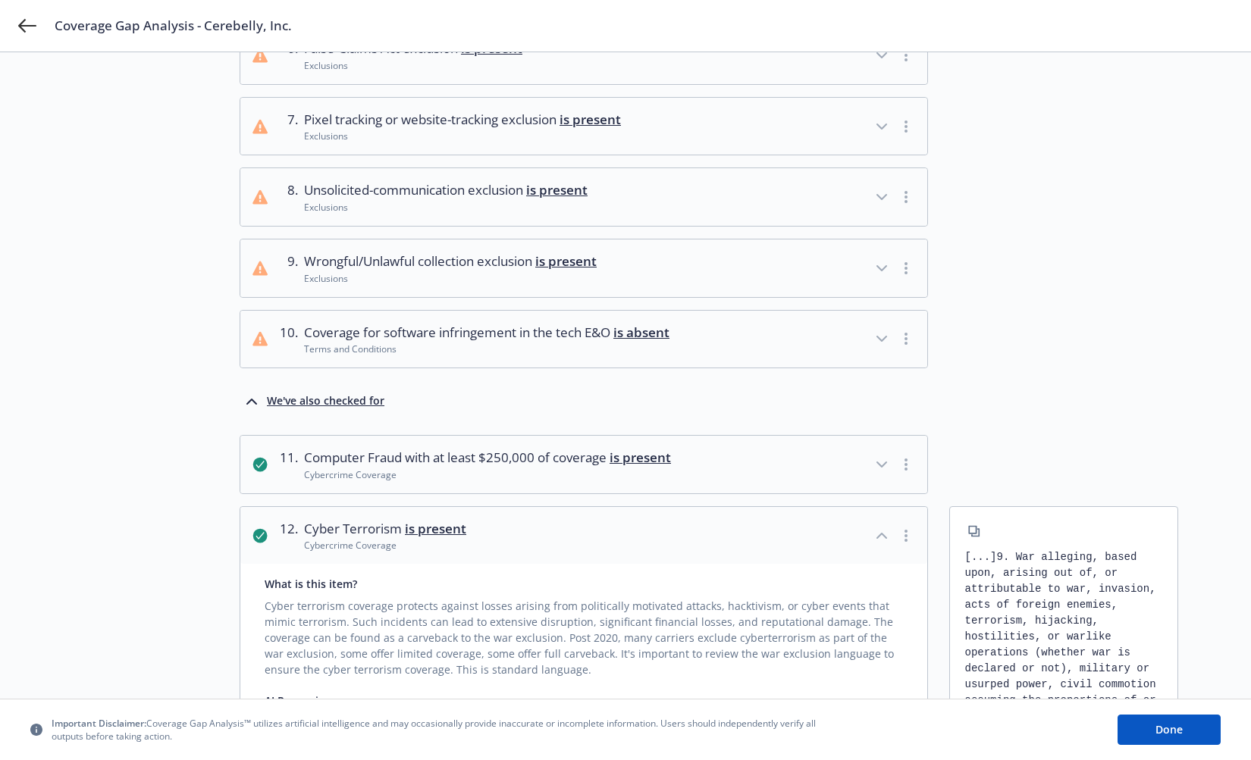
scroll to position [518, 0]
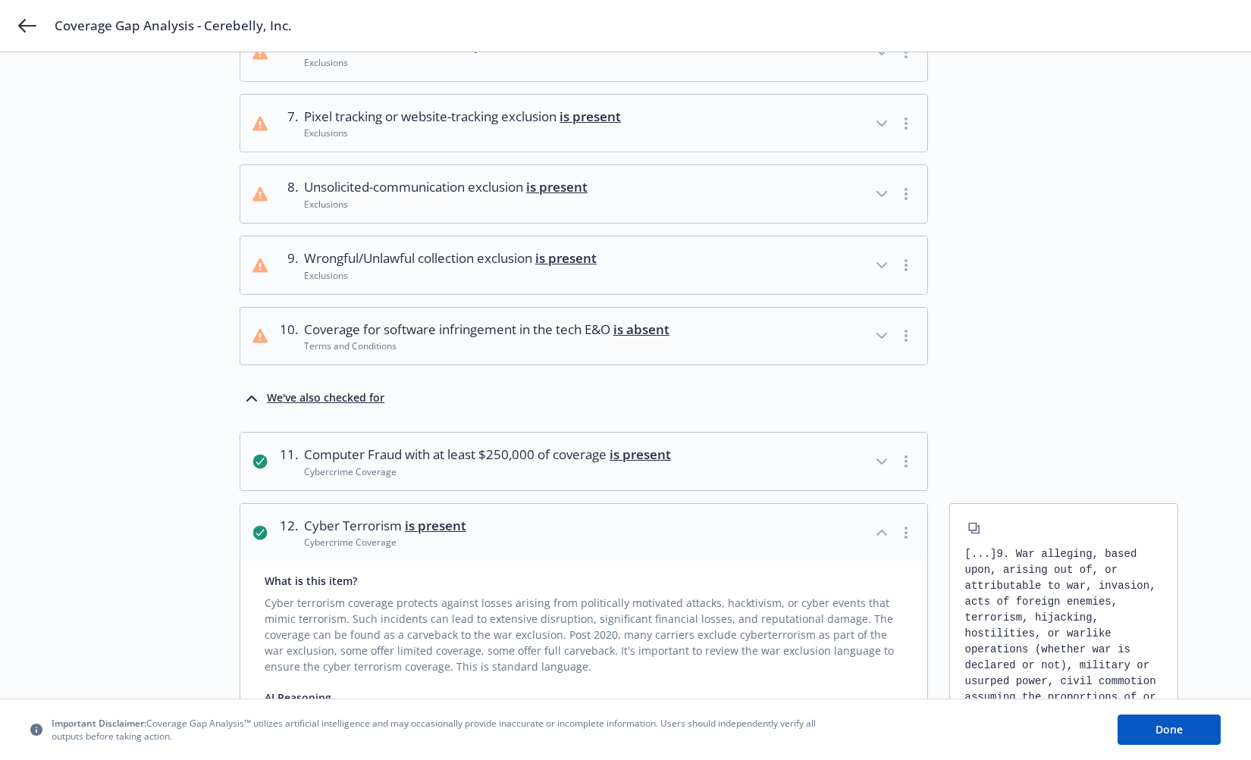
click at [445, 223] on button "8 . Unsolicited-communication exclusion is present Exclusions" at bounding box center [583, 194] width 687 height 58
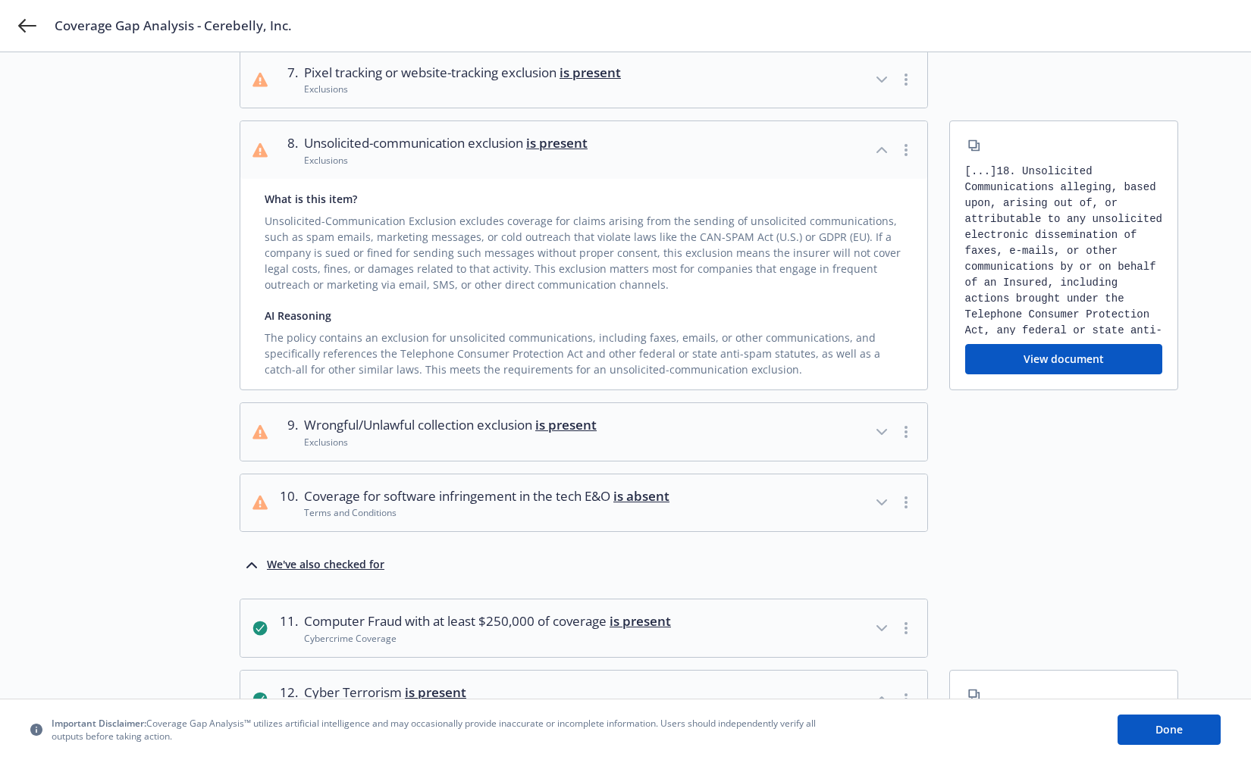
scroll to position [573, 0]
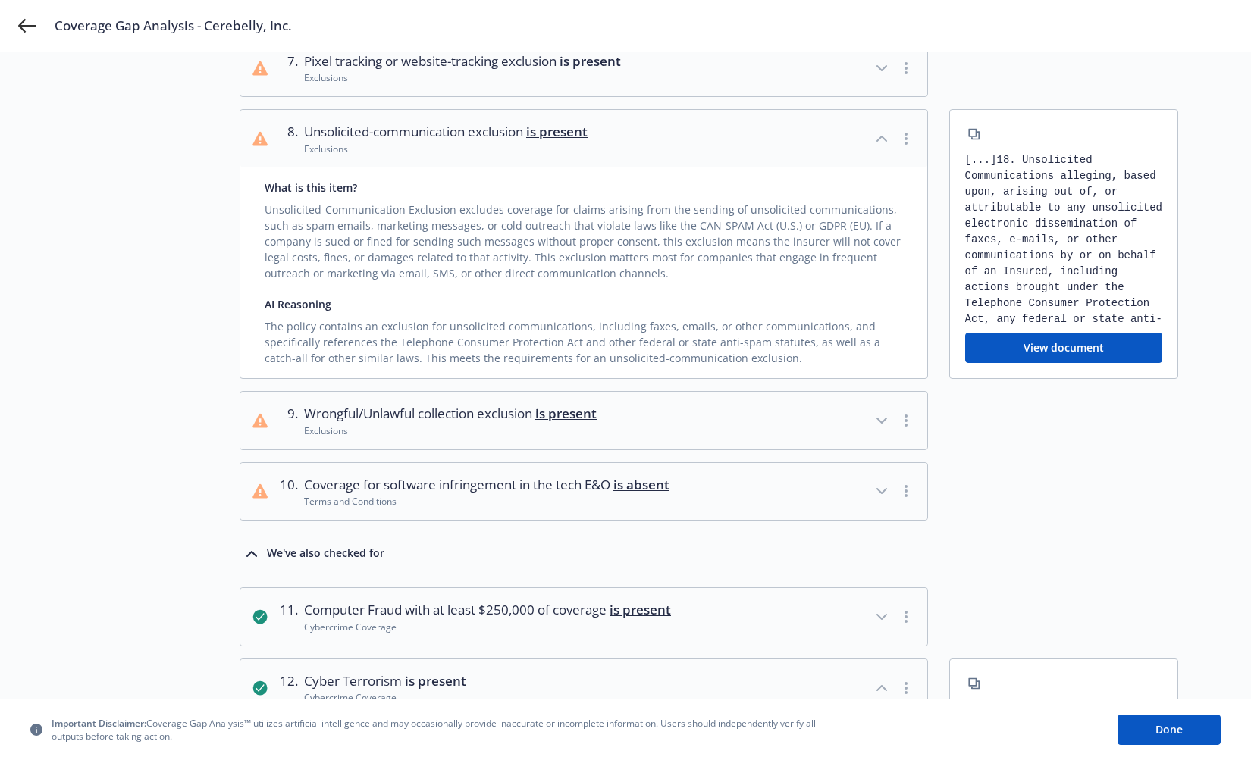
click at [550, 495] on span "Coverage for software infringement in the tech E&O is absent" at bounding box center [486, 485] width 365 height 20
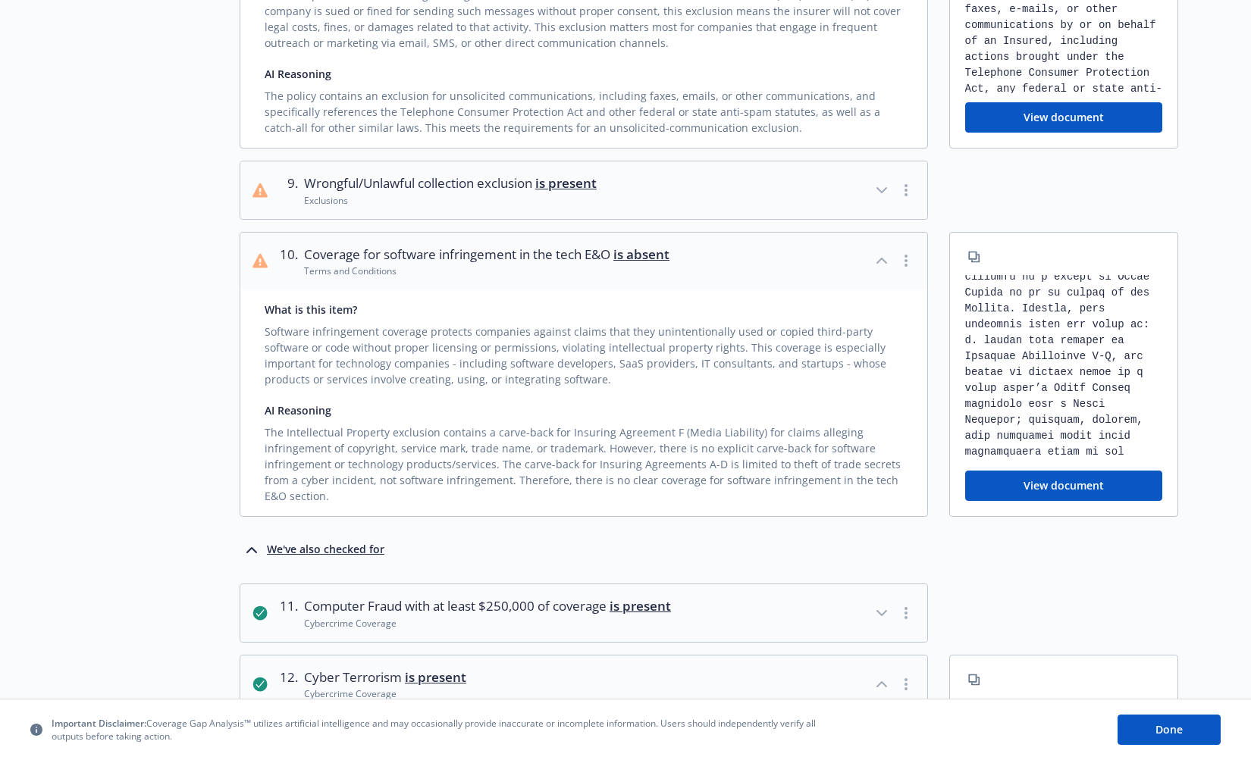
scroll to position [107, 0]
drag, startPoint x: 1043, startPoint y: 373, endPoint x: 1046, endPoint y: 396, distance: 22.9
click at [1046, 396] on div "[...] [...]" at bounding box center [1064, 368] width 198 height 187
click at [1076, 422] on div "[...] [...]" at bounding box center [1064, 368] width 198 height 187
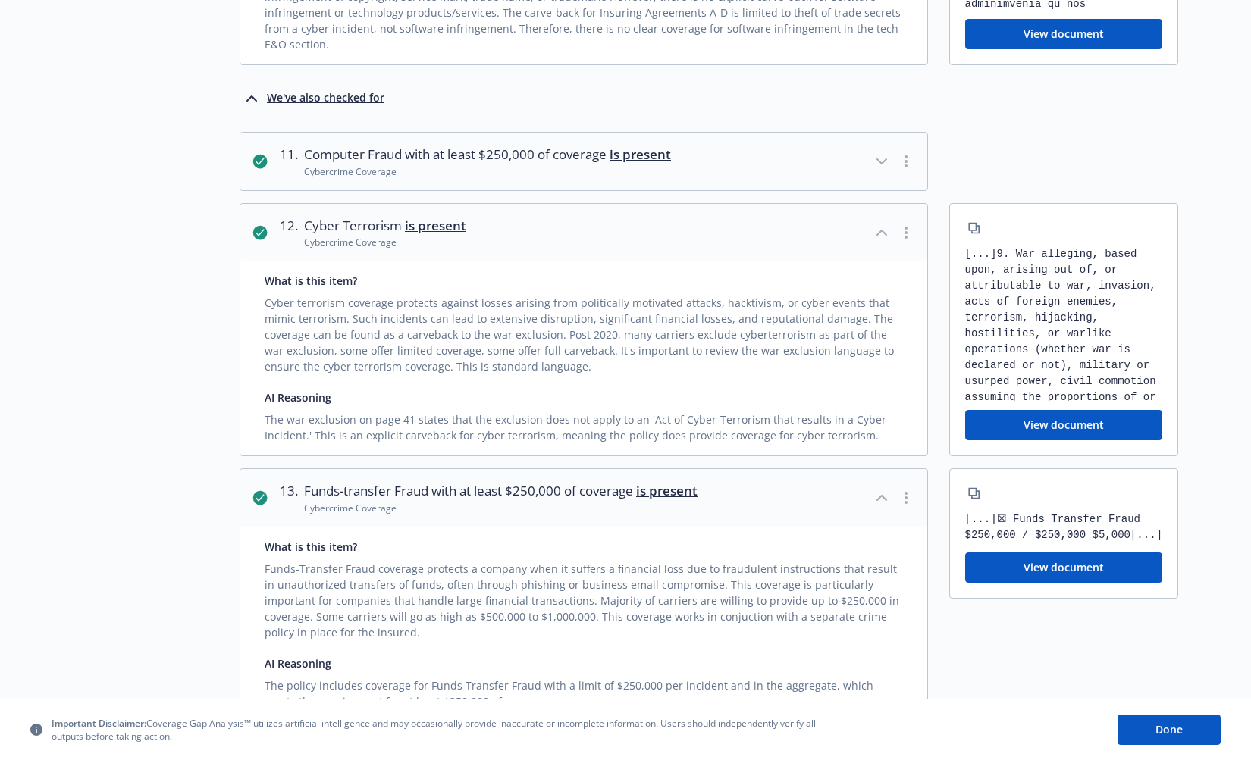
scroll to position [1259, 0]
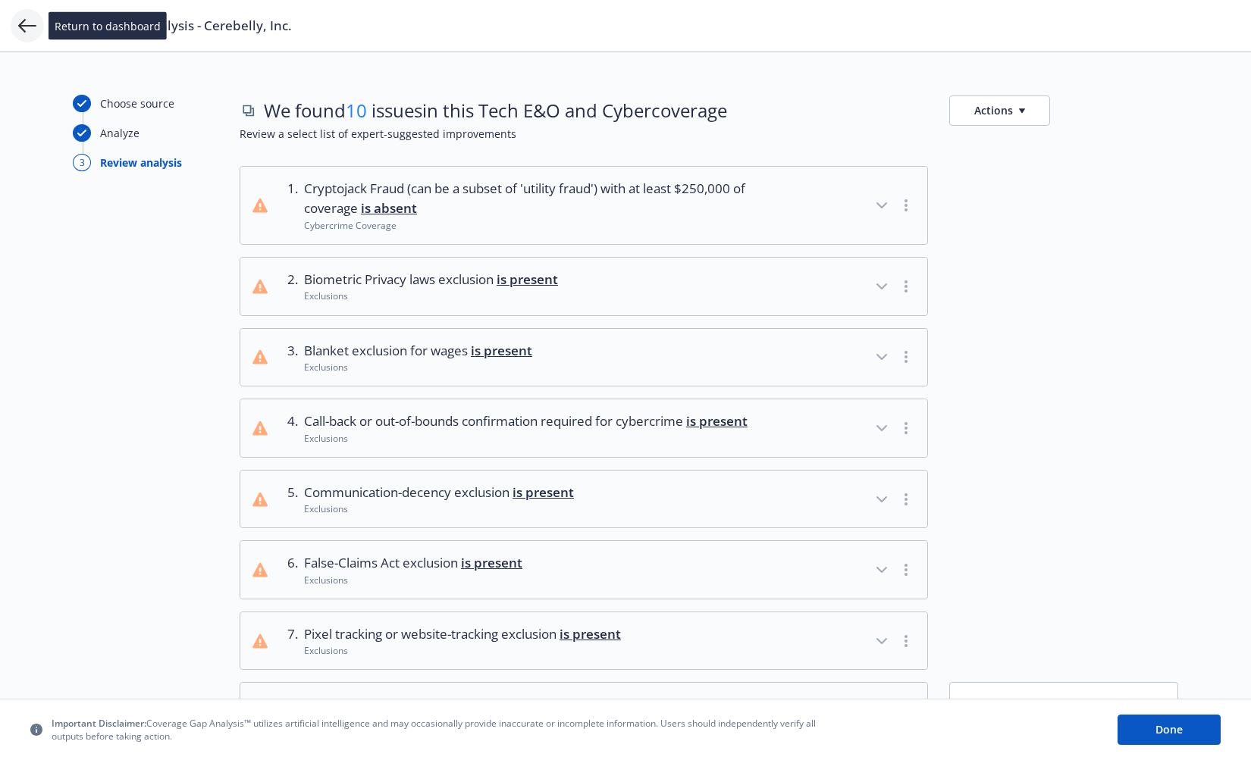
click at [30, 28] on icon at bounding box center [27, 26] width 18 height 18
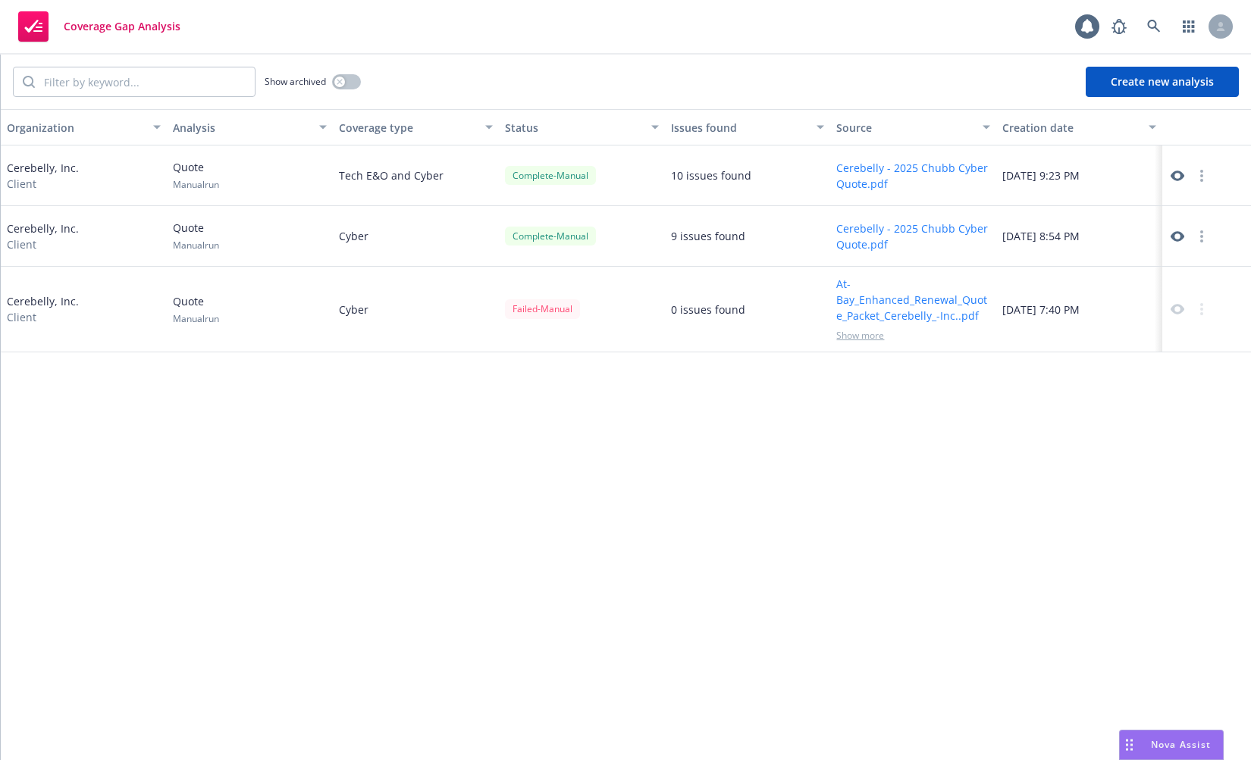
click at [548, 452] on div "Organization Analysis Coverage type Status Issues found Source Creation date Ce…" at bounding box center [626, 434] width 1250 height 651
click at [779, 587] on div "Organization Analysis Coverage type Status Issues found Source Creation date Ce…" at bounding box center [626, 434] width 1250 height 651
click at [349, 93] on div "Show archived" at bounding box center [187, 82] width 348 height 30
click at [350, 82] on button "button" at bounding box center [346, 81] width 29 height 15
click at [629, 484] on div "Organization Analysis Coverage type Status Issues found Source Creation date Ce…" at bounding box center [626, 434] width 1250 height 651
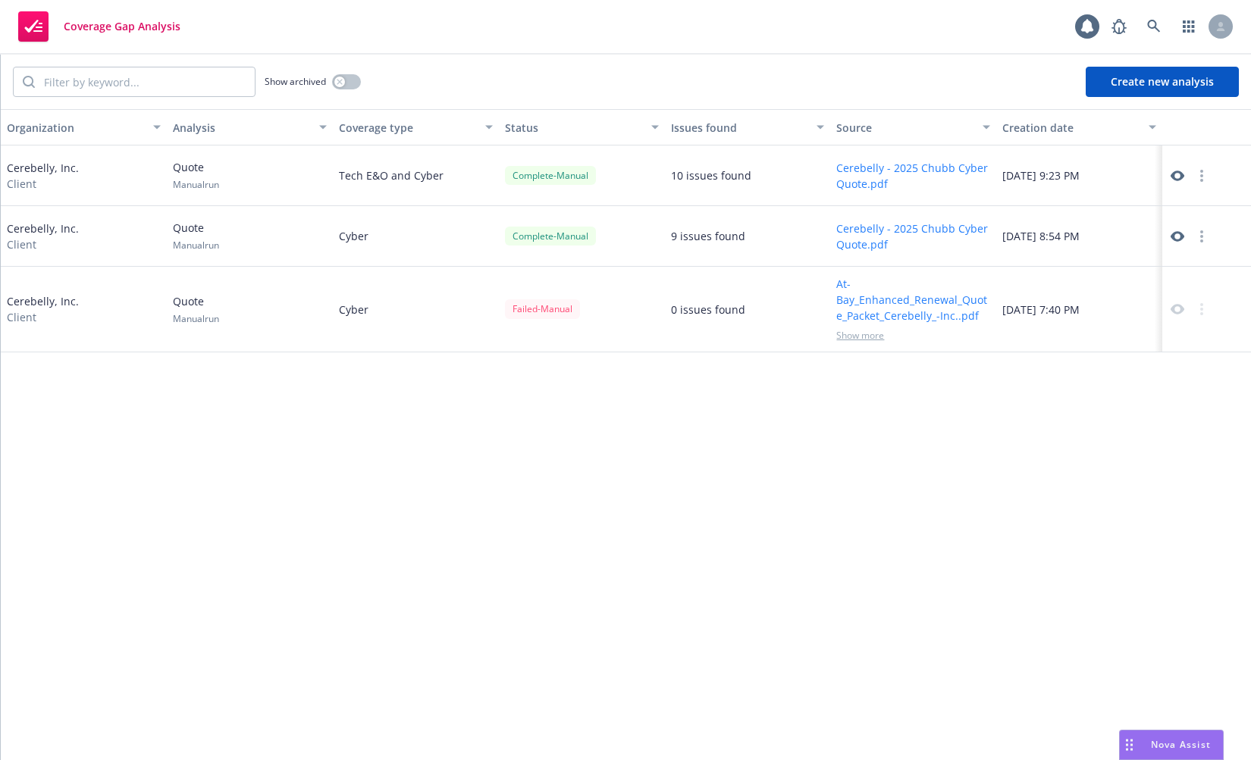
click at [1173, 183] on link at bounding box center [1177, 176] width 18 height 18
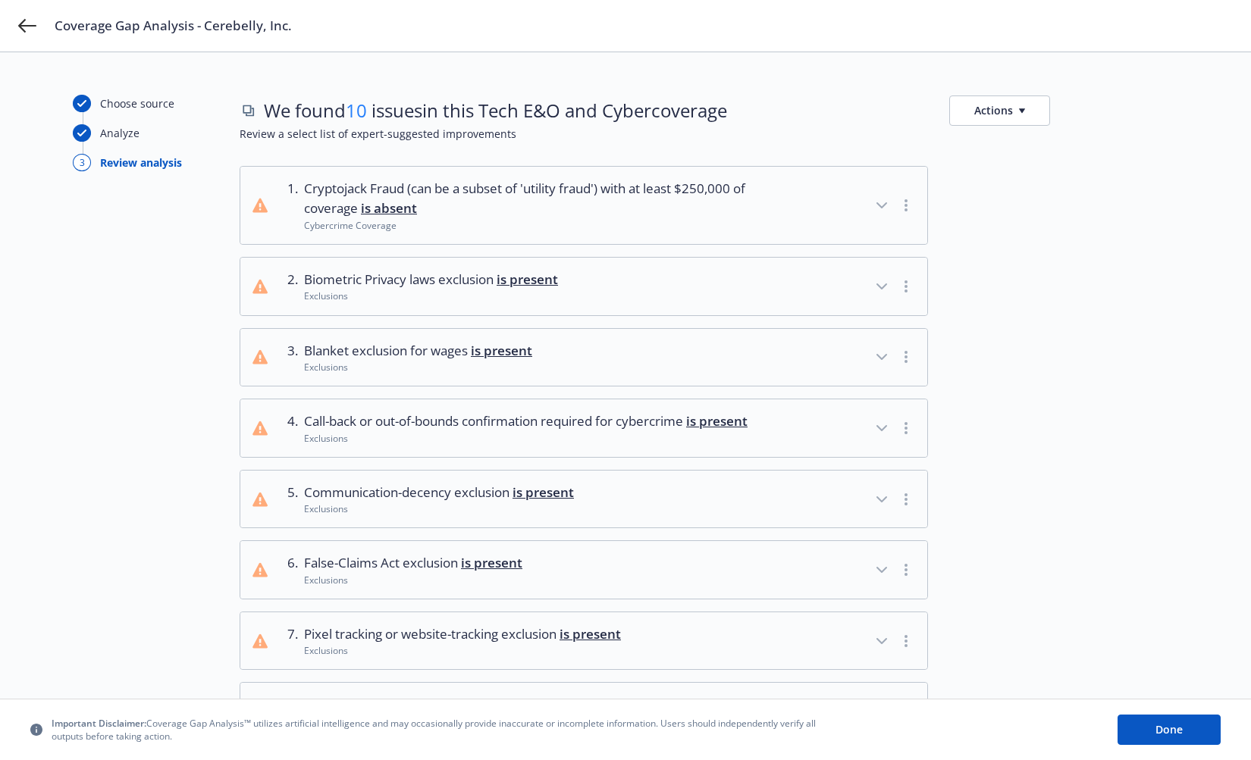
click at [1018, 101] on button "Actions" at bounding box center [999, 111] width 101 height 30
click at [1047, 304] on div at bounding box center [1064, 286] width 230 height 59
click at [907, 202] on button "button" at bounding box center [906, 205] width 18 height 18
click at [883, 204] on icon "button" at bounding box center [882, 205] width 18 height 18
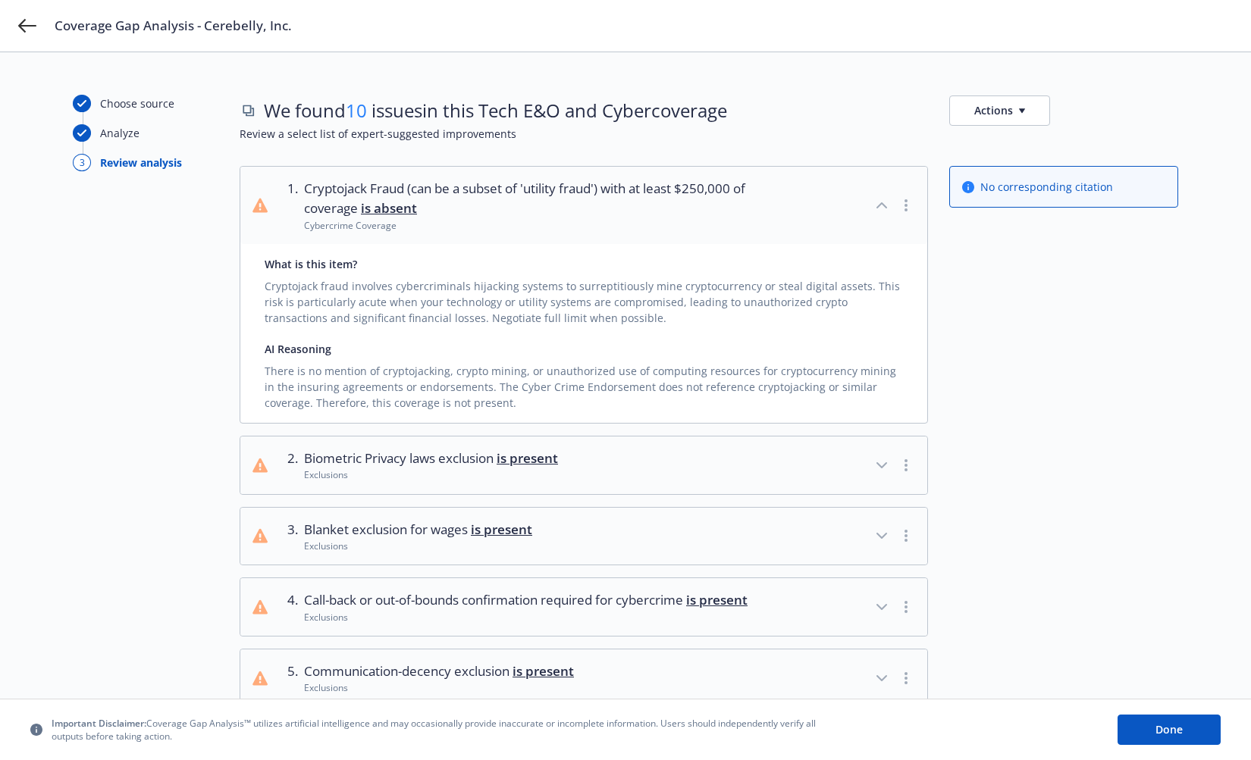
click at [883, 204] on icon "button" at bounding box center [881, 205] width 9 height 5
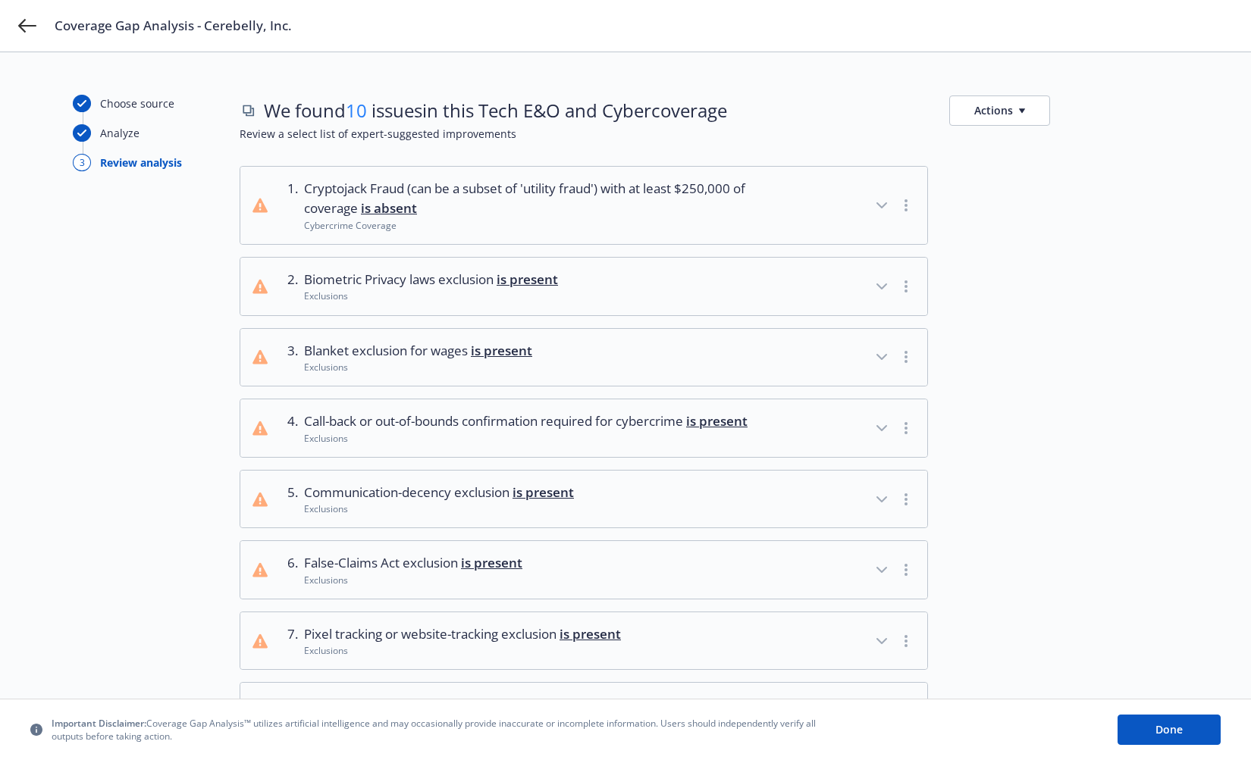
click at [974, 108] on button "Actions" at bounding box center [999, 111] width 101 height 30
click at [1049, 178] on link "Copy full list of what we’ve checked for" at bounding box center [1072, 175] width 245 height 30
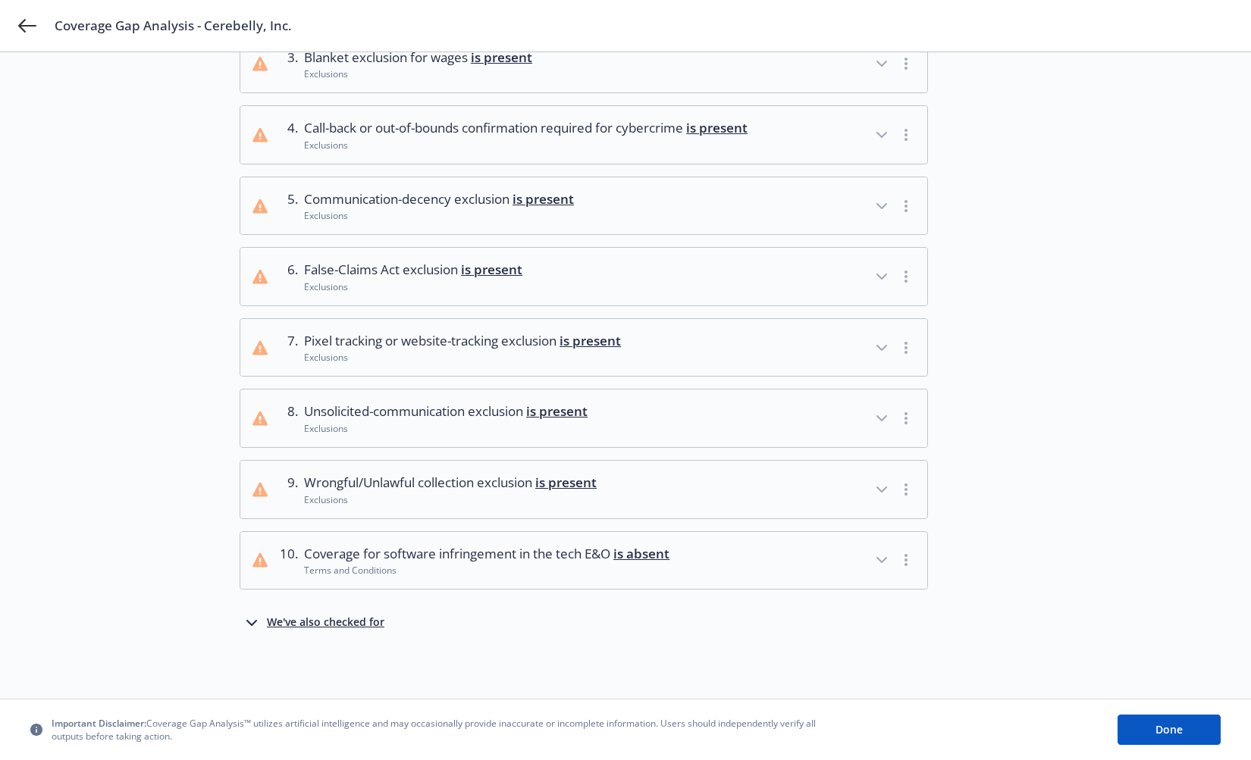
click at [354, 637] on div "We found 10 issues in this Tech E&O and Cyber coverage Actions Review a select …" at bounding box center [709, 228] width 939 height 855
click at [360, 627] on div "We've also checked for" at bounding box center [326, 623] width 118 height 18
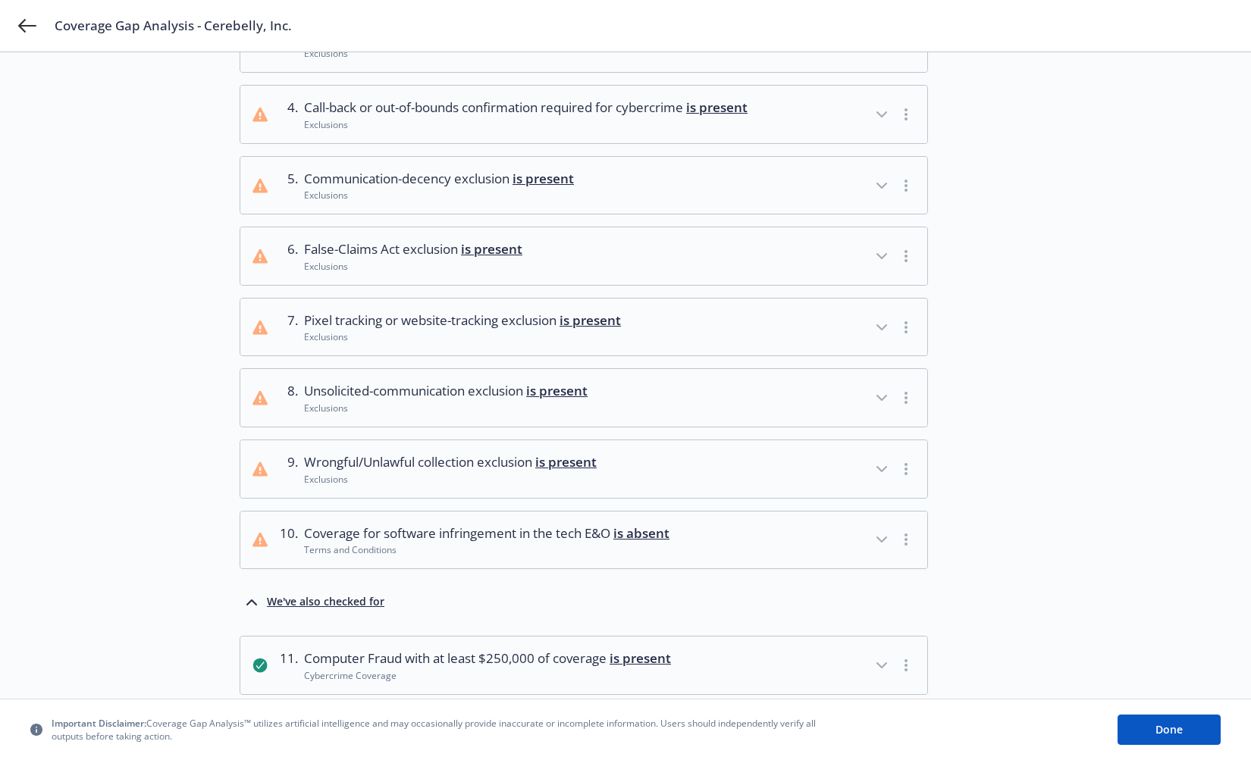
scroll to position [1635, 0]
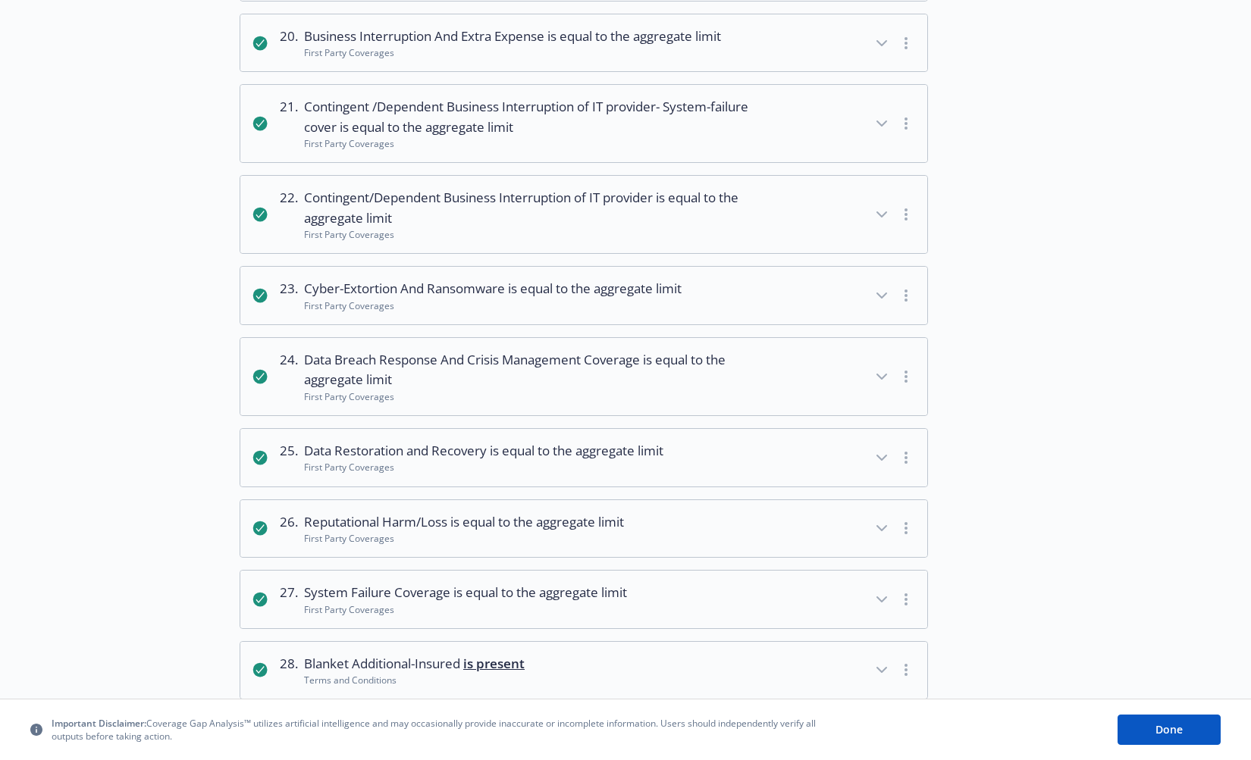
click at [676, 390] on span "Data Breach Response And Crisis Management Coverage is equal to the aggregate l…" at bounding box center [526, 370] width 445 height 40
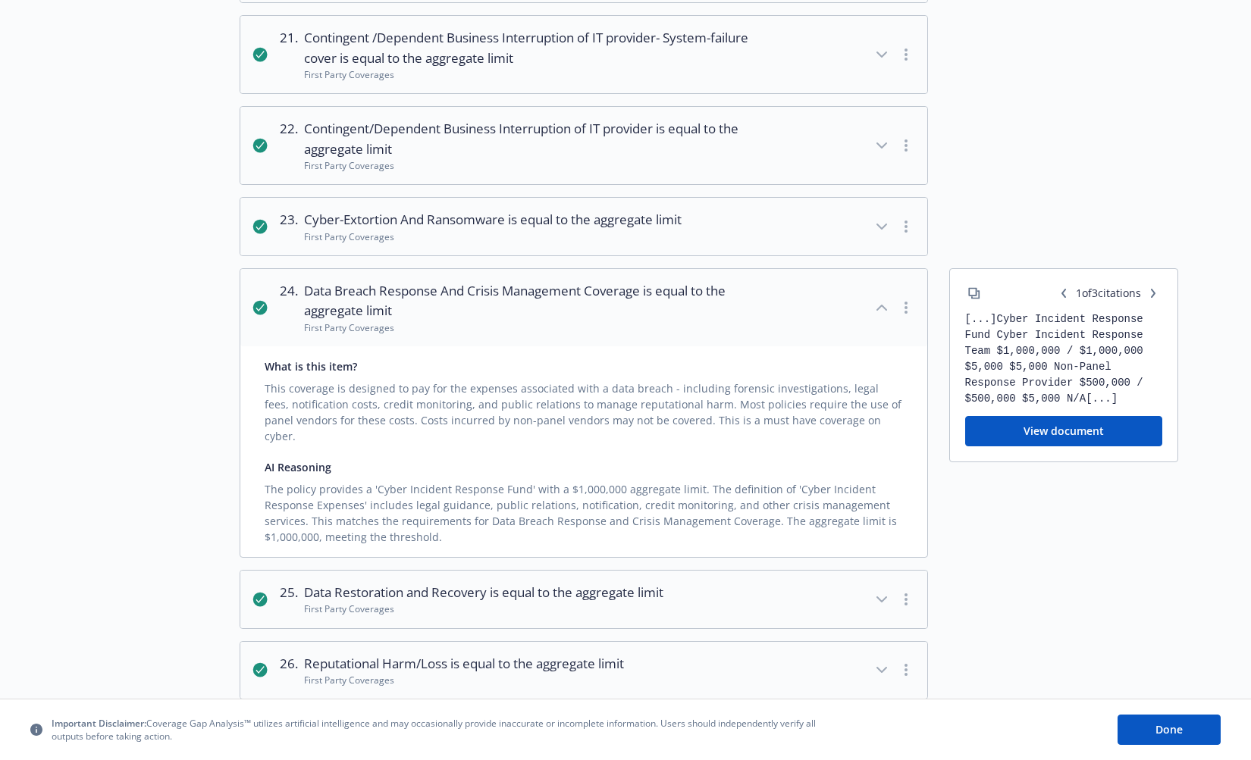
scroll to position [1719, 0]
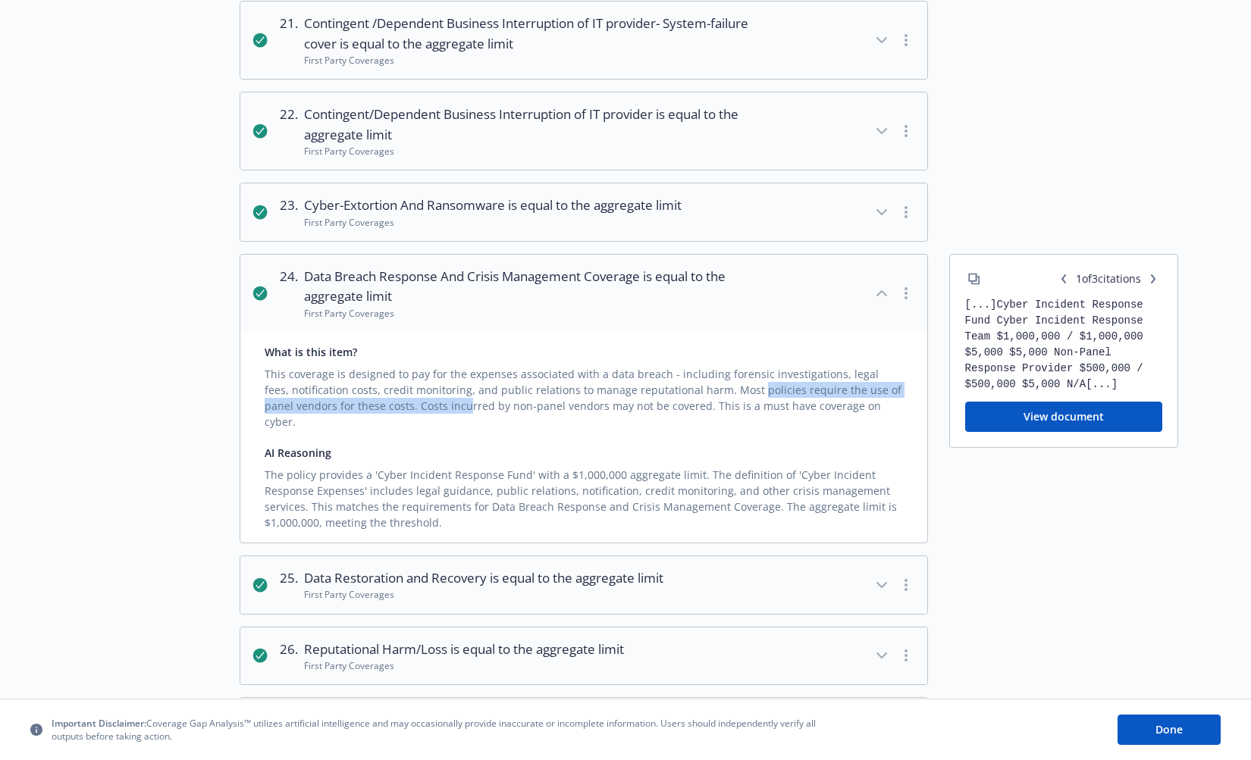
drag, startPoint x: 728, startPoint y: 412, endPoint x: 434, endPoint y: 422, distance: 293.6
click at [434, 422] on div "This coverage is designed to pay for the expenses associated with a data breach…" at bounding box center [584, 395] width 638 height 70
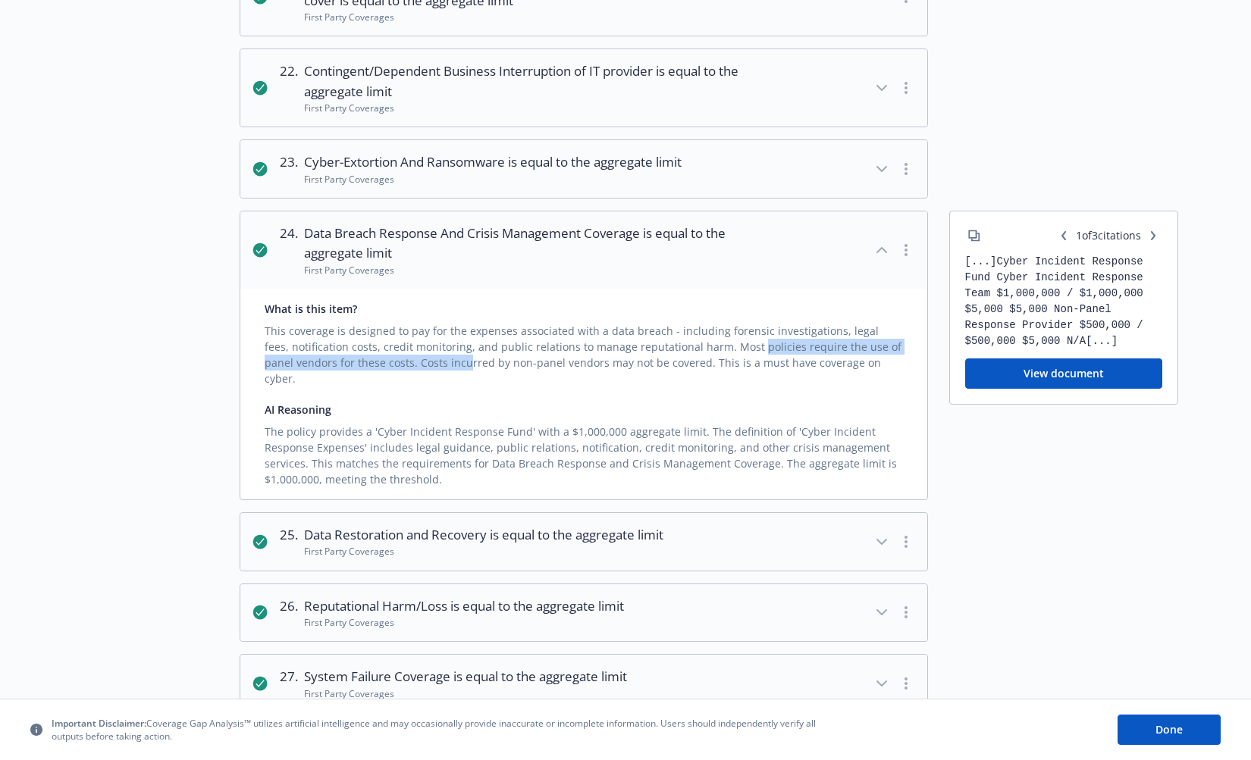
scroll to position [1769, 0]
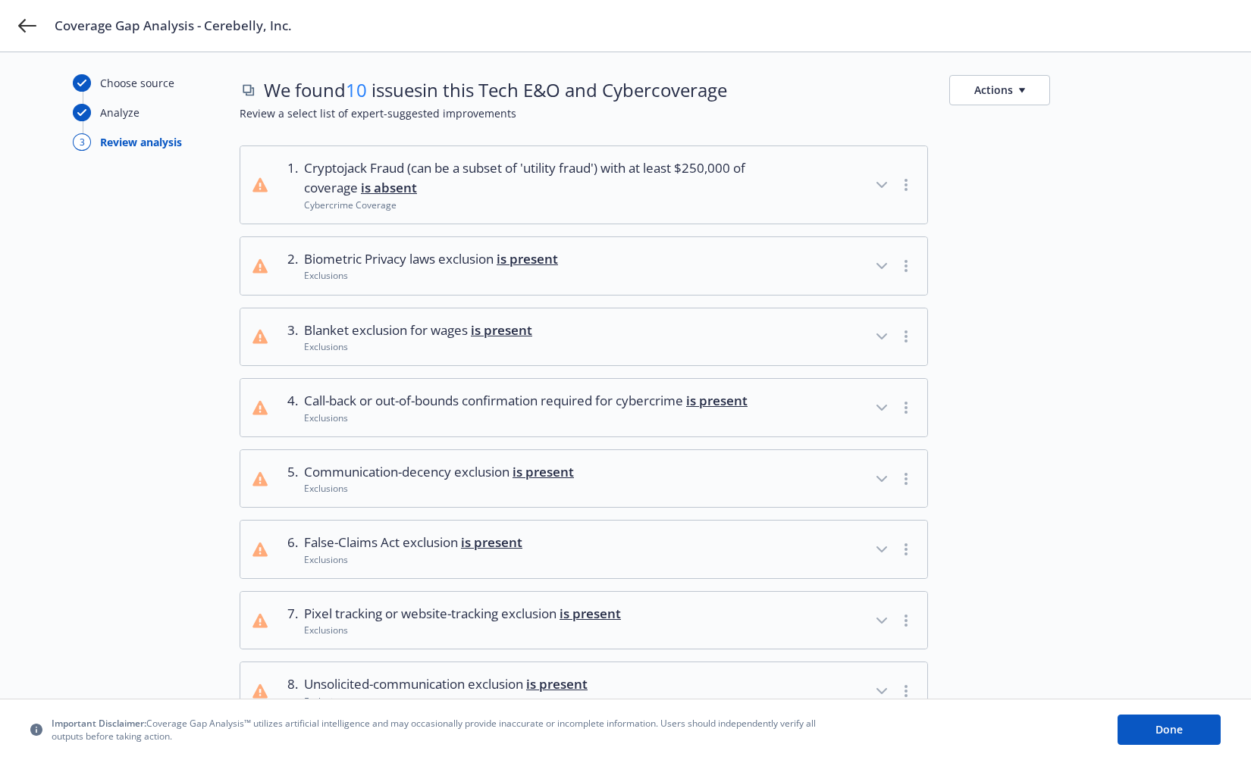
scroll to position [0, 0]
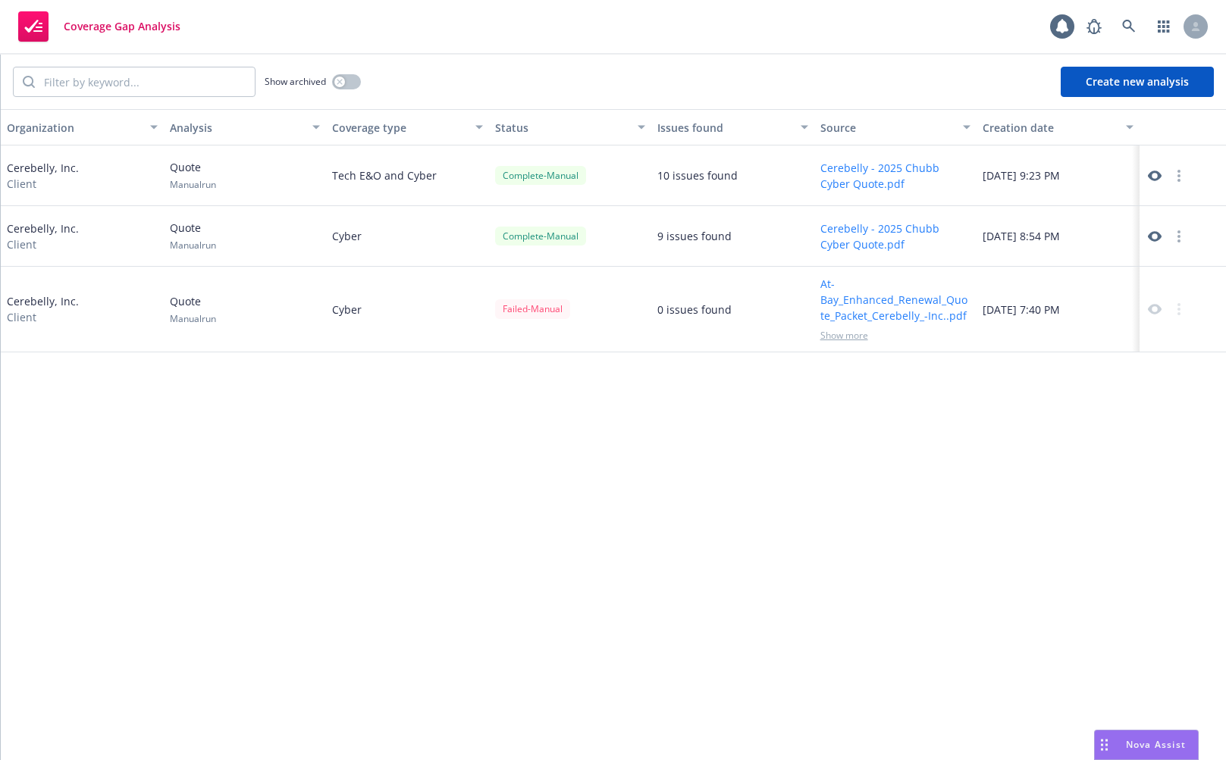
click at [1131, 86] on button "Create new analysis" at bounding box center [1137, 82] width 153 height 30
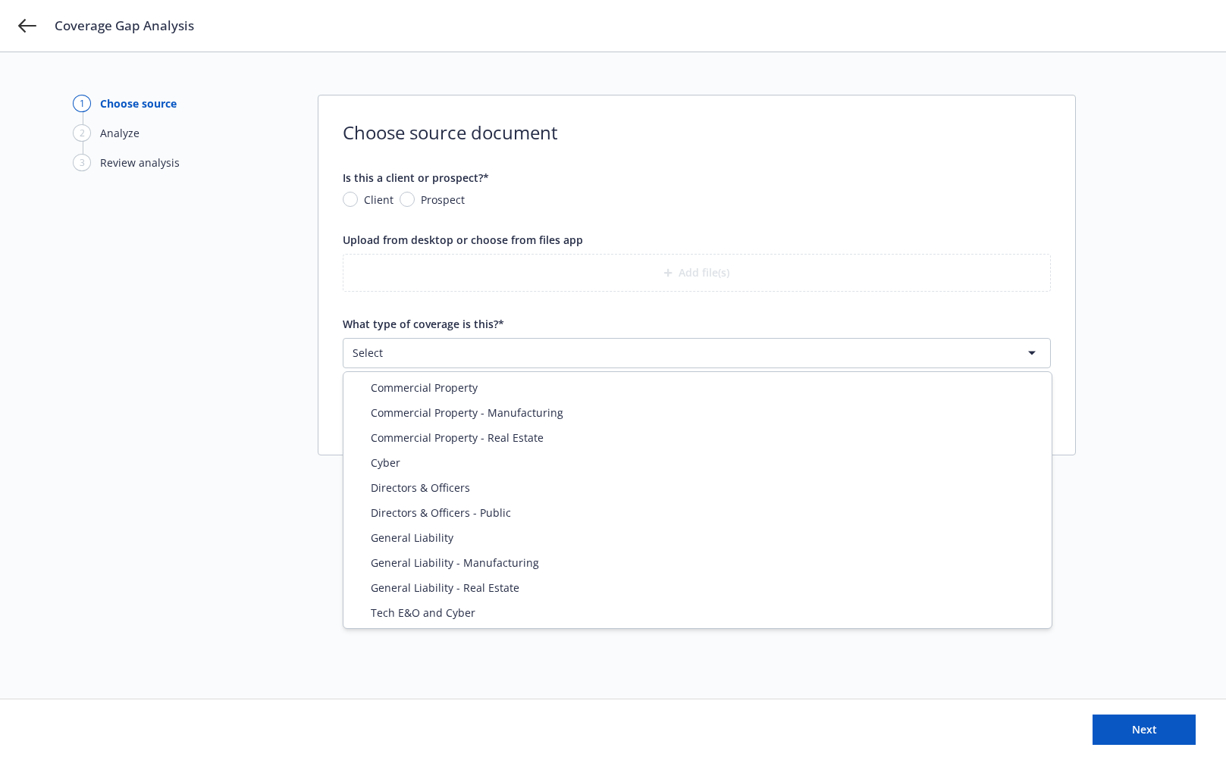
click at [445, 355] on html "Coverage Gap Analysis 1 Choose source 2 Analyze 3 Review analysis Choose source…" at bounding box center [613, 380] width 1226 height 760
select select "ERRORS_AND_OMISSIONS"
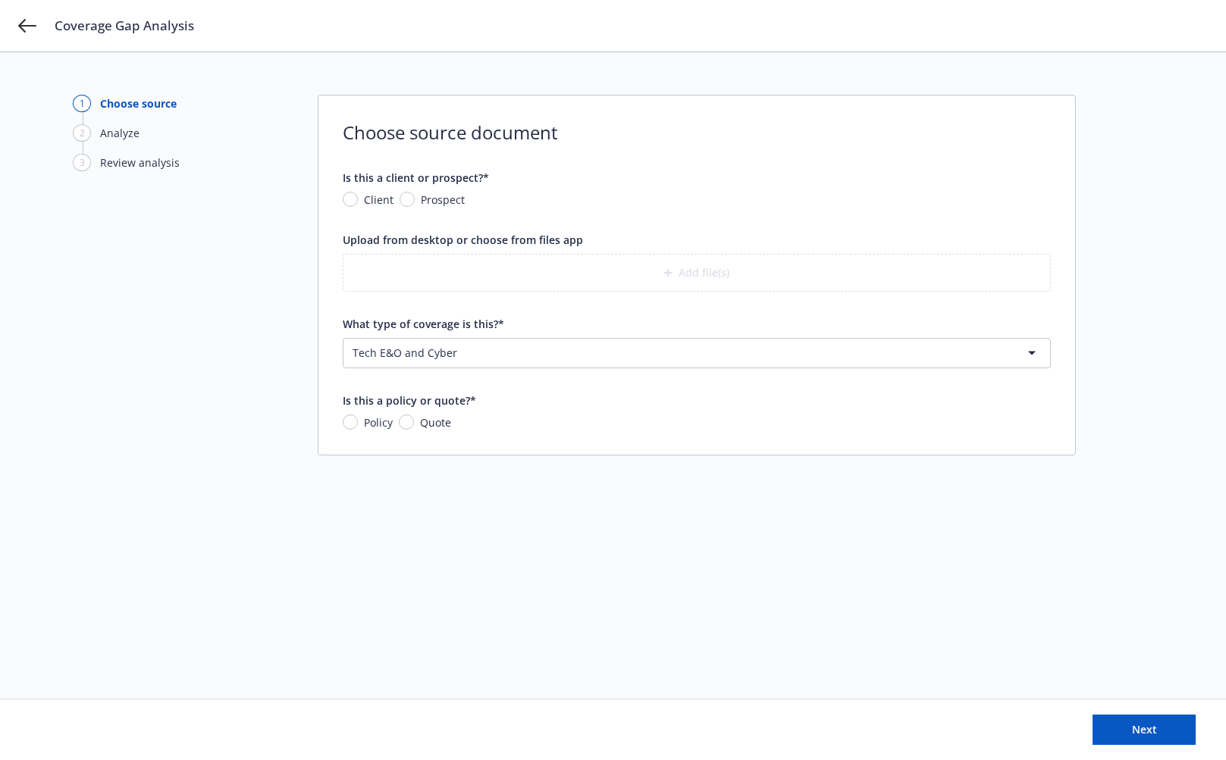
click at [496, 598] on div "1 Choose source 2 Analyze 3 Review analysis Choose source document Is this a cl…" at bounding box center [613, 376] width 1080 height 562
click at [256, 345] on div "1 Choose source 2 Analyze 3 Review analysis Choose source document Is this a cl…" at bounding box center [613, 376] width 1080 height 562
click at [353, 202] on input "Client" at bounding box center [350, 199] width 15 height 15
radio input "true"
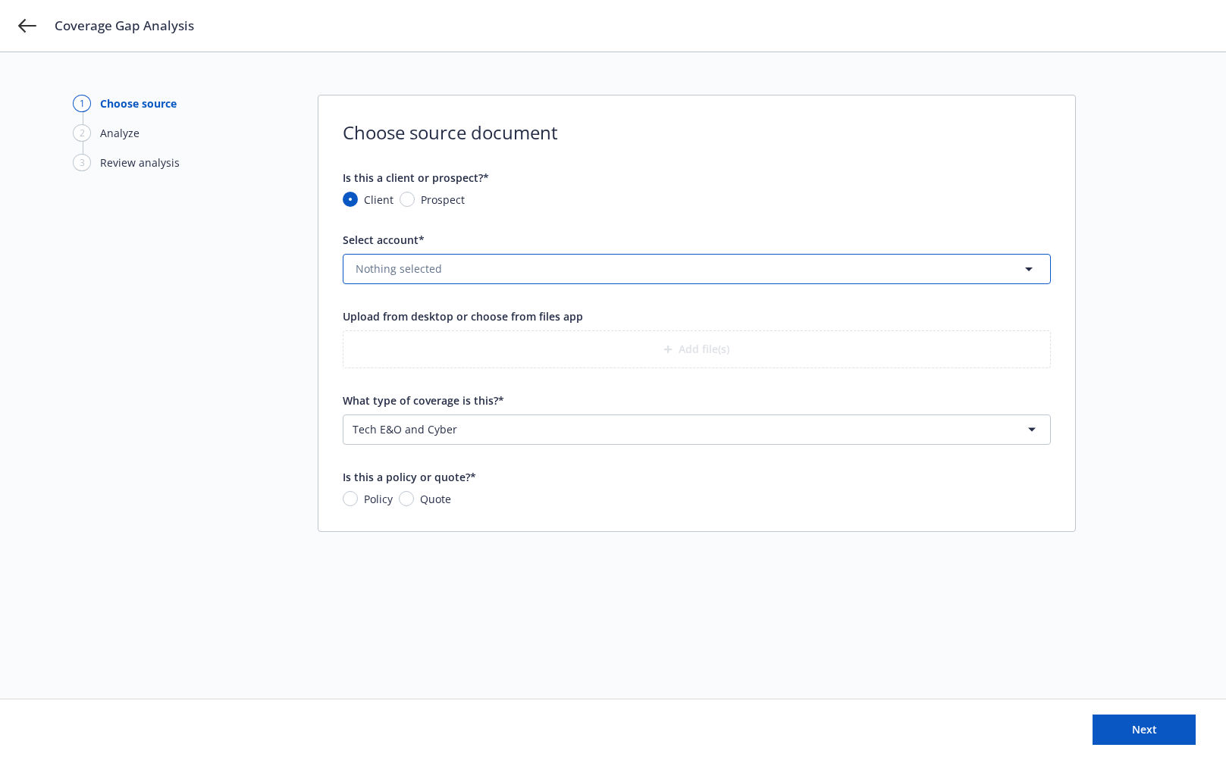
click at [547, 272] on button "Nothing selected" at bounding box center [697, 269] width 708 height 30
type input "cereb"
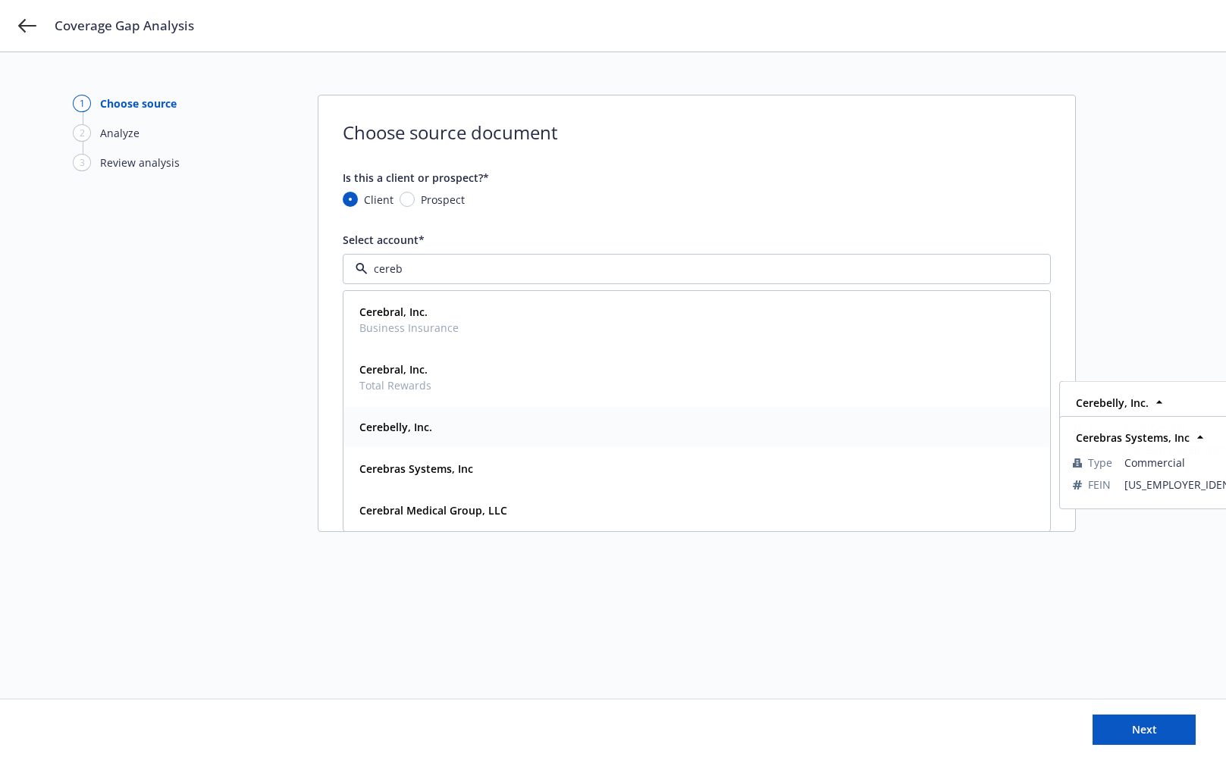
click at [517, 435] on div "Cerebelly, Inc." at bounding box center [696, 427] width 687 height 22
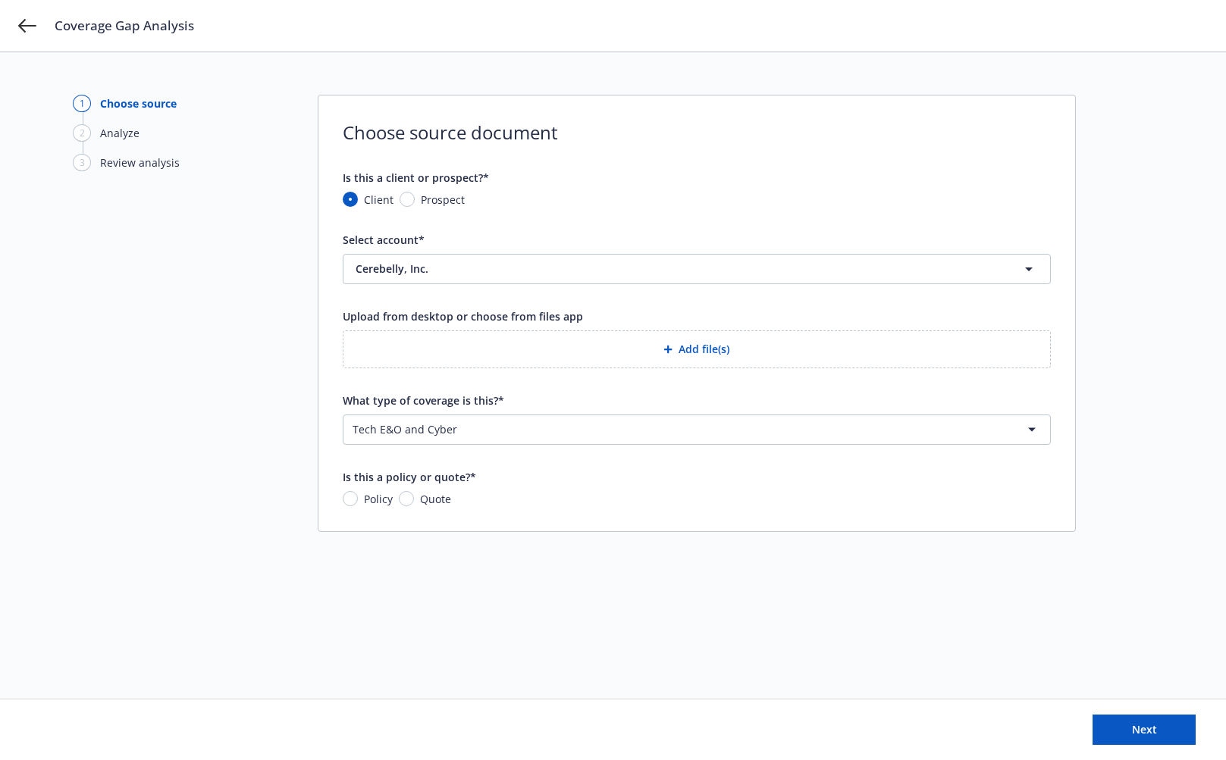
click at [575, 328] on div "Upload from desktop or choose from files app Add file(s)" at bounding box center [697, 339] width 708 height 60
click at [609, 350] on button "Add file(s)" at bounding box center [697, 350] width 708 height 38
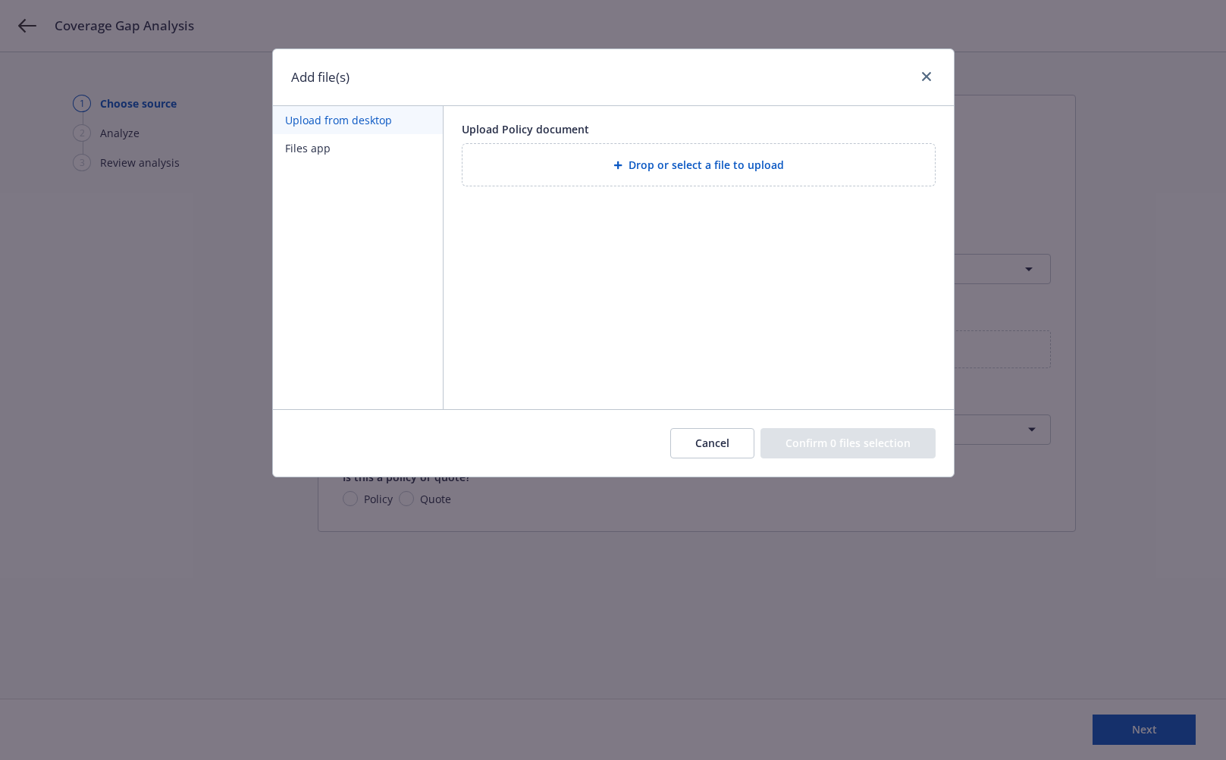
click at [325, 153] on button "Files app" at bounding box center [358, 148] width 170 height 28
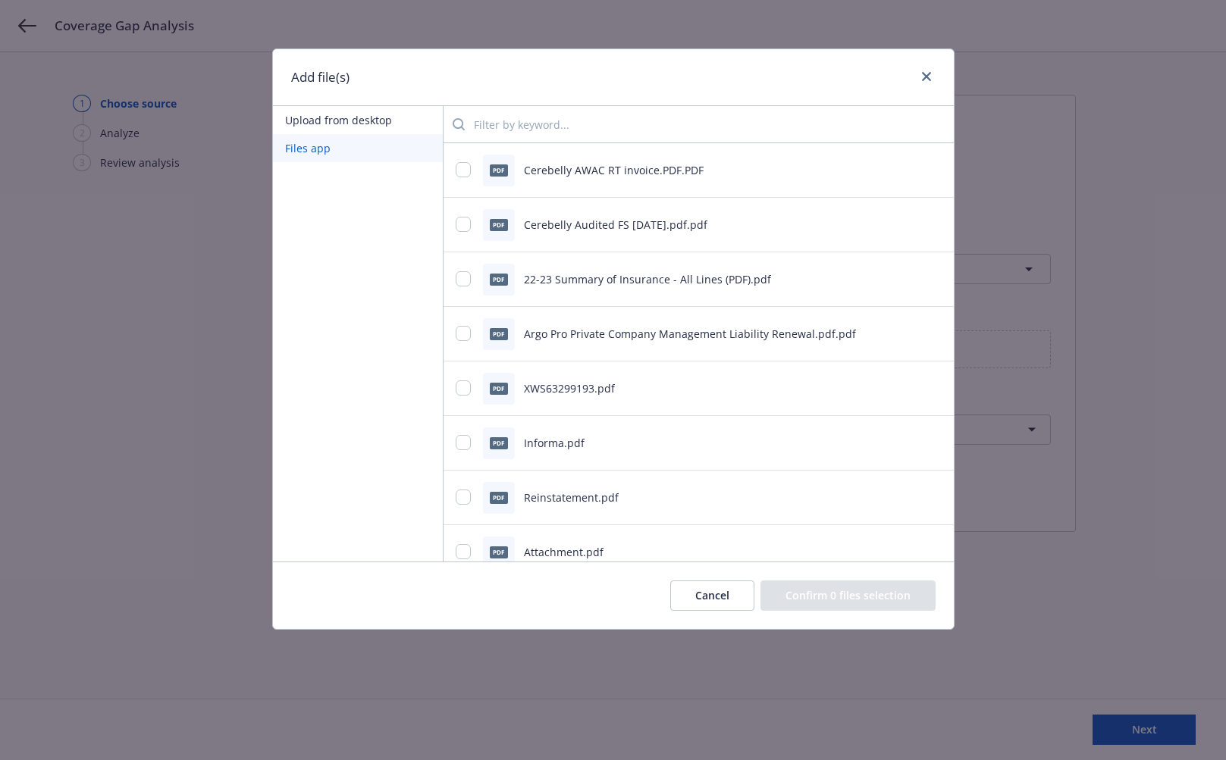
click at [538, 112] on input "search" at bounding box center [703, 124] width 477 height 30
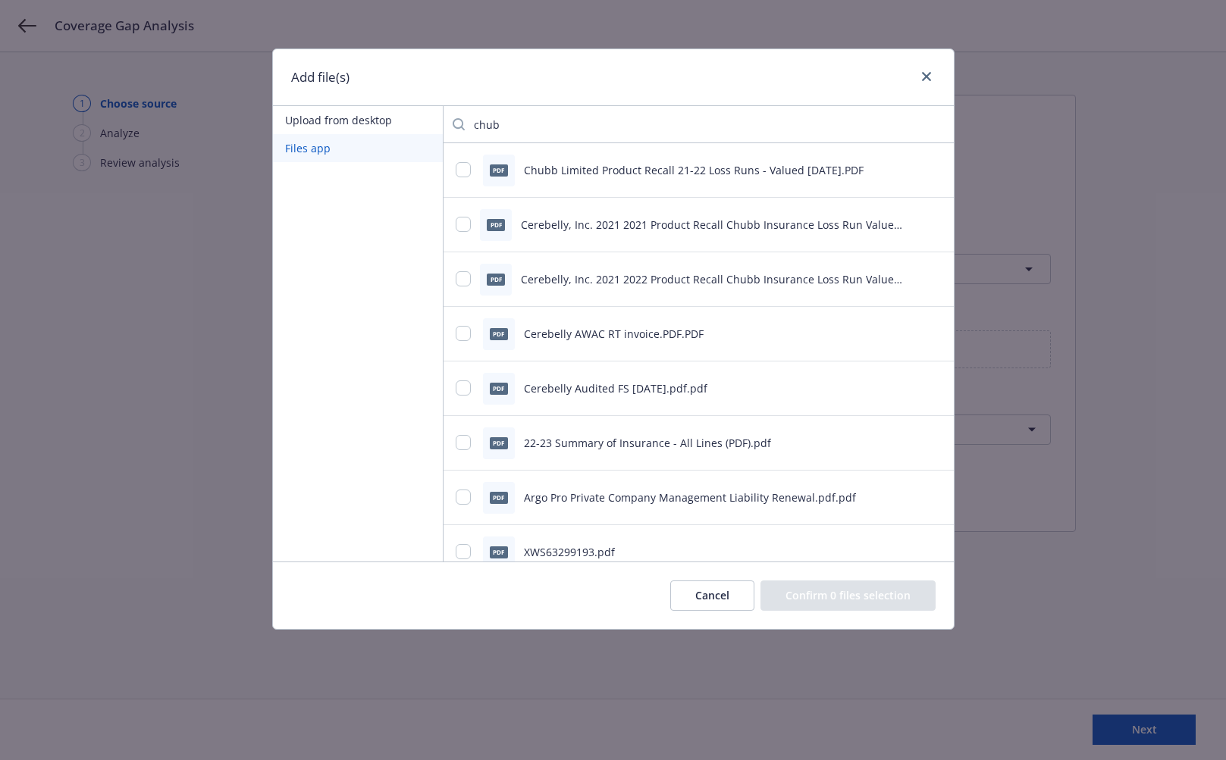
type input "chub"
click at [359, 118] on button "Upload from desktop" at bounding box center [358, 120] width 170 height 28
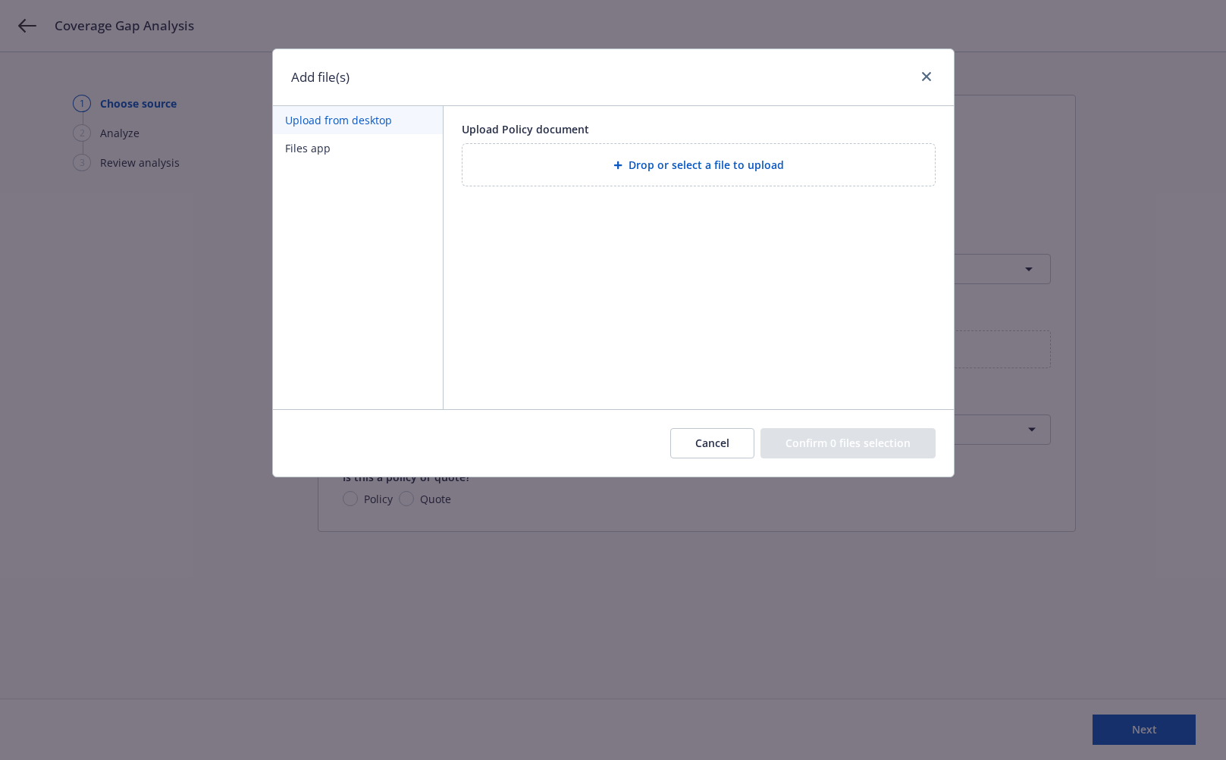
click at [622, 167] on icon at bounding box center [617, 165] width 9 height 9
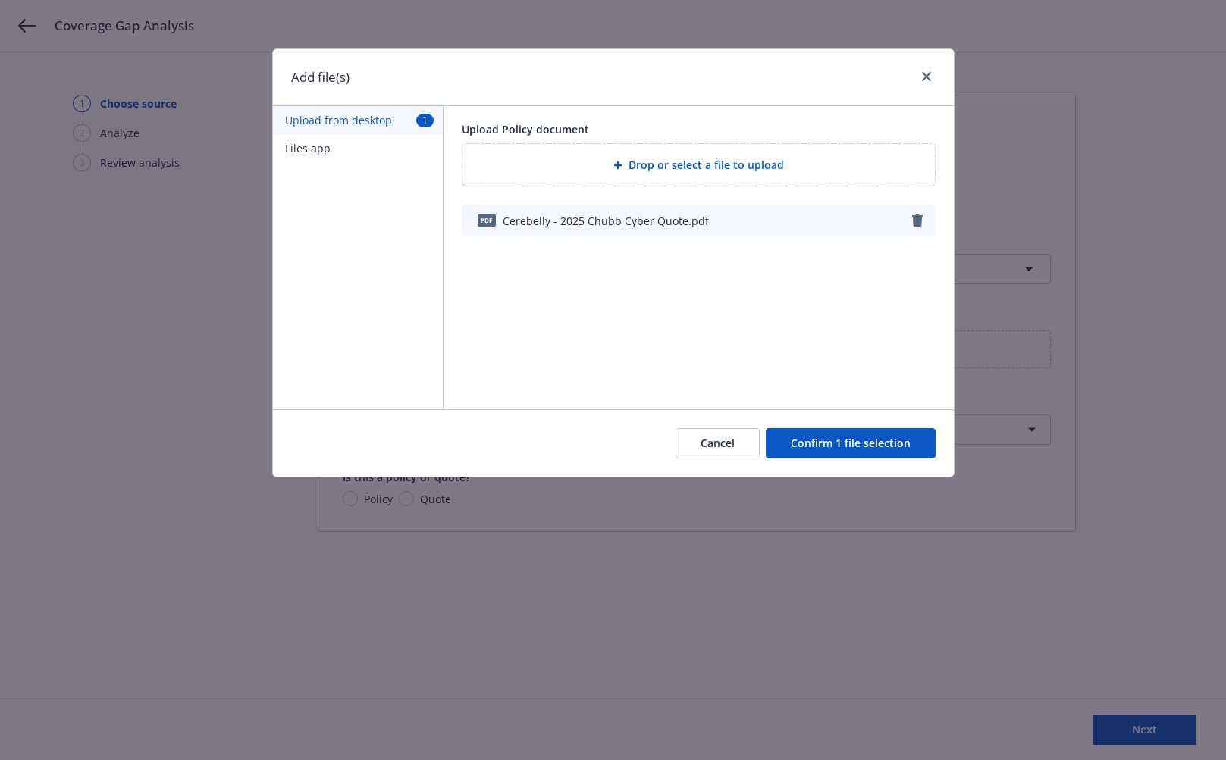
click at [877, 450] on button "Confirm 1 file selection" at bounding box center [851, 443] width 170 height 30
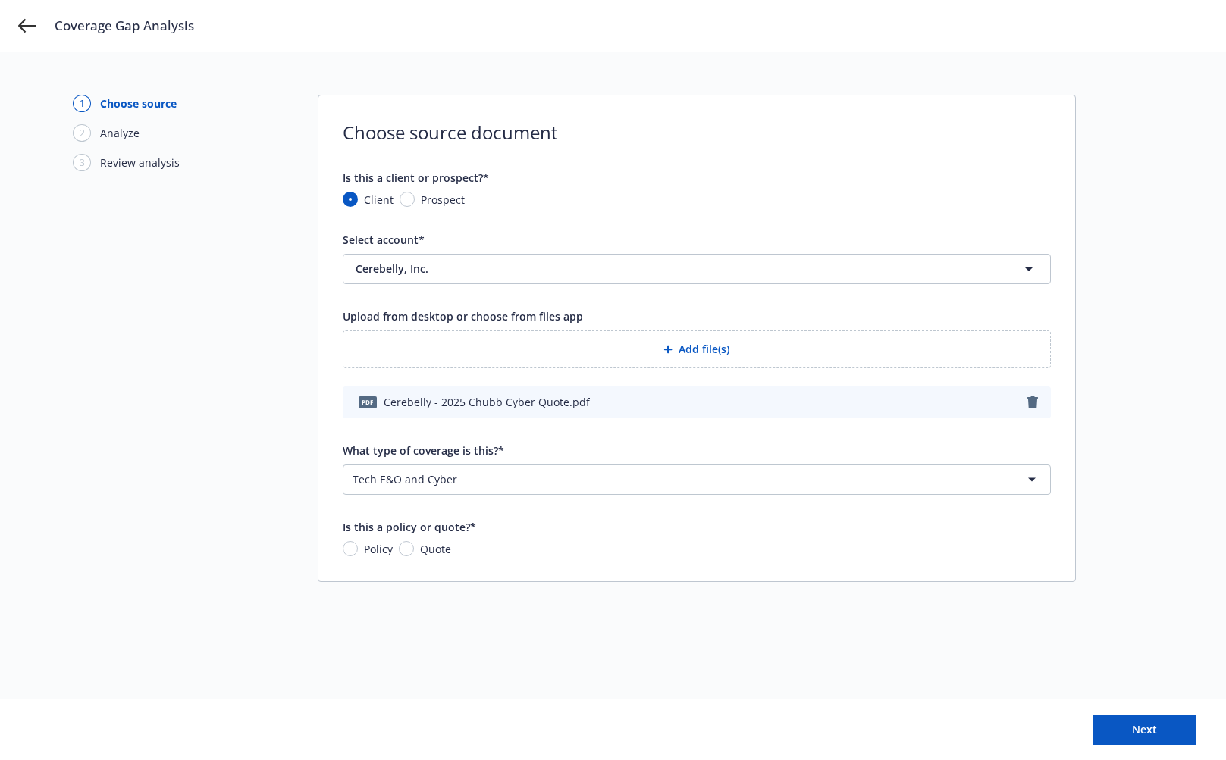
click at [564, 476] on html "Coverage Gap Analysis 1 Choose source 2 Analyze 3 Review analysis Choose source…" at bounding box center [613, 380] width 1226 height 760
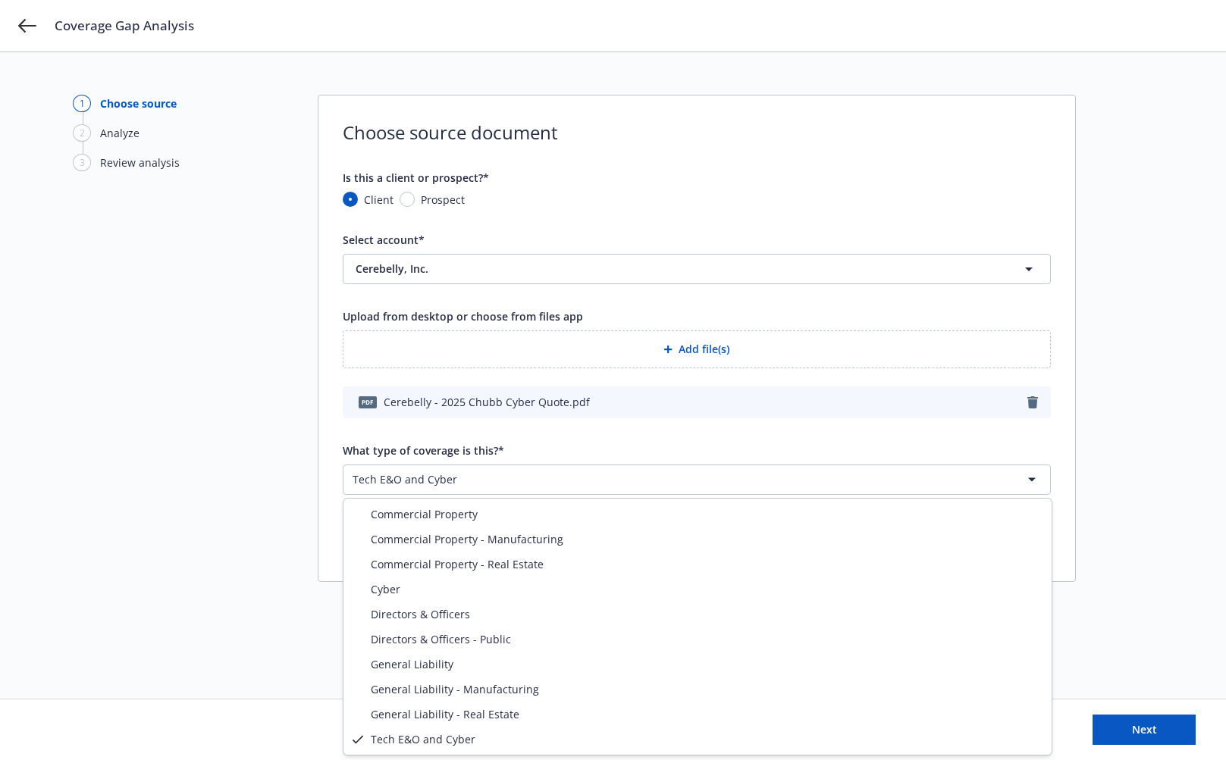
select select "CYBER"
click at [419, 476] on html "Coverage Gap Analysis 1 Choose source 2 Analyze 3 Review analysis Choose source…" at bounding box center [613, 380] width 1226 height 760
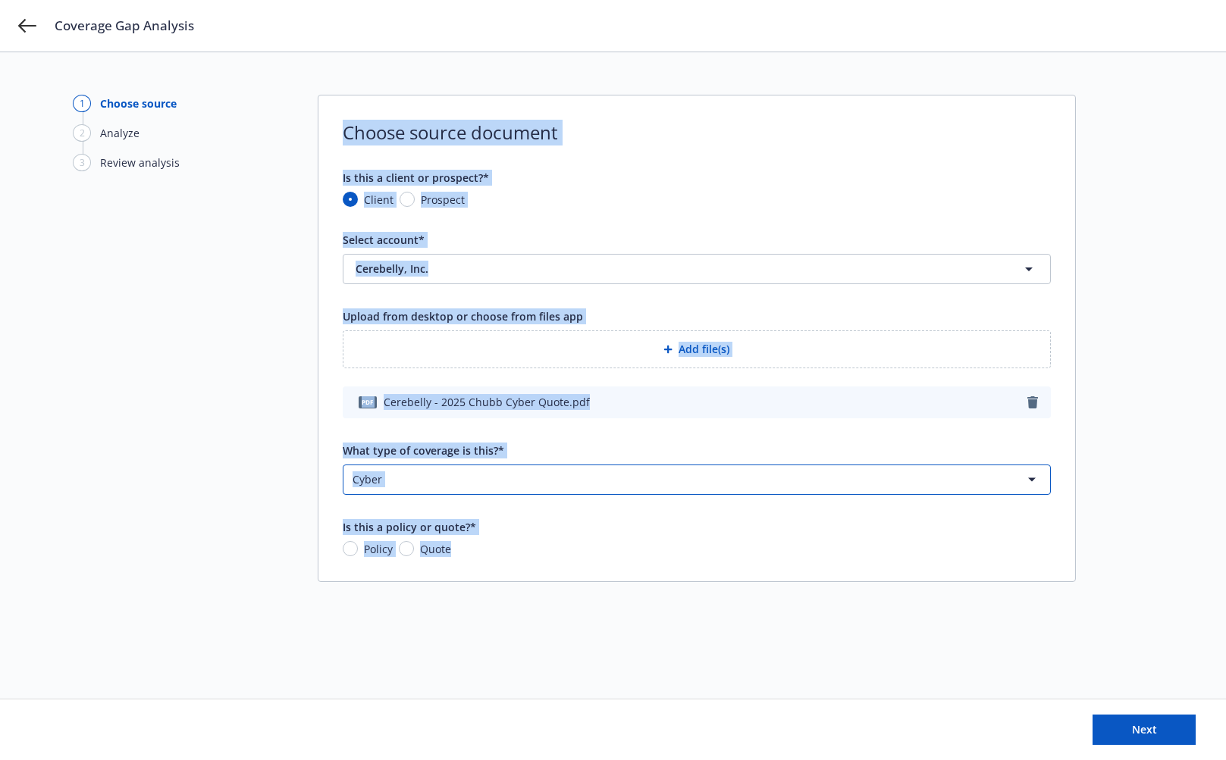
click at [262, 676] on html "Coverage Gap Analysis 1 Choose source 2 Analyze 3 Review analysis Choose source…" at bounding box center [613, 380] width 1226 height 760
click at [262, 319] on div "1 Choose source 2 Analyze 3 Review analysis Choose source document Is this a cl…" at bounding box center [613, 376] width 1080 height 562
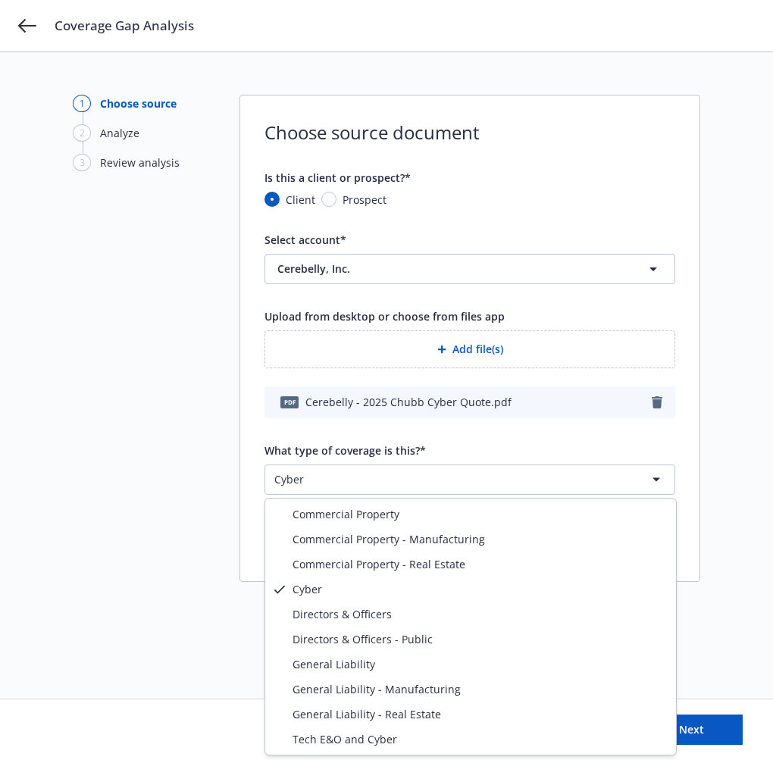
click at [387, 485] on html "Coverage Gap Analysis 1 Choose source 2 Analyze 3 Review analysis Choose source…" at bounding box center [386, 380] width 773 height 760
select select
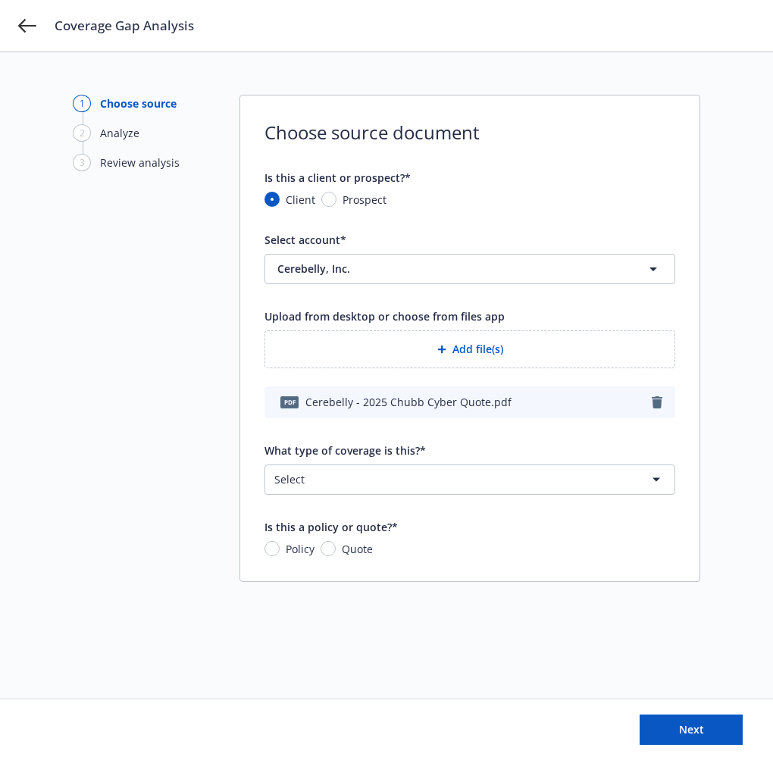
click at [350, 547] on span "Quote" at bounding box center [357, 549] width 31 height 16
click at [336, 547] on input "Quote" at bounding box center [328, 548] width 15 height 15
radio input "true"
click at [707, 725] on button "Next" at bounding box center [691, 730] width 103 height 30
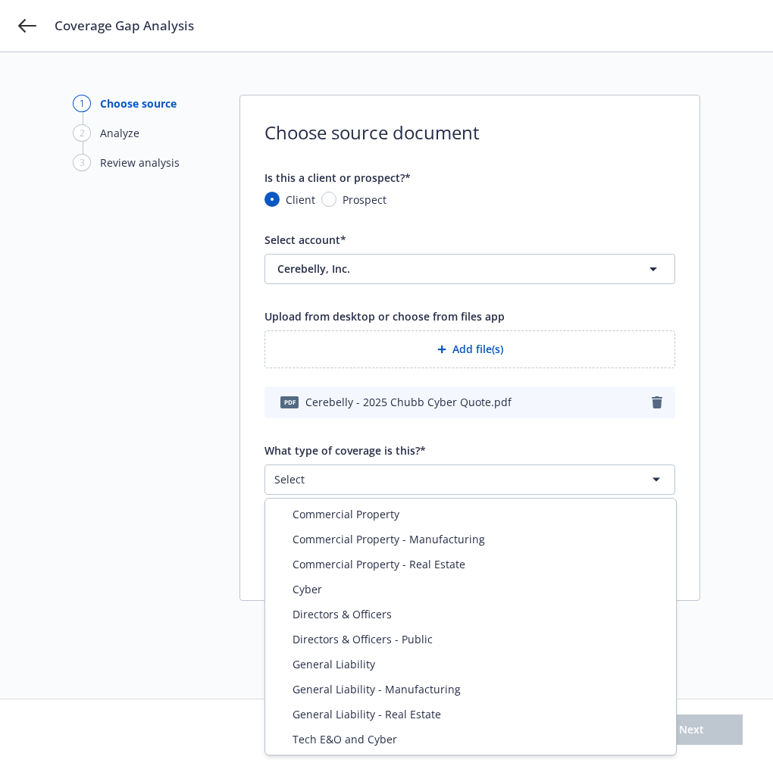
click at [589, 469] on html "Coverage Gap Analysis 1 Choose source 2 Analyze 3 Review analysis Choose source…" at bounding box center [386, 380] width 773 height 760
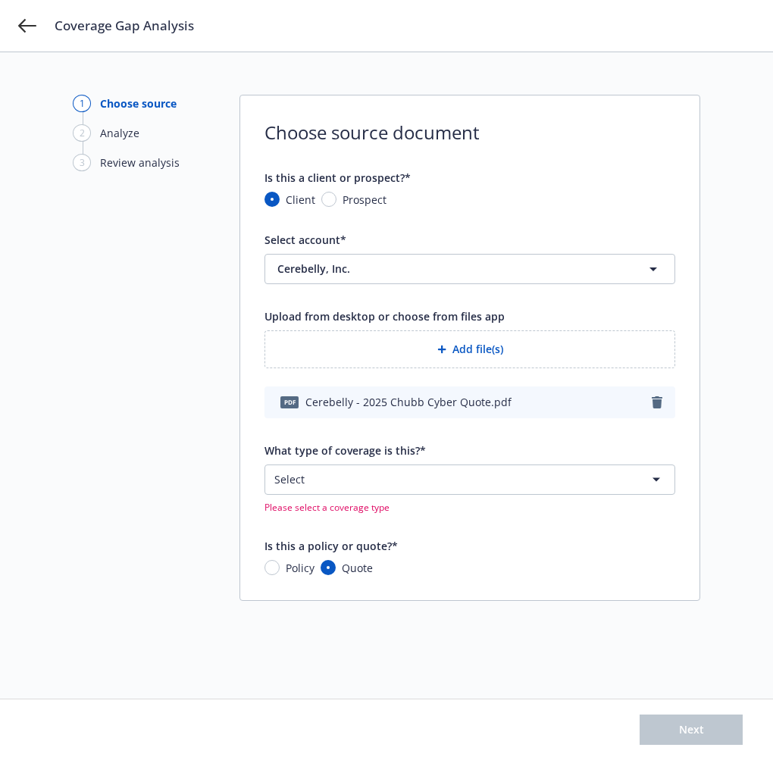
click at [519, 635] on div "1 Choose source 2 Analyze 3 Review analysis Choose source document Is this a cl…" at bounding box center [387, 376] width 628 height 562
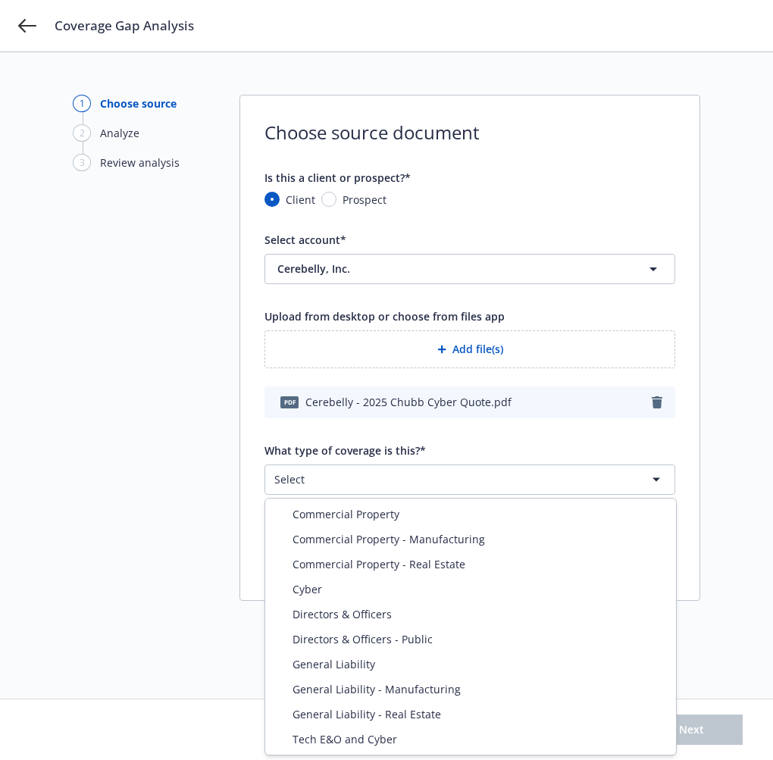
click at [392, 484] on html "Coverage Gap Analysis 1 Choose source 2 Analyze 3 Review analysis Choose source…" at bounding box center [386, 380] width 773 height 760
select select
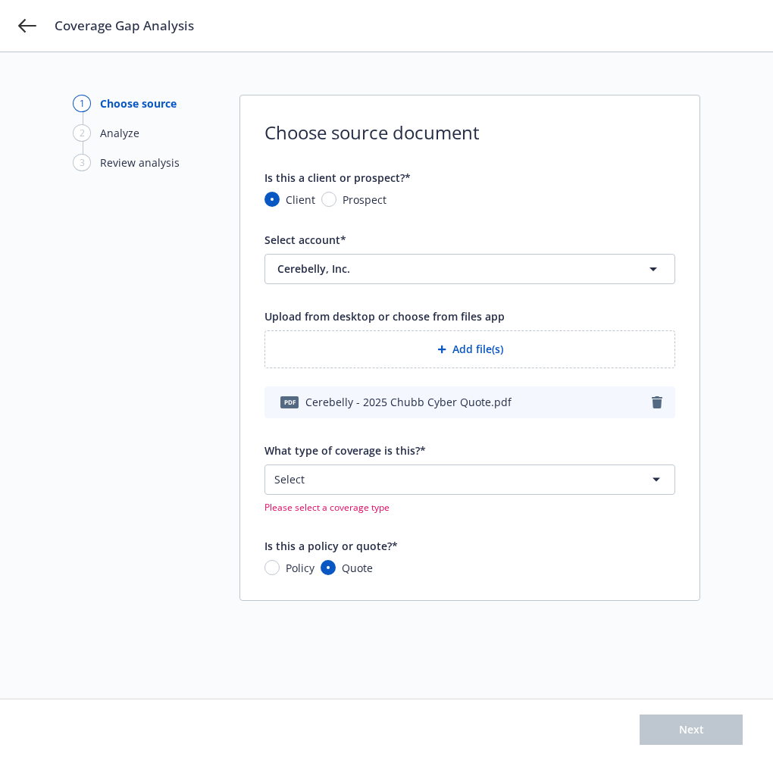
click at [539, 633] on div "1 Choose source 2 Analyze 3 Review analysis Choose source document Is this a cl…" at bounding box center [387, 376] width 628 height 562
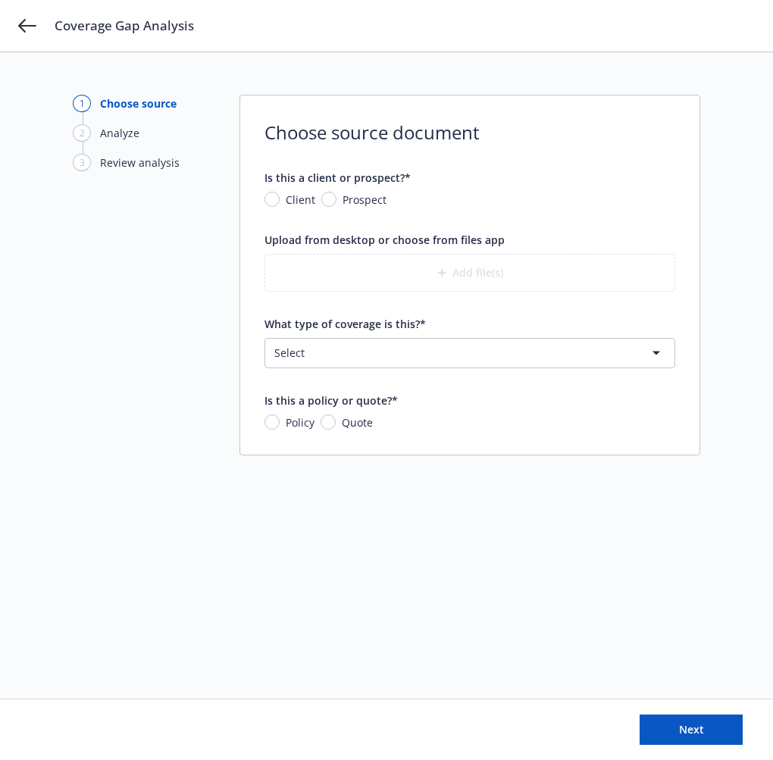
click at [293, 199] on span "Client" at bounding box center [301, 200] width 30 height 16
click at [280, 199] on input "Client" at bounding box center [272, 199] width 15 height 15
radio input "true"
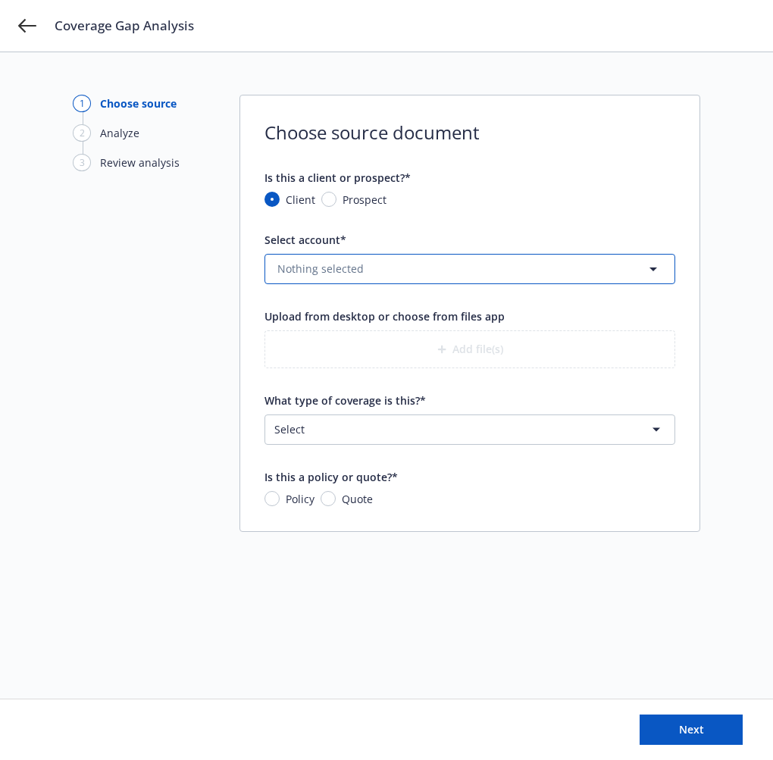
click at [390, 267] on button "Nothing selected" at bounding box center [470, 269] width 411 height 30
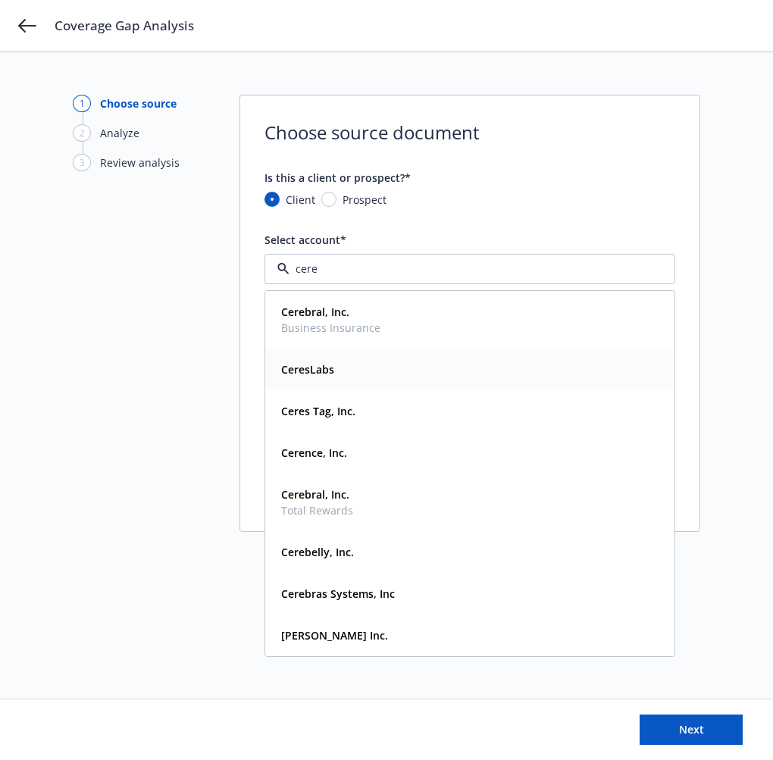
type input "cereb"
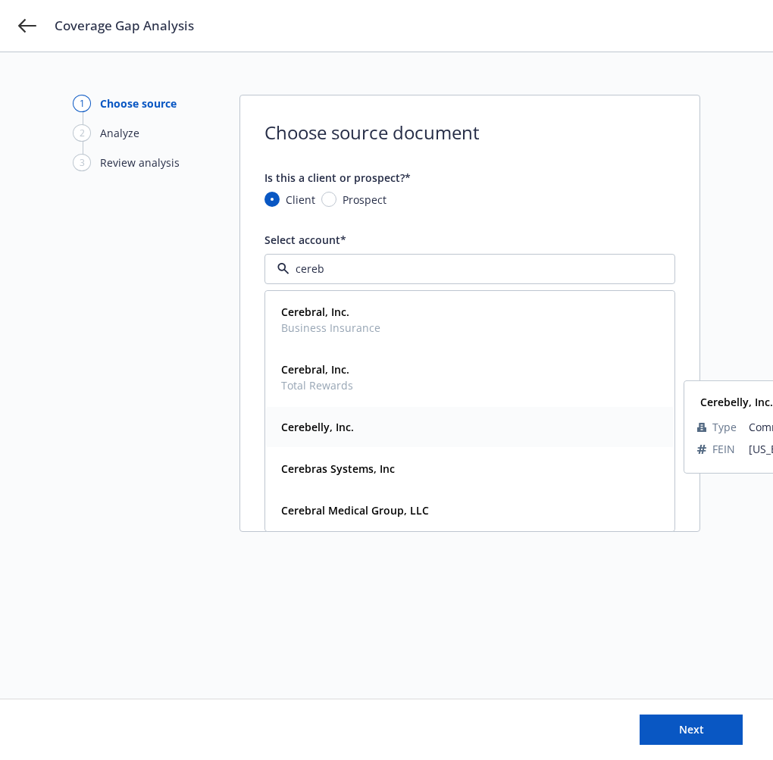
click at [375, 431] on div "Cerebelly, Inc." at bounding box center [470, 427] width 390 height 22
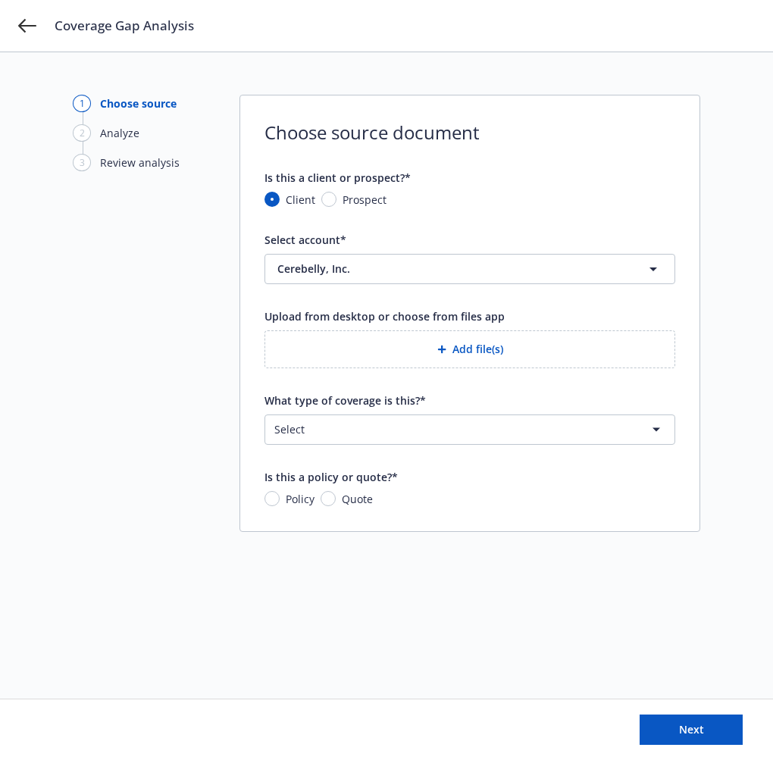
click at [382, 345] on button "Add file(s)" at bounding box center [470, 350] width 411 height 38
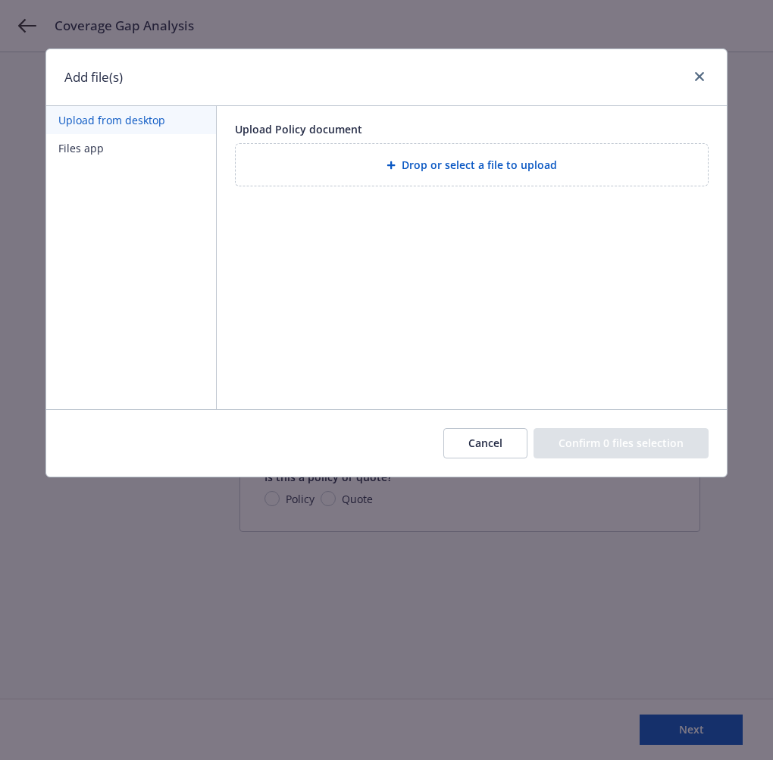
click at [337, 149] on div "Drop or select a file to upload" at bounding box center [472, 165] width 472 height 42
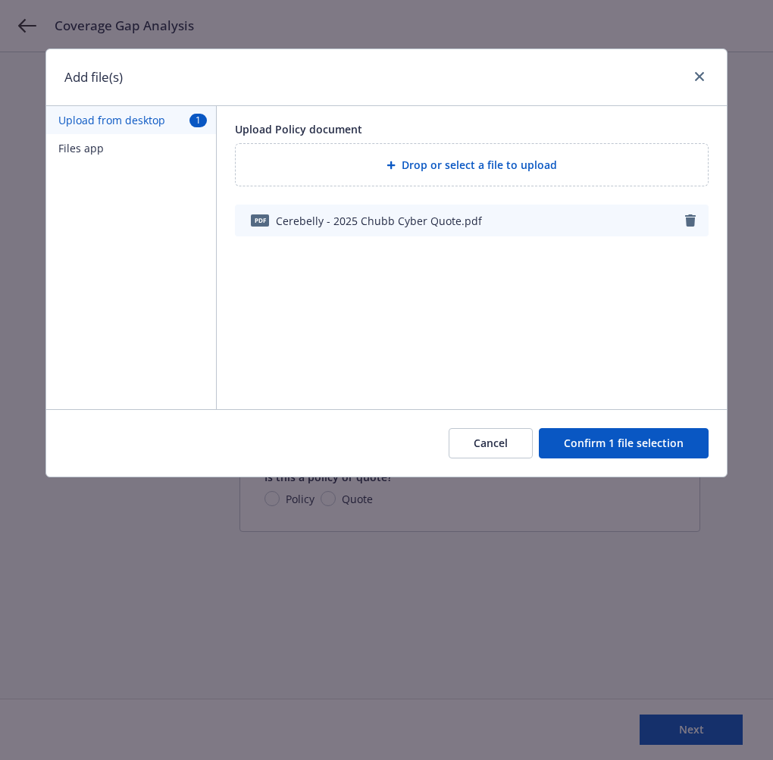
click at [623, 444] on button "Confirm 1 file selection" at bounding box center [624, 443] width 170 height 30
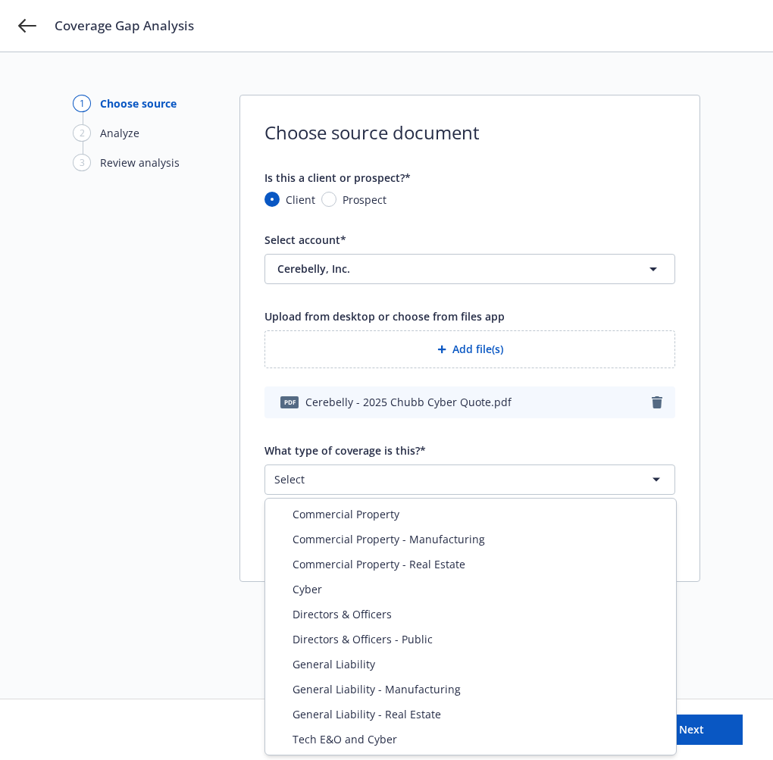
click at [406, 478] on html "Coverage Gap Analysis 1 Choose source 2 Analyze 3 Review analysis Choose source…" at bounding box center [386, 380] width 773 height 760
select select "ERRORS_AND_OMISSIONS"
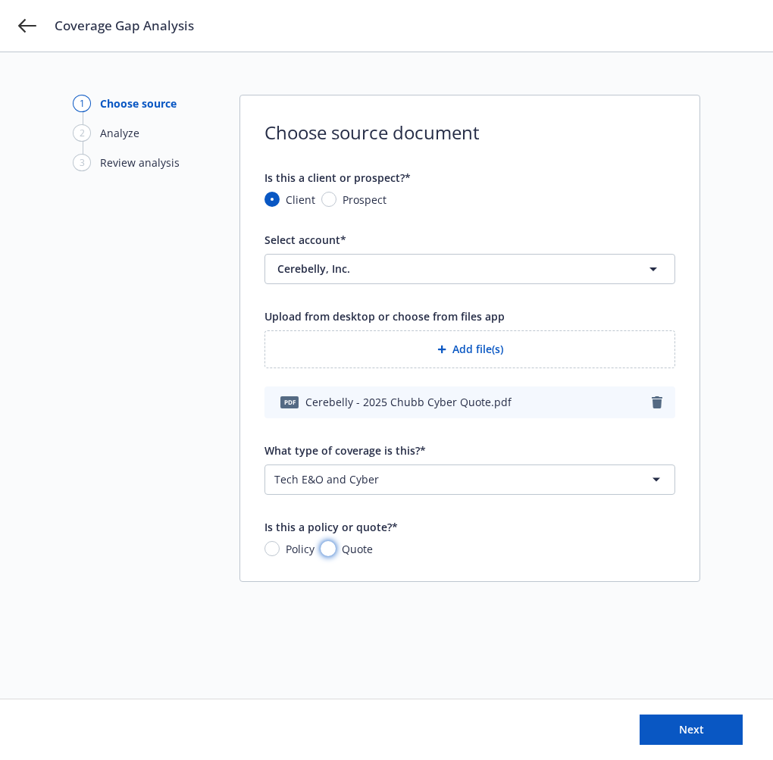
click at [331, 550] on input "Quote" at bounding box center [328, 548] width 15 height 15
radio input "true"
click at [449, 622] on div "1 Choose source 2 Analyze 3 Review analysis Choose source document Is this a cl…" at bounding box center [387, 376] width 628 height 562
click at [713, 735] on button "Next" at bounding box center [691, 730] width 103 height 30
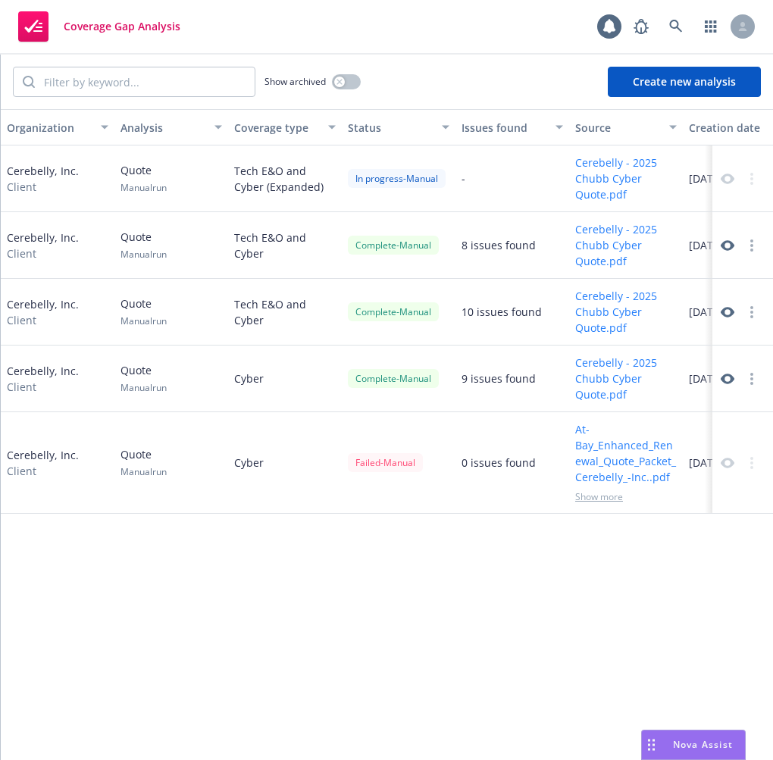
click at [247, 179] on div "Tech E&O and Cyber (Expanded)" at bounding box center [285, 179] width 114 height 67
click at [751, 253] on button "button" at bounding box center [752, 246] width 18 height 18
click at [752, 244] on circle "button" at bounding box center [752, 245] width 3 height 3
click at [758, 378] on button "button" at bounding box center [752, 379] width 18 height 18
click at [754, 416] on link "Archive" at bounding box center [731, 409] width 86 height 30
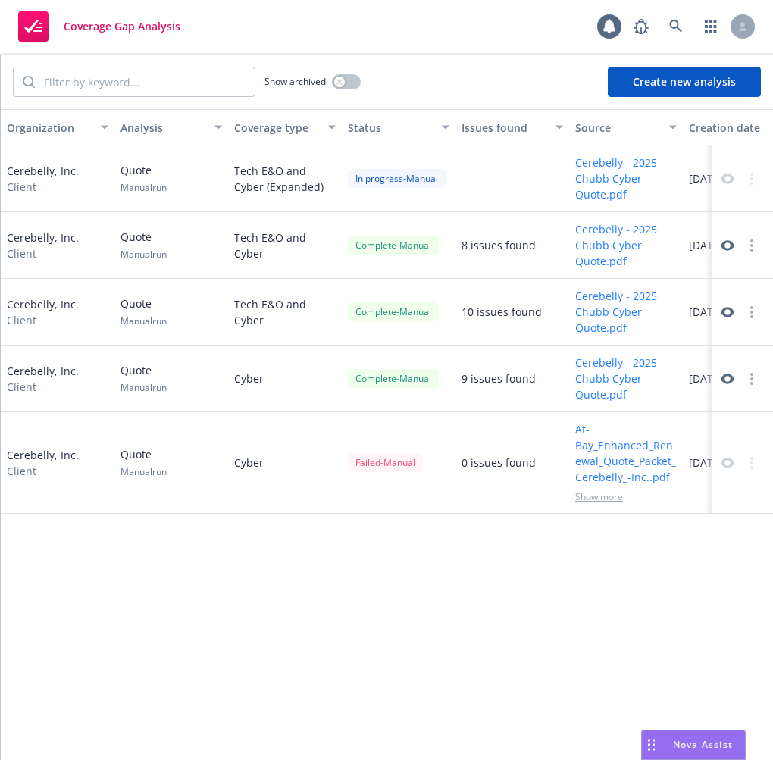
click at [754, 315] on button "button" at bounding box center [752, 312] width 18 height 18
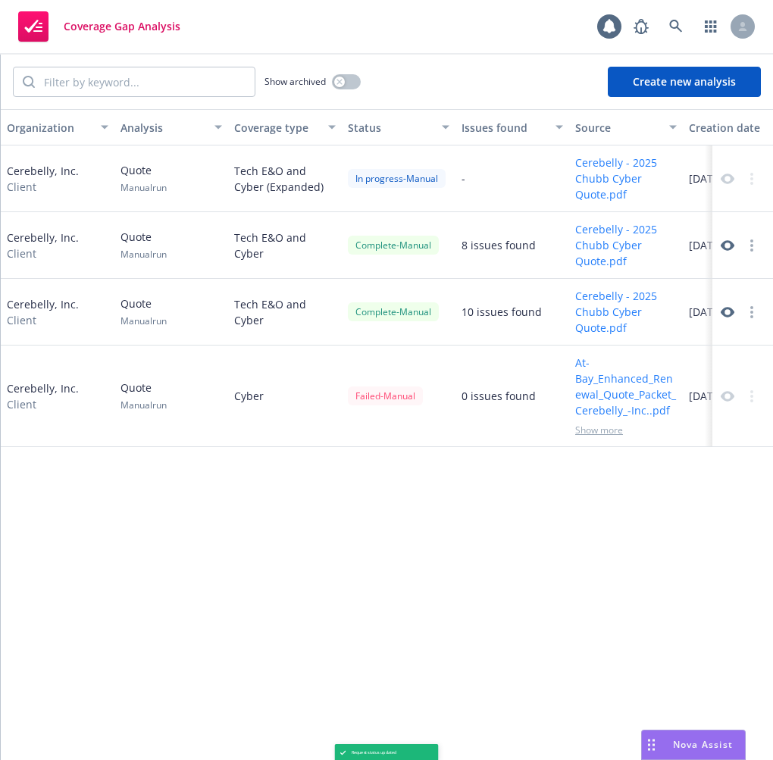
click at [757, 343] on div at bounding box center [743, 312] width 61 height 67
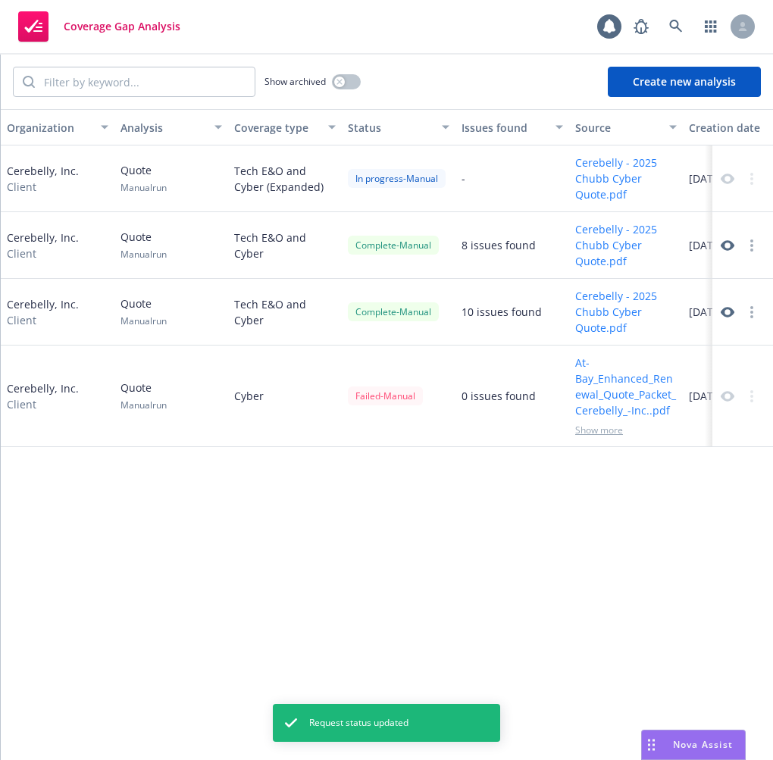
click at [755, 250] on button "button" at bounding box center [752, 246] width 18 height 18
click at [741, 281] on link "Archive" at bounding box center [731, 276] width 86 height 30
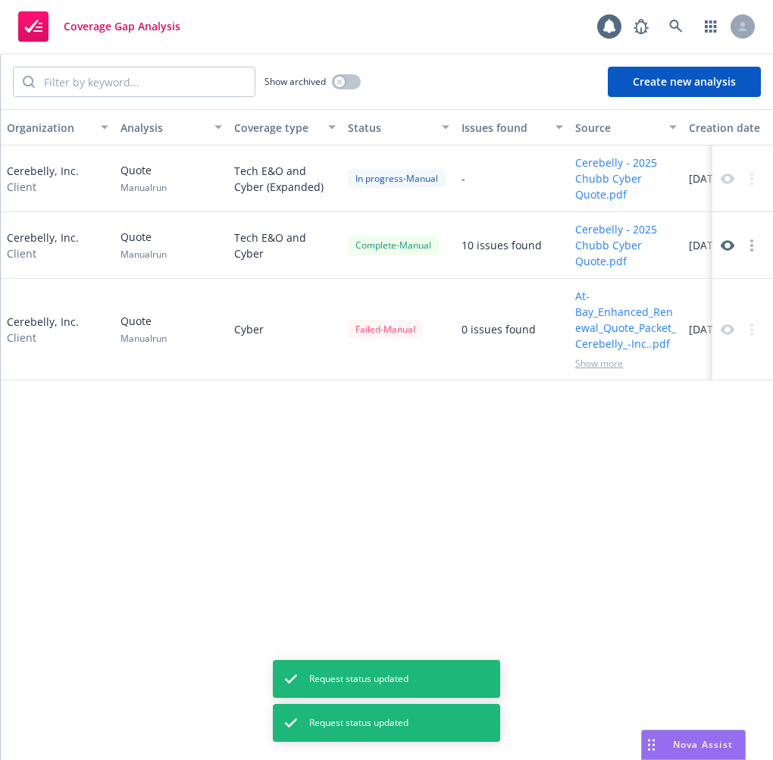
click at [760, 246] on button "button" at bounding box center [752, 246] width 18 height 18
click at [742, 284] on link "Archive" at bounding box center [731, 276] width 86 height 30
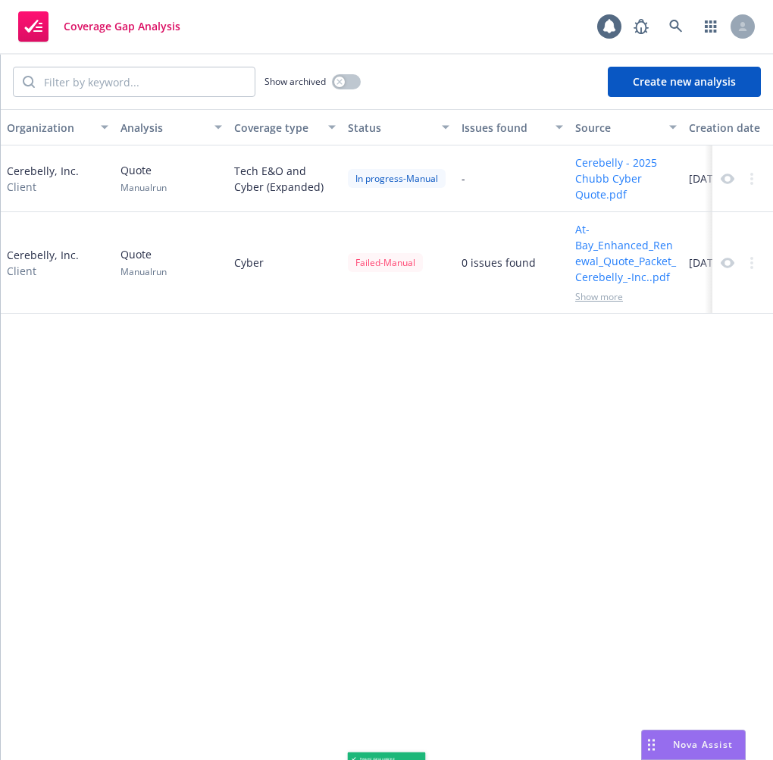
click at [615, 485] on div "Organization Analysis Coverage type Status Issues found Source Creation date Ce…" at bounding box center [387, 434] width 773 height 651
click at [232, 561] on div "Organization Analysis Coverage type Status Issues found Source Creation date Ce…" at bounding box center [387, 434] width 773 height 651
click at [464, 465] on div "Organization Analysis Coverage type Status Issues found Source Creation date Ce…" at bounding box center [387, 434] width 773 height 651
click at [729, 180] on icon at bounding box center [728, 179] width 14 height 14
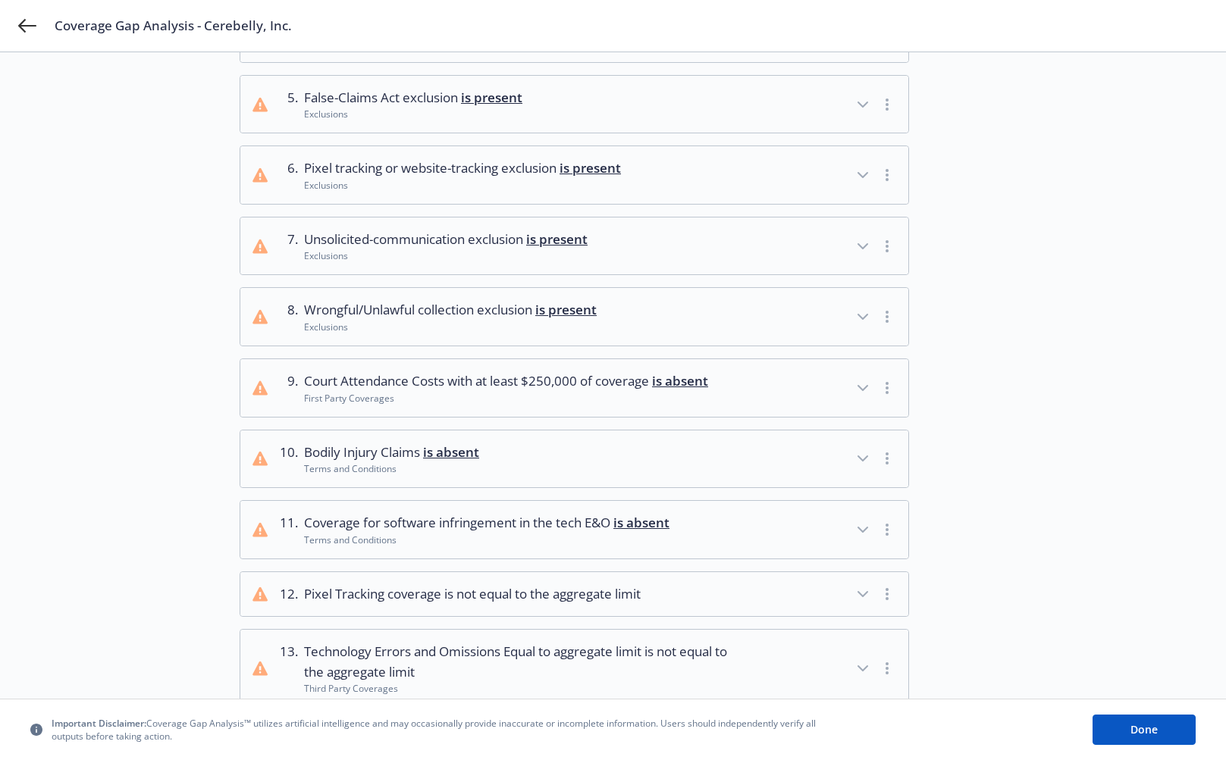
scroll to position [513, 0]
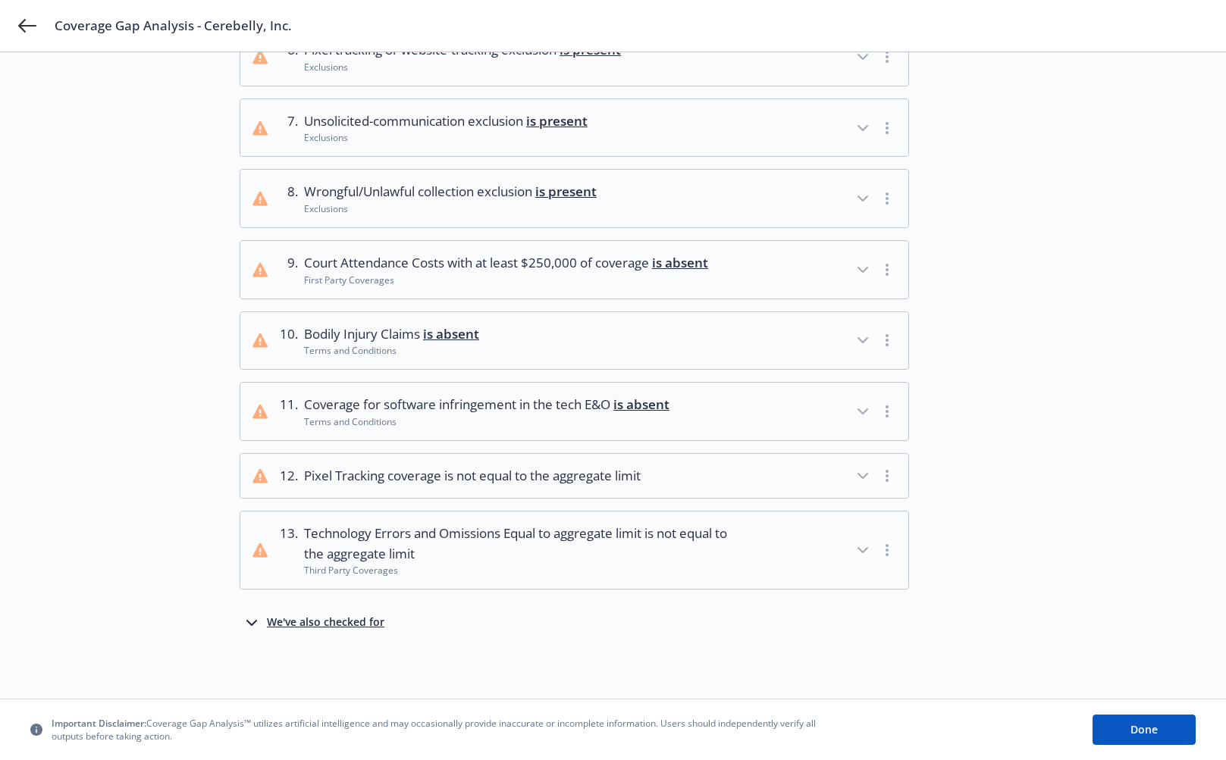
click at [340, 618] on div "We've also checked for" at bounding box center [326, 623] width 118 height 18
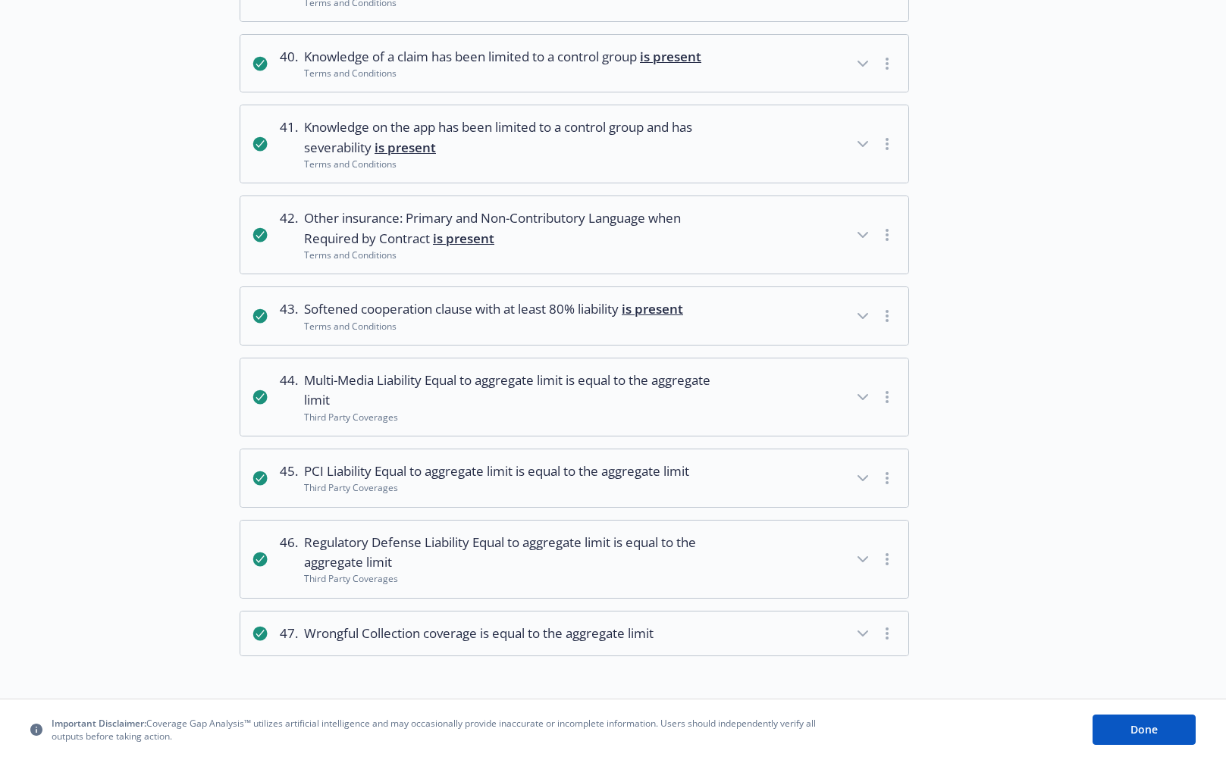
click at [548, 470] on span "is equal to the aggregate limit" at bounding box center [603, 471] width 174 height 17
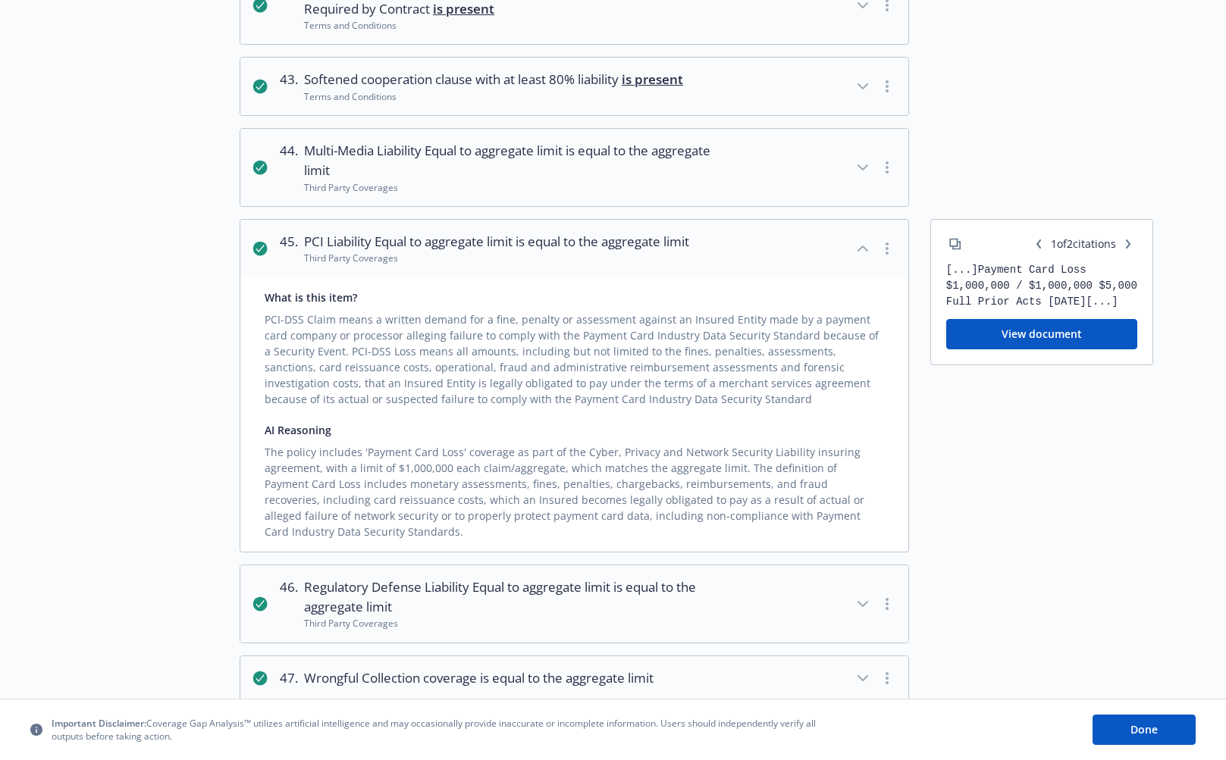
scroll to position [3431, 0]
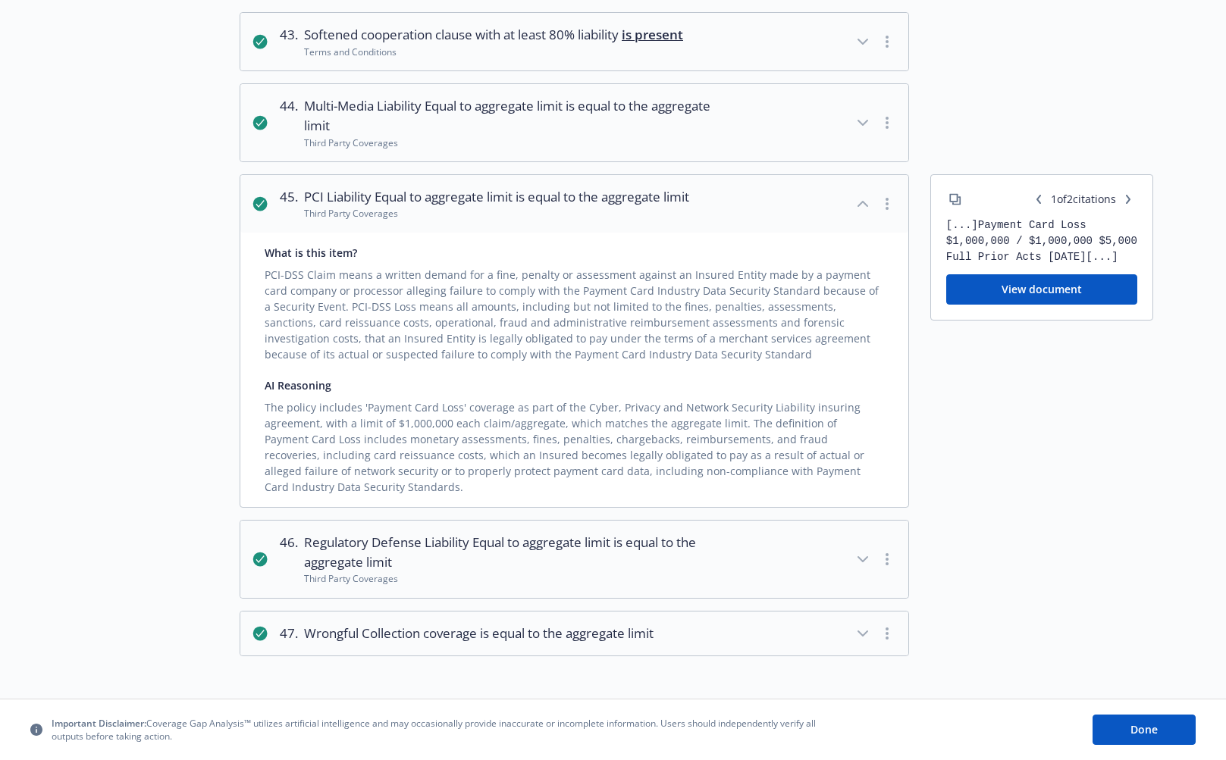
click at [1130, 204] on icon "button" at bounding box center [1128, 199] width 5 height 9
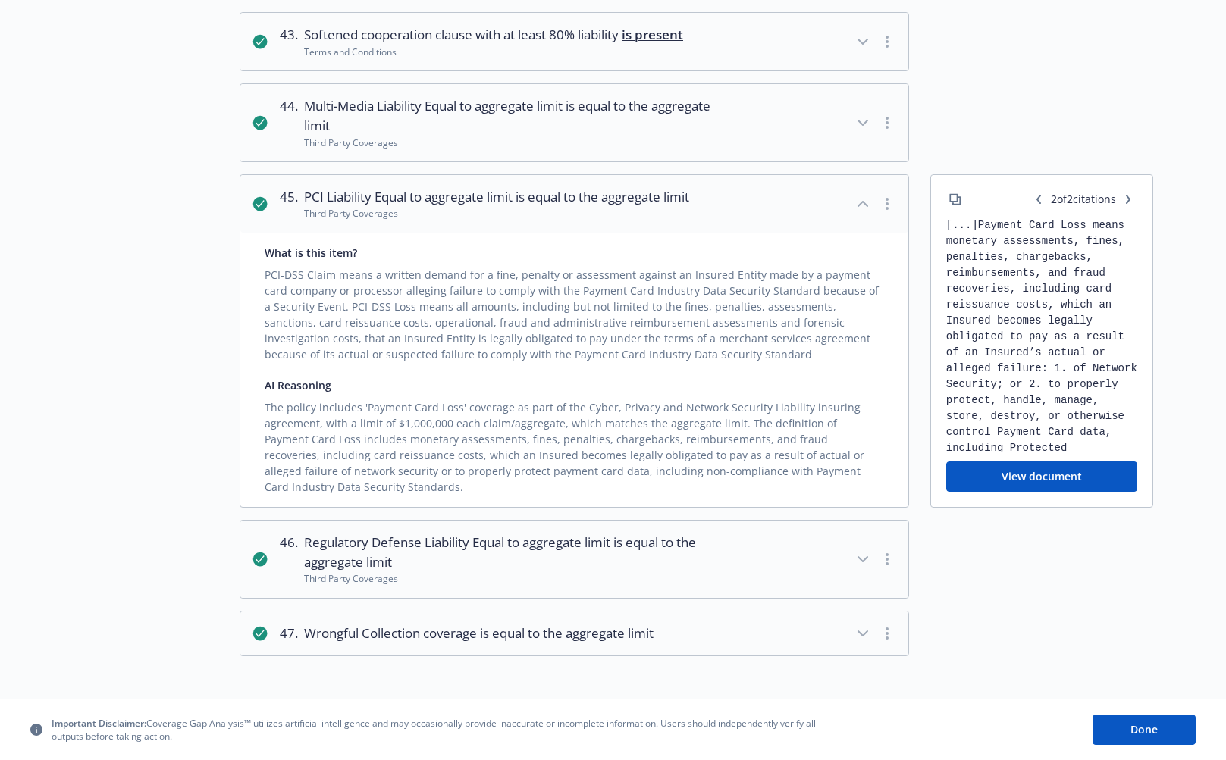
click at [1034, 204] on icon "button" at bounding box center [1038, 199] width 9 height 9
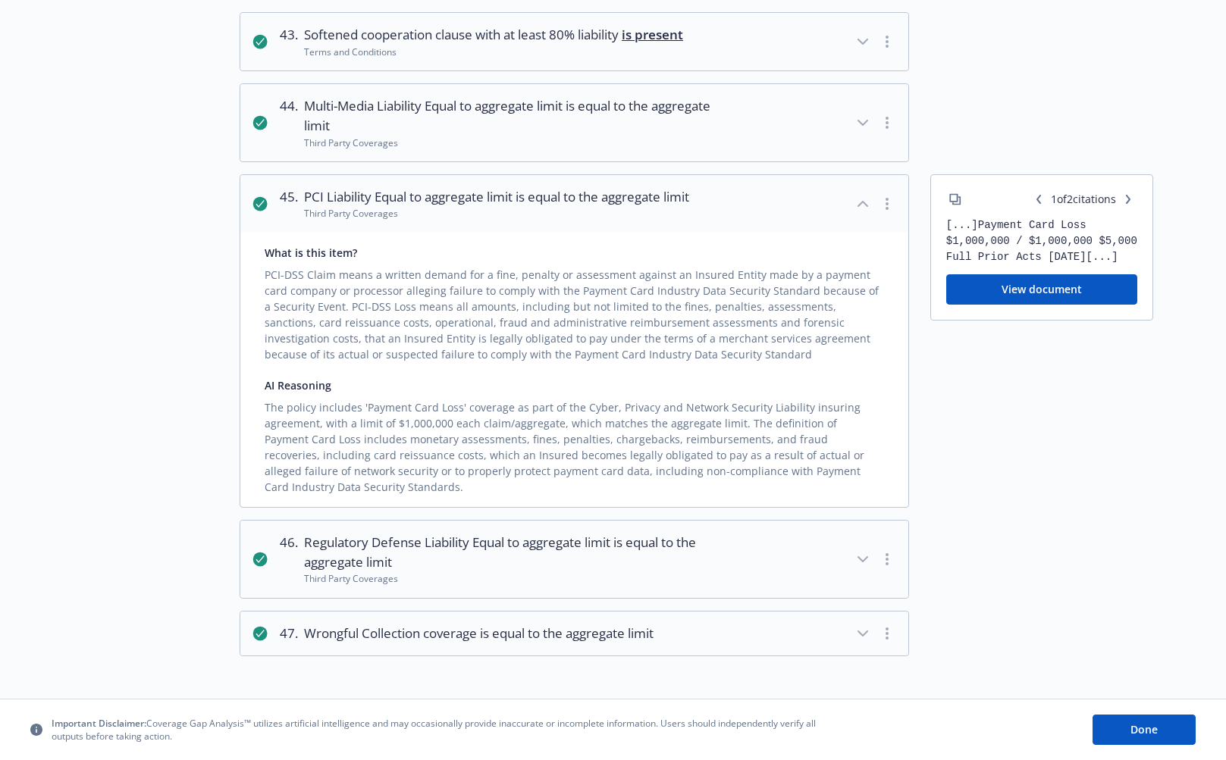
click at [998, 400] on div "1 of 2 citations [...] Payment Card Loss $1,000,000 / $1,000,000 $5,000 Full Pr…" at bounding box center [1041, 341] width 223 height 334
drag, startPoint x: 265, startPoint y: 416, endPoint x: 461, endPoint y: 411, distance: 195.7
click at [461, 411] on div "The policy includes 'Payment Card Loss' coverage as part of the Cyber, Privacy …" at bounding box center [574, 445] width 619 height 102
click at [711, 274] on div "PCI-DSS Claim means a written demand for a fine, penalty or assessment against …" at bounding box center [574, 312] width 619 height 102
click at [1131, 204] on icon "button" at bounding box center [1128, 199] width 9 height 9
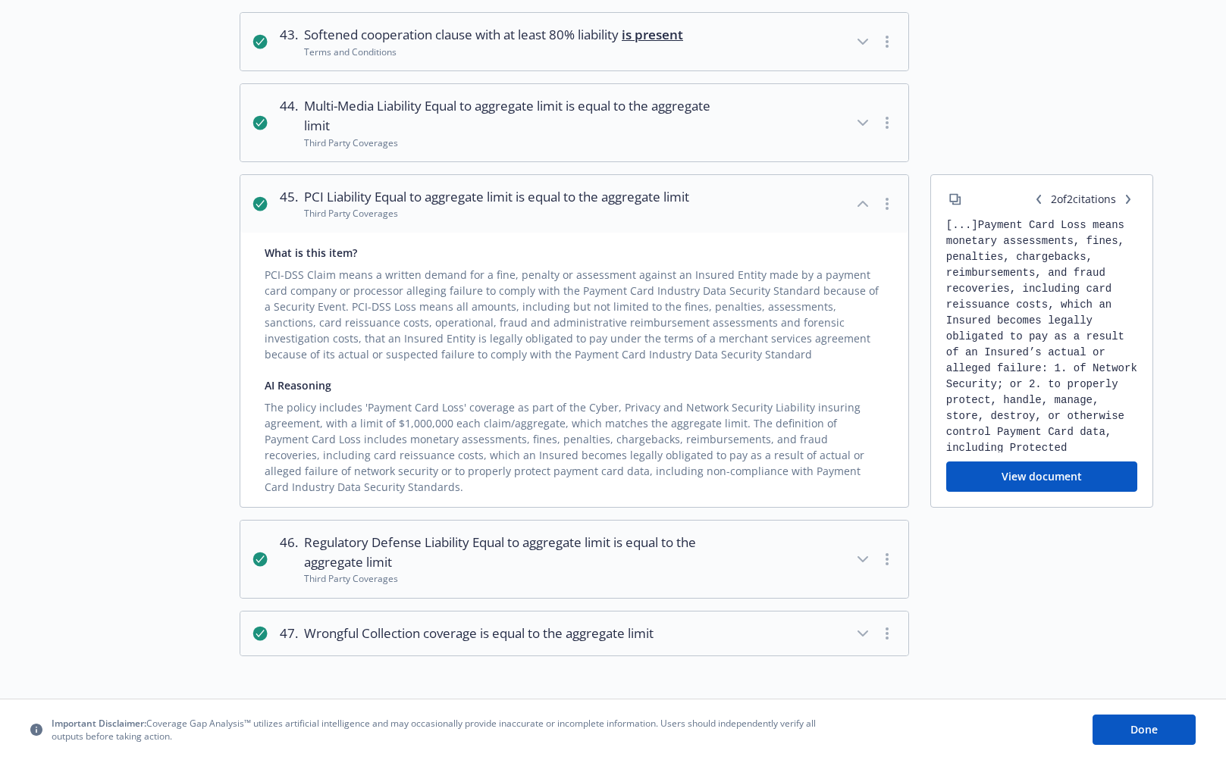
click at [1038, 202] on button "button" at bounding box center [1039, 199] width 18 height 18
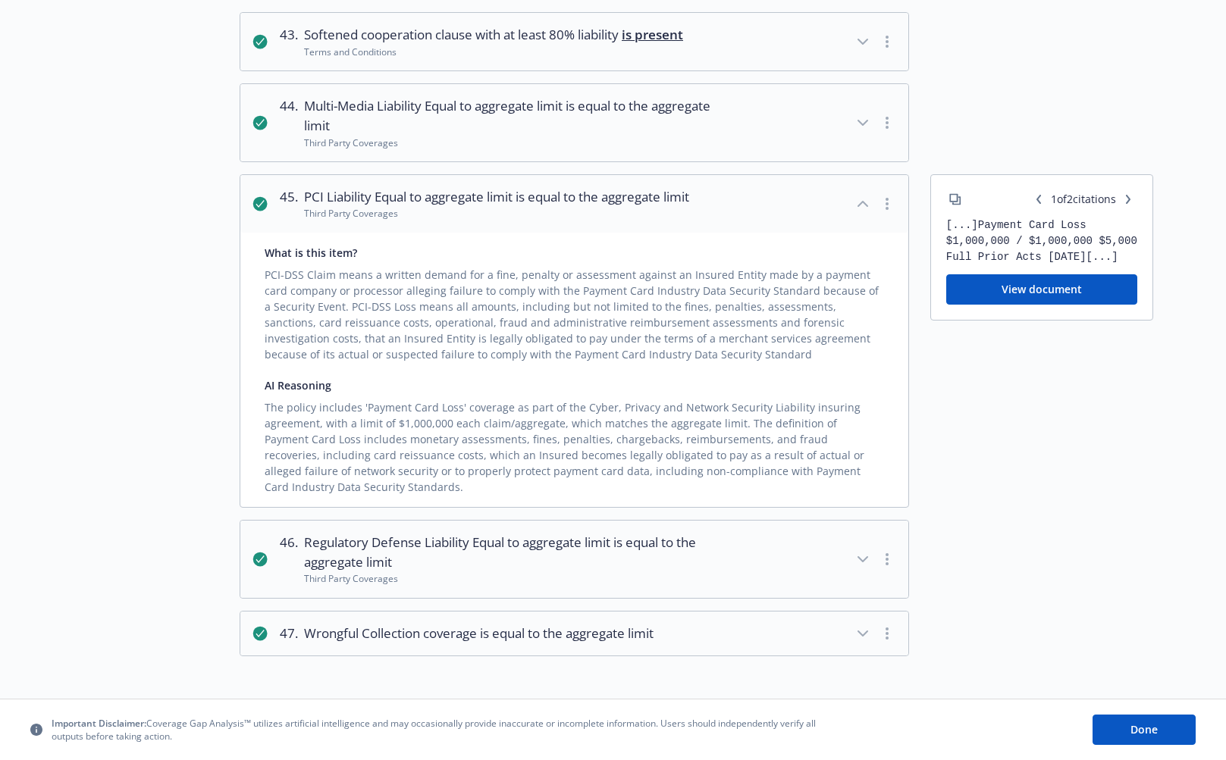
click at [1007, 494] on div "1 of 2 citations [...] Payment Card Loss $1,000,000 / $1,000,000 $5,000 Full Pr…" at bounding box center [1041, 341] width 223 height 334
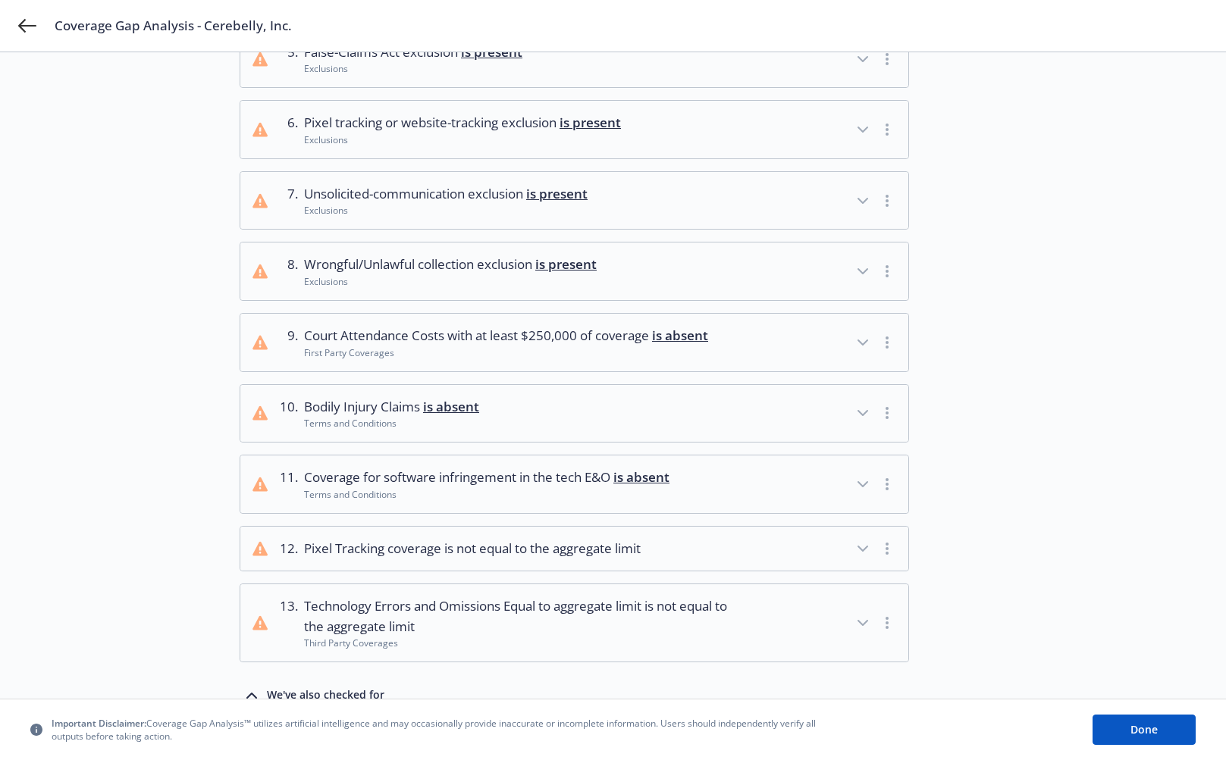
scroll to position [0, 0]
